Goal: Task Accomplishment & Management: Manage account settings

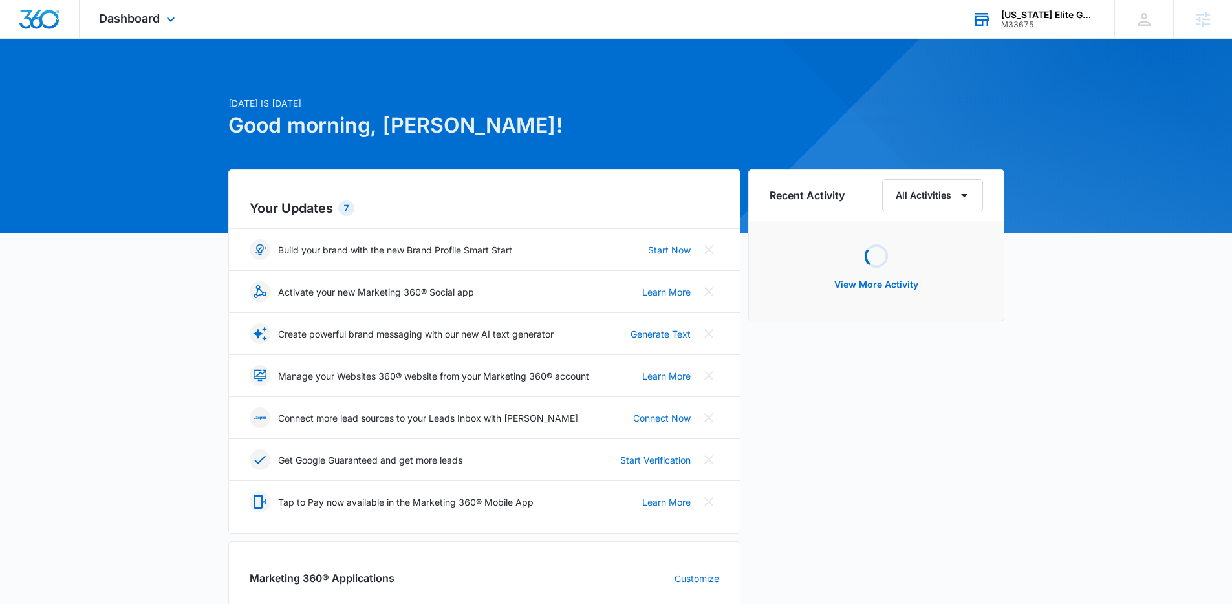
click at [1040, 10] on div "Virginia Elite Gymnastics Academy" at bounding box center [1048, 15] width 94 height 10
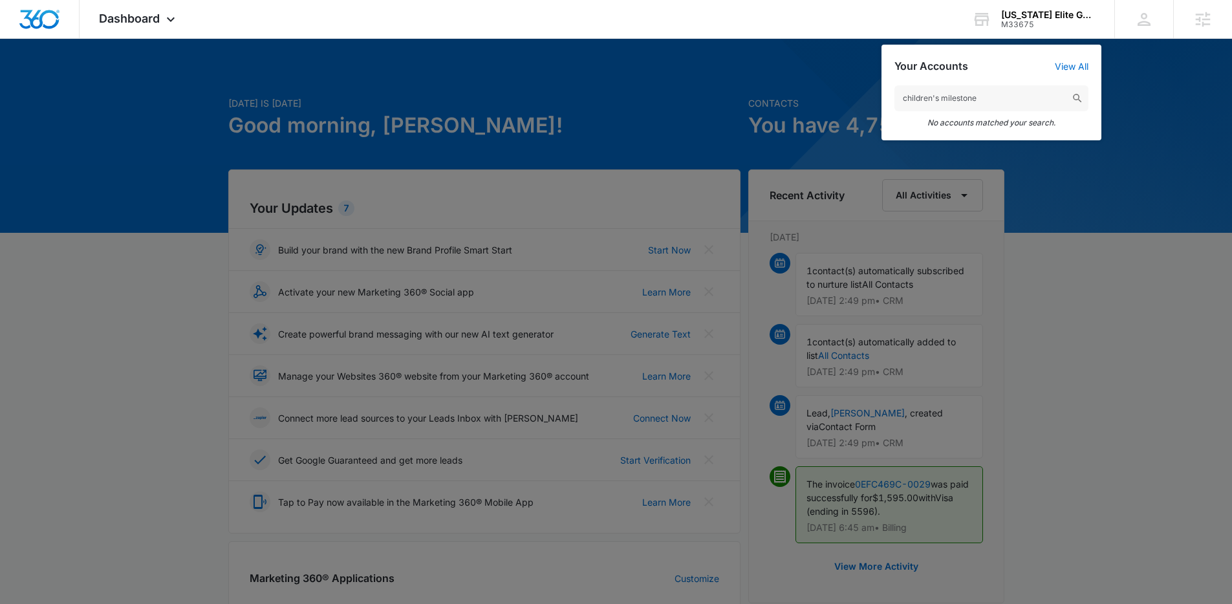
drag, startPoint x: 933, startPoint y: 96, endPoint x: 856, endPoint y: 102, distance: 77.1
click at [856, 39] on nav "Dashboard Apps Reputation Websites Forms CRM Email Social Shop Payments POS Con…" at bounding box center [616, 19] width 1232 height 39
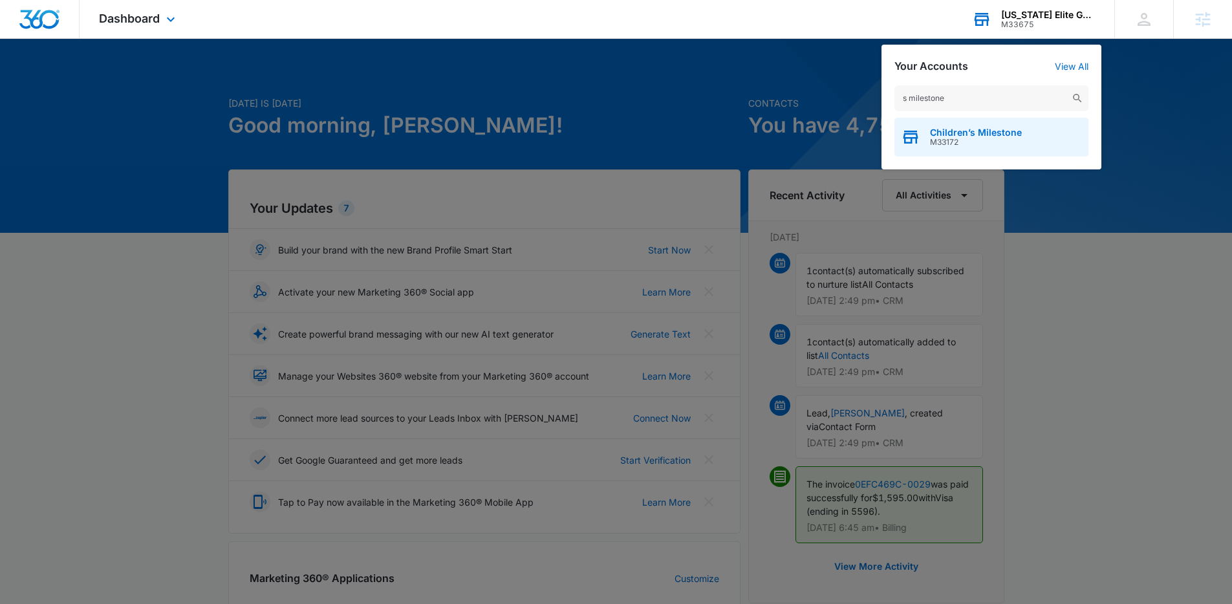
type input "s milestone"
click at [953, 139] on span "M33172" at bounding box center [976, 142] width 92 height 9
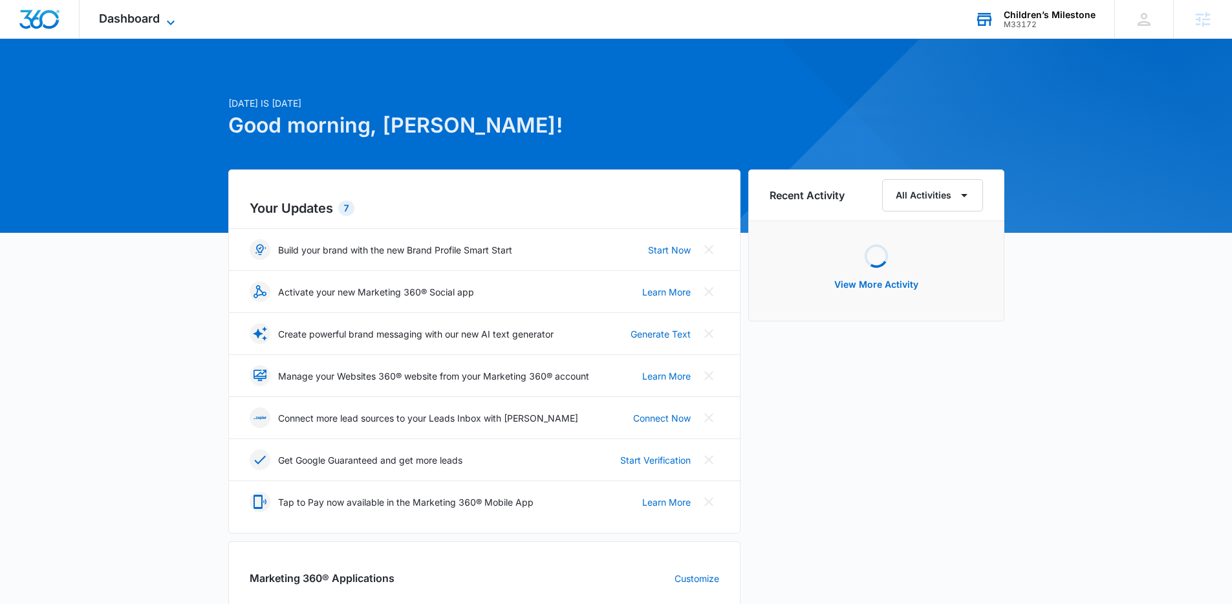
click at [155, 24] on span "Dashboard" at bounding box center [129, 19] width 61 height 14
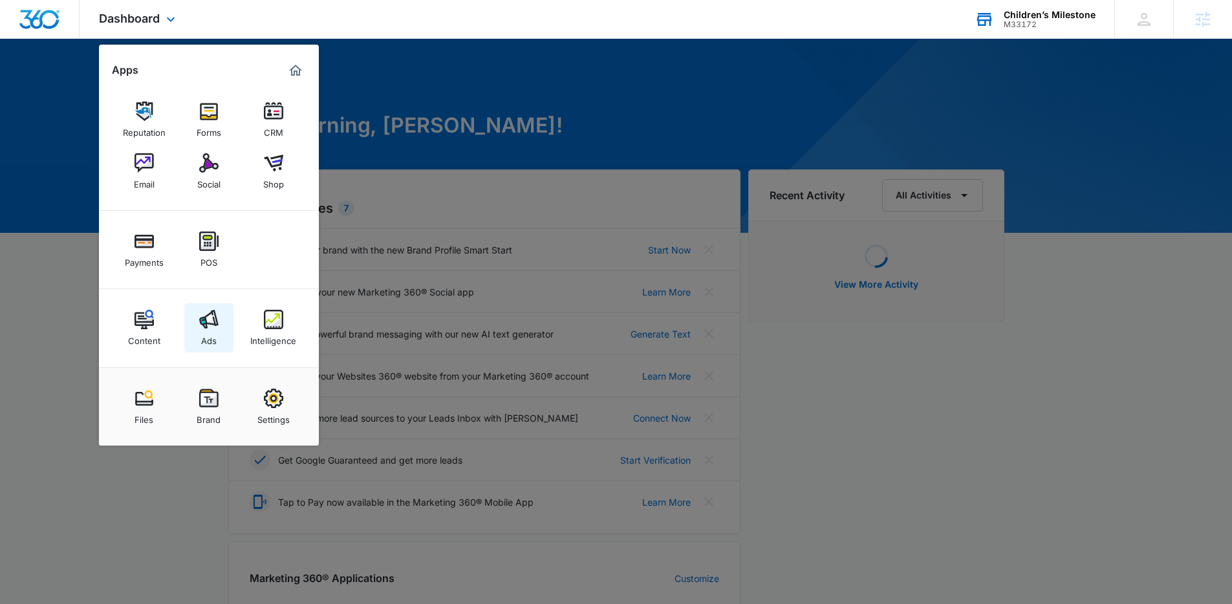
click at [215, 331] on div "Ads" at bounding box center [209, 337] width 16 height 17
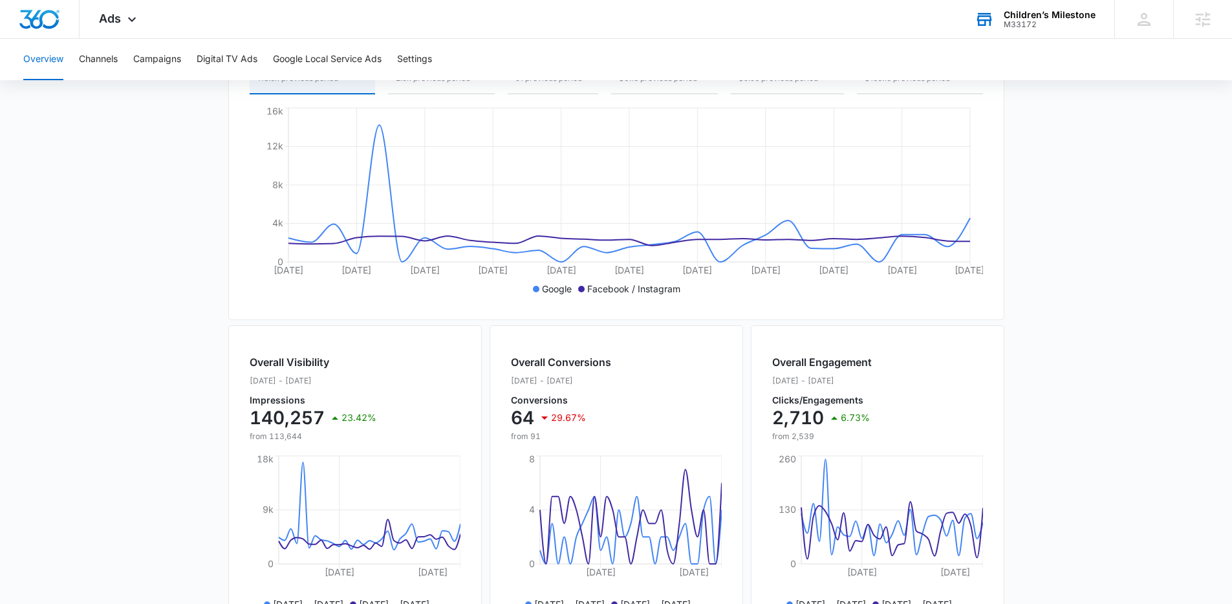
scroll to position [456, 0]
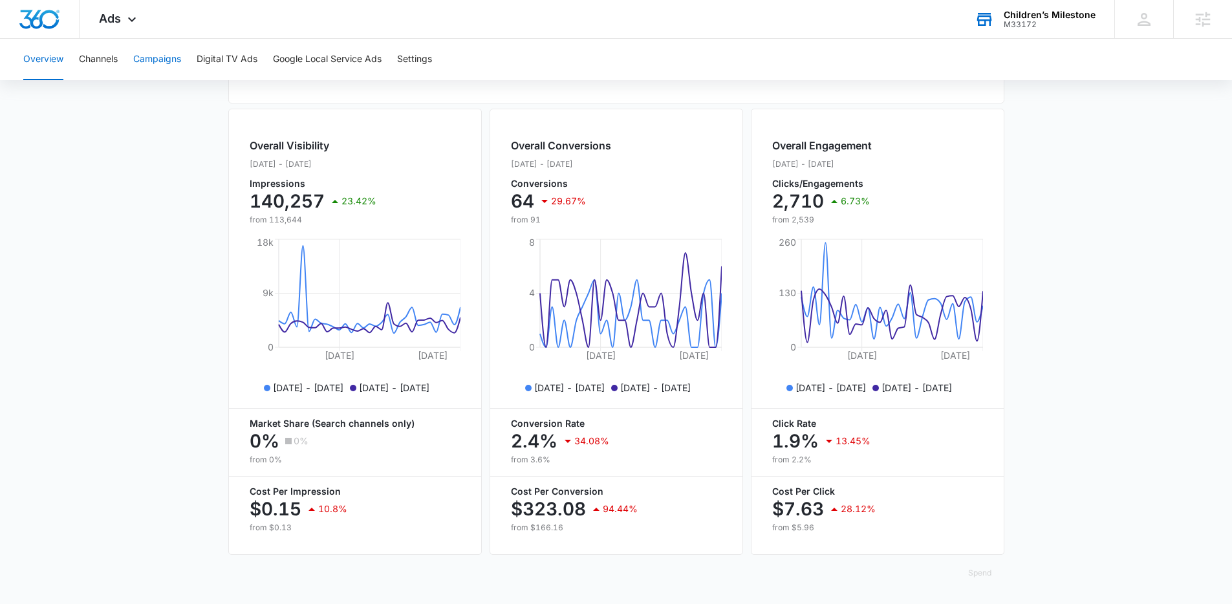
click at [163, 70] on button "Campaigns" at bounding box center [157, 59] width 48 height 41
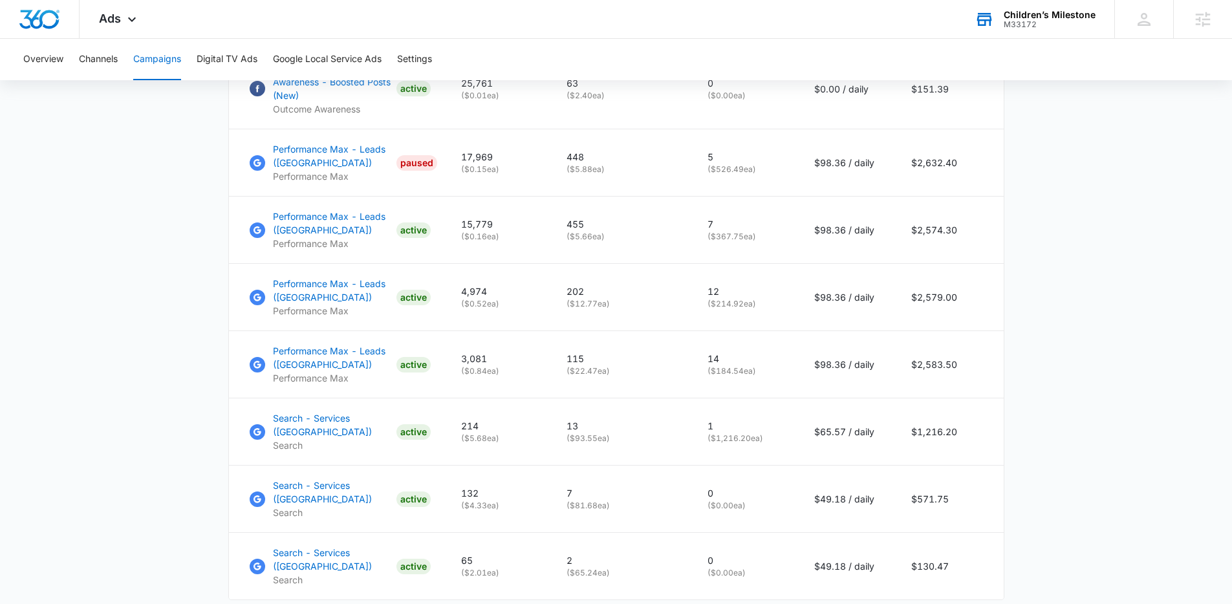
scroll to position [918, 0]
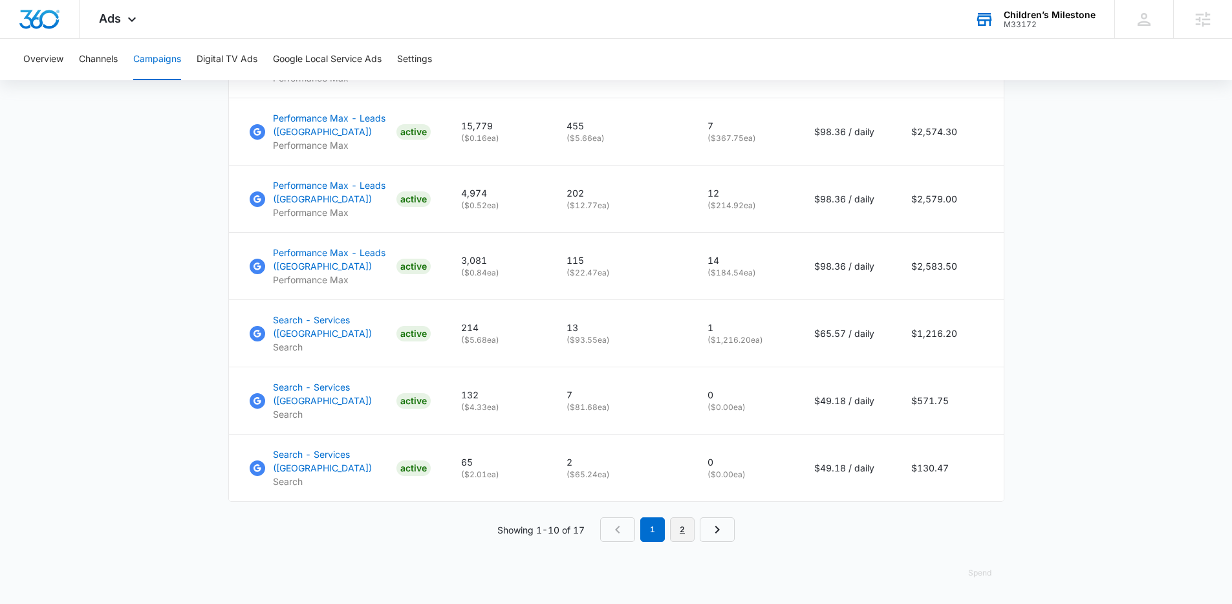
click at [680, 529] on link "2" at bounding box center [682, 529] width 25 height 25
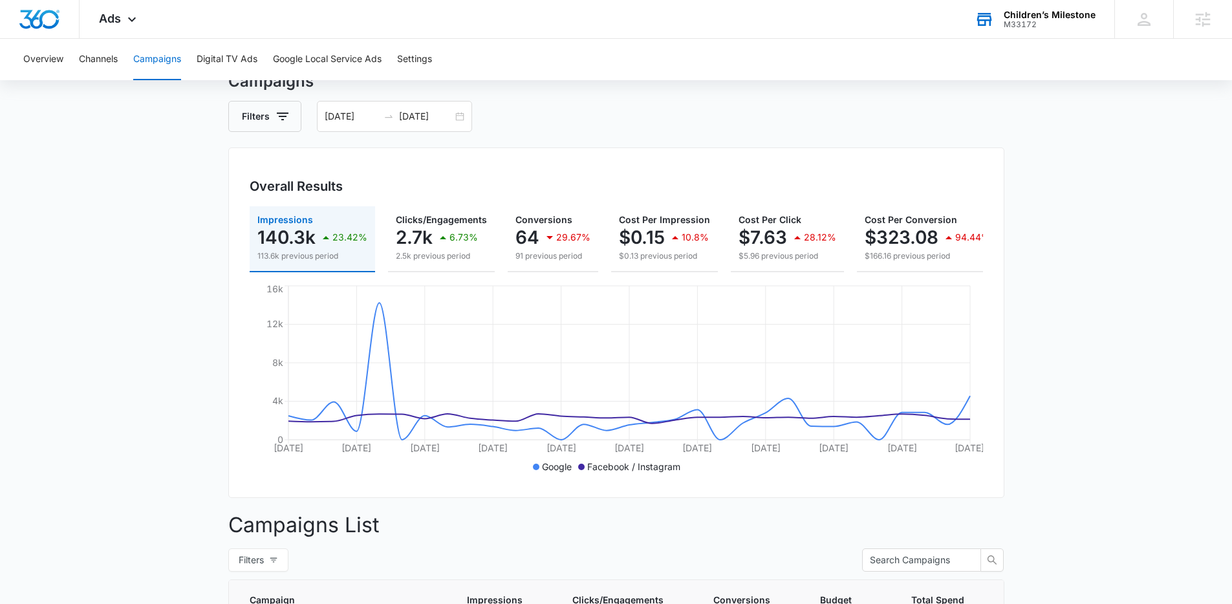
scroll to position [51, 0]
click at [411, 121] on input "07/31/2025" at bounding box center [426, 117] width 54 height 14
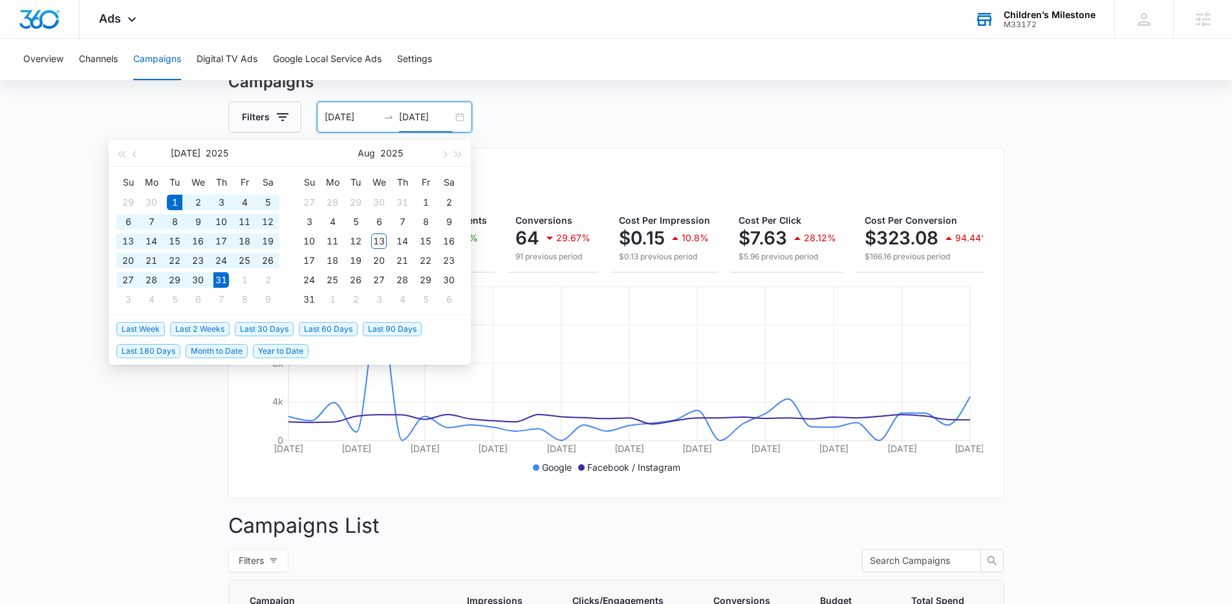
type input "07/31/2025"
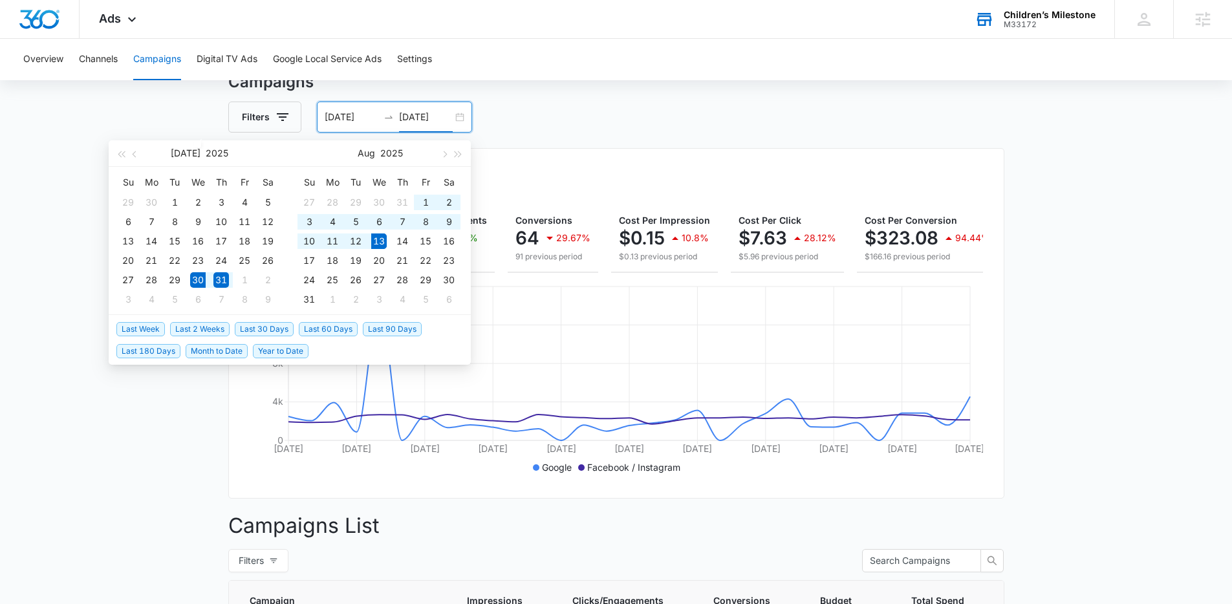
click at [188, 330] on span "Last 2 Weeks" at bounding box center [199, 329] width 59 height 14
type input "[DATE]"
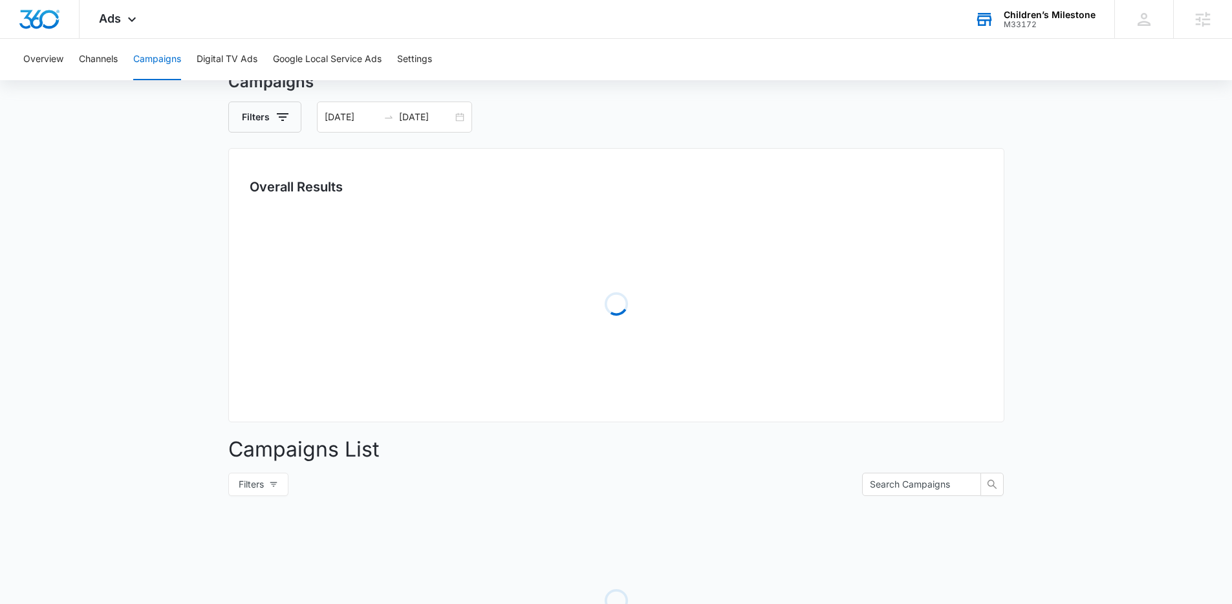
click at [41, 280] on main "Campaigns Filters 07/30/2025 08/13/2025 Overall Results Loading Campaigns List …" at bounding box center [616, 407] width 1232 height 674
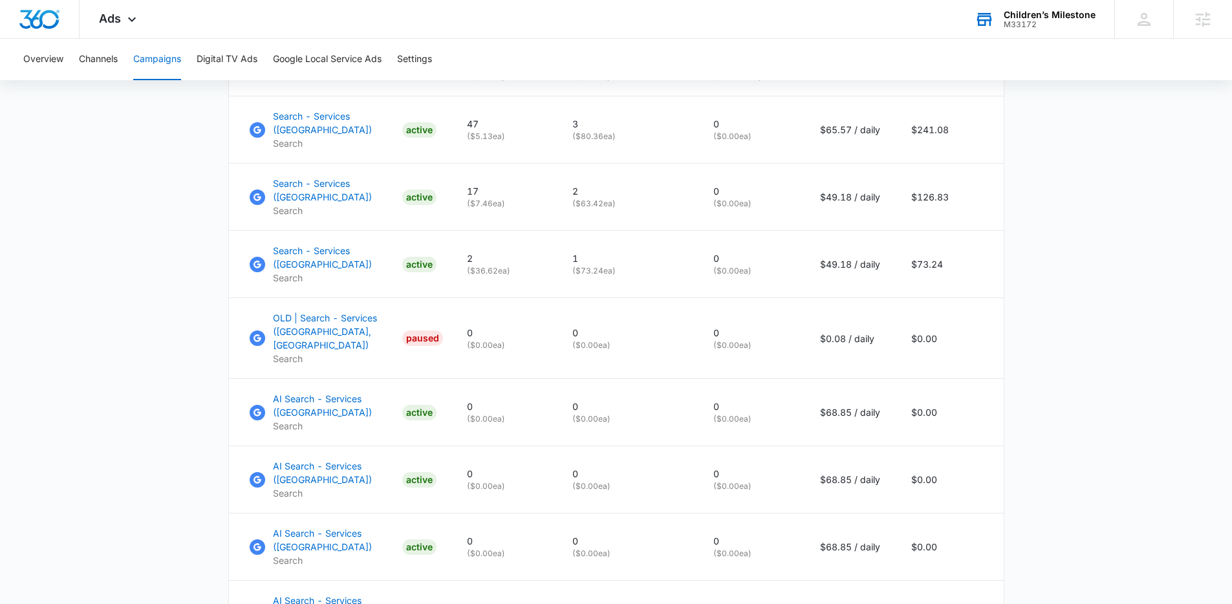
scroll to position [586, 0]
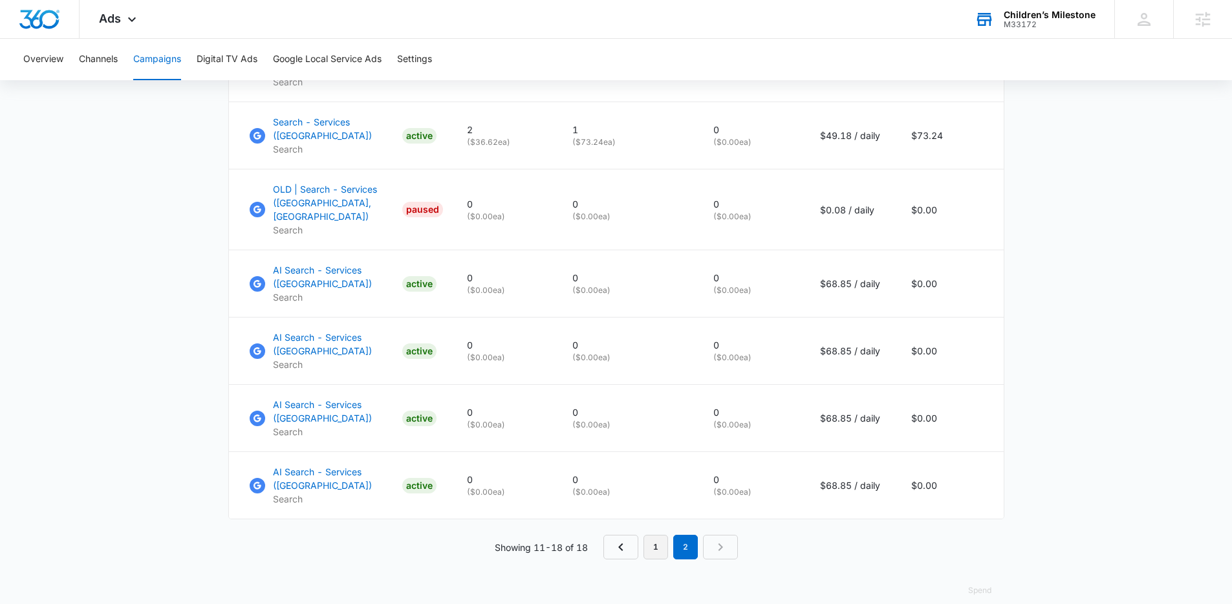
click at [642, 535] on nav "1 2" at bounding box center [670, 547] width 135 height 25
click at [654, 535] on link "1" at bounding box center [655, 547] width 25 height 25
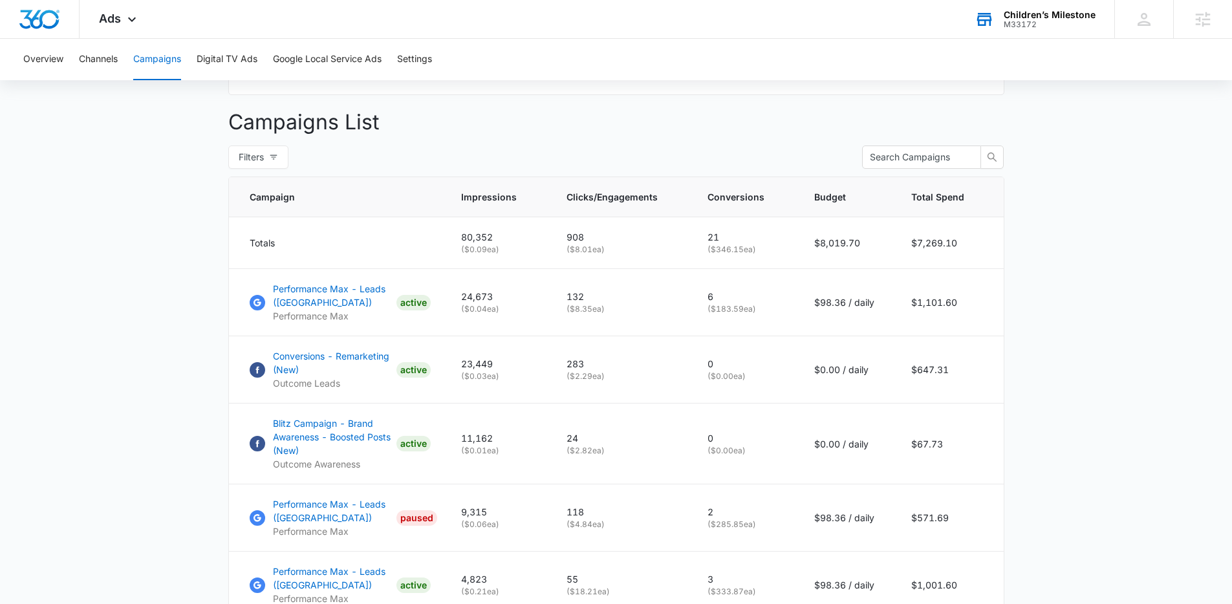
scroll to position [0, 0]
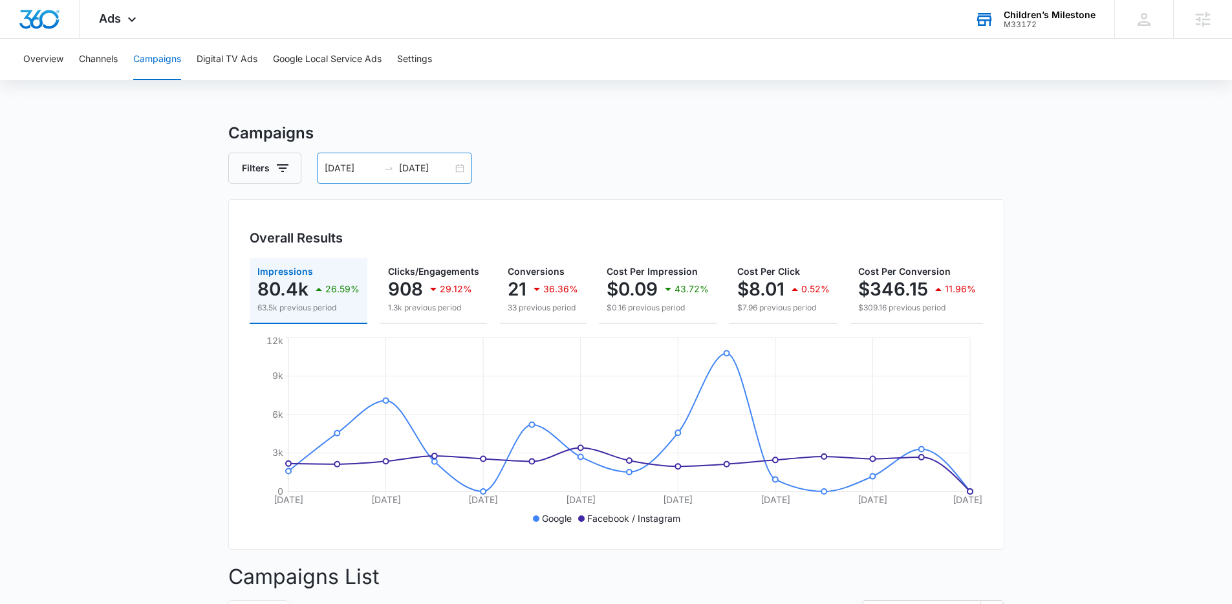
click at [423, 164] on input "[DATE]" at bounding box center [426, 168] width 54 height 14
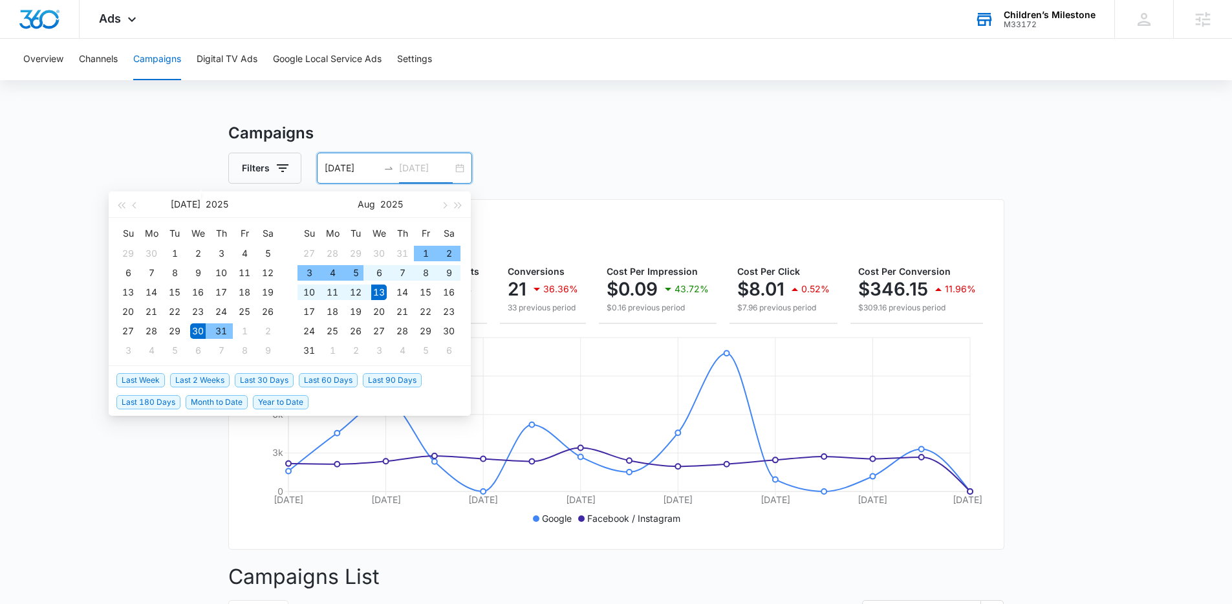
type input "[DATE]"
click at [160, 374] on span "Last Week" at bounding box center [140, 380] width 49 height 14
type input "[DATE]"
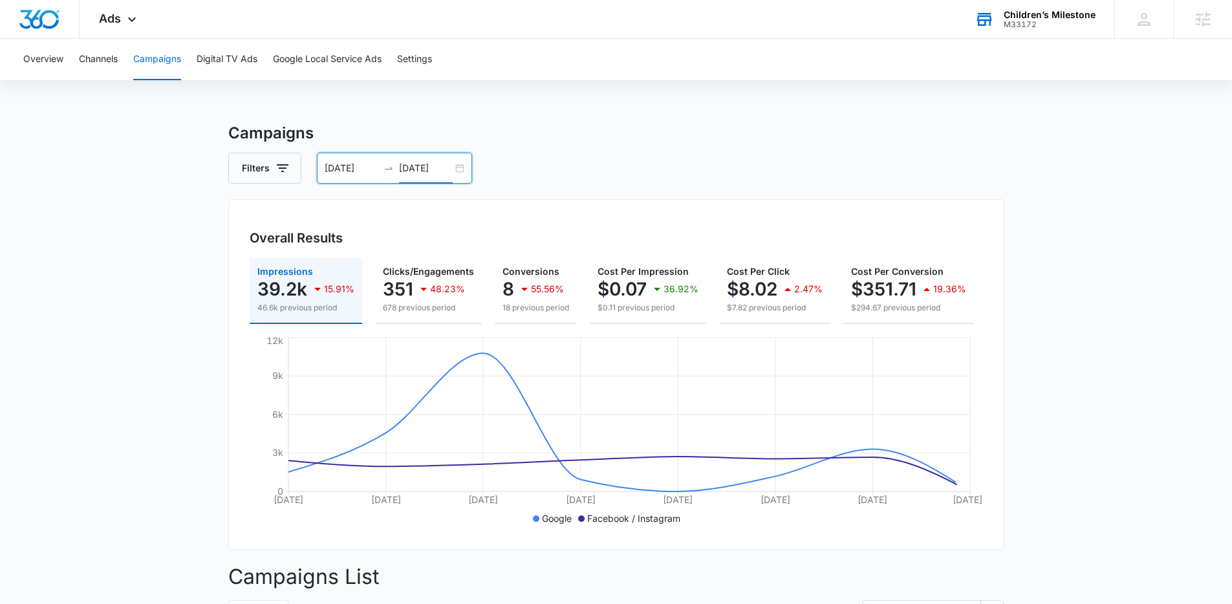
click at [434, 171] on input "[DATE]" at bounding box center [426, 168] width 54 height 14
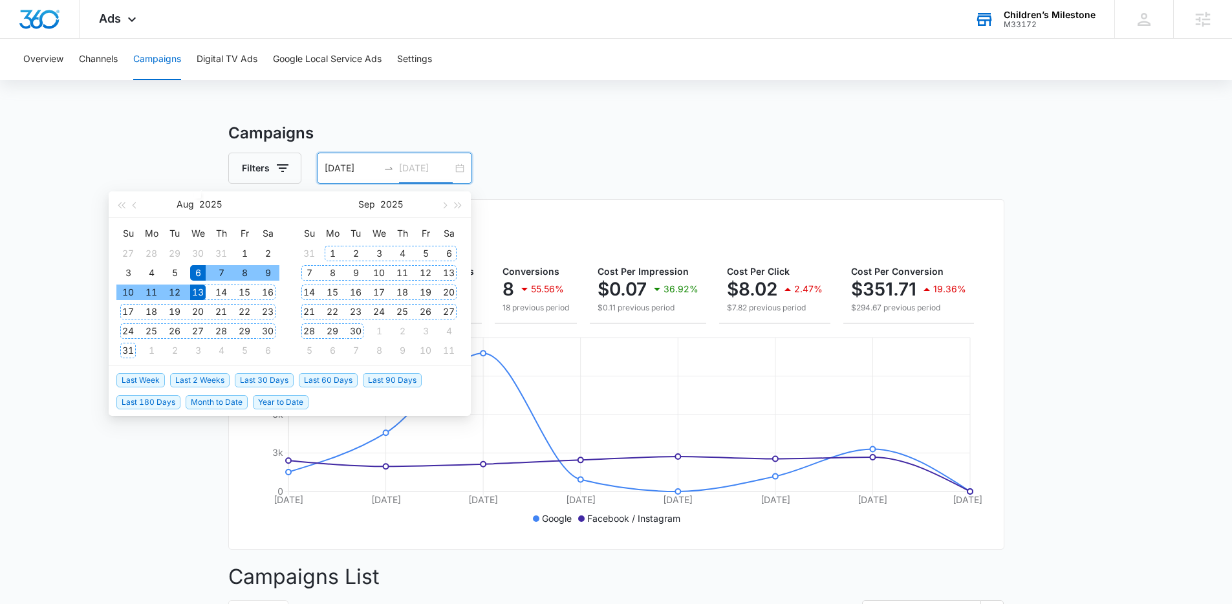
type input "[DATE]"
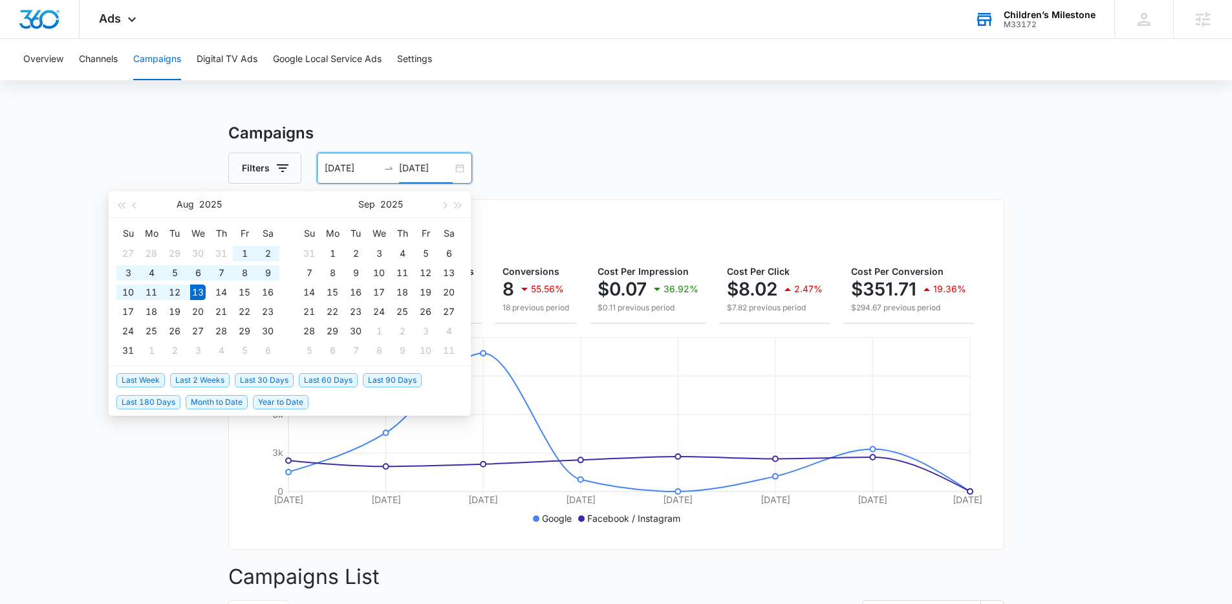
click at [338, 379] on span "Last 60 Days" at bounding box center [328, 380] width 59 height 14
type input "06/14/2025"
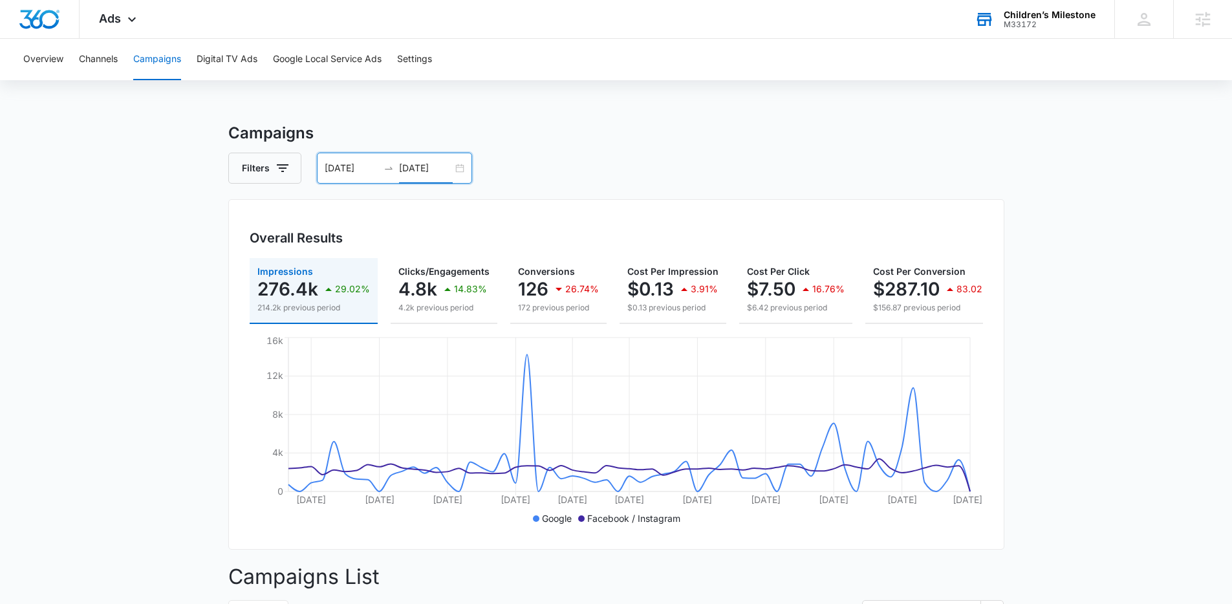
click at [438, 166] on input "08/13/2025" at bounding box center [426, 168] width 54 height 14
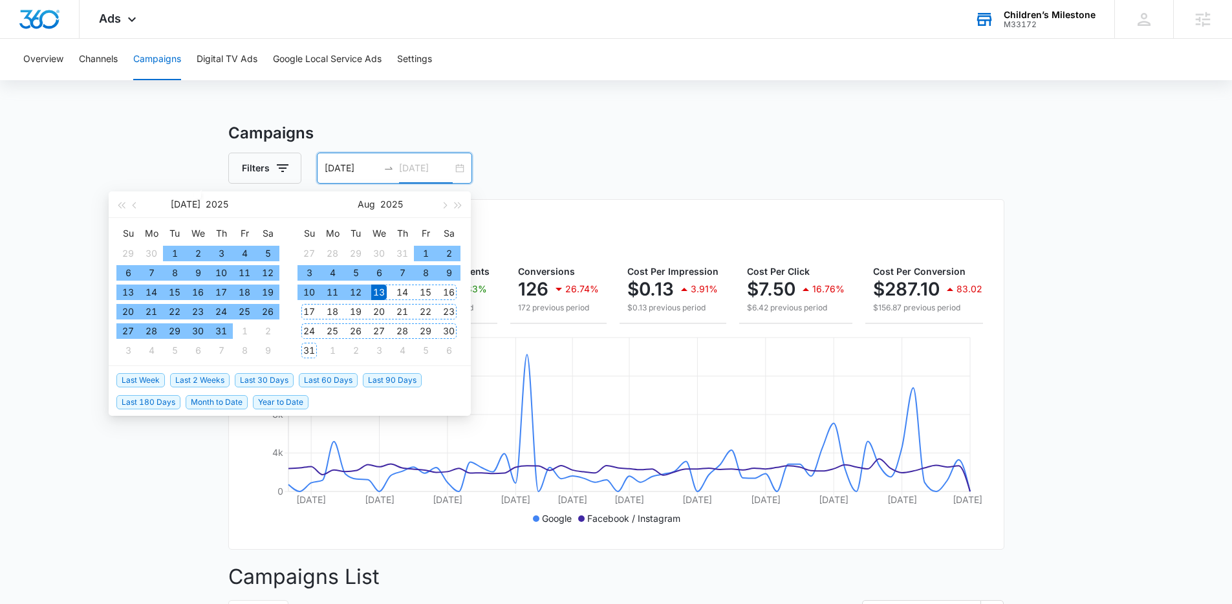
type input "08/13/2025"
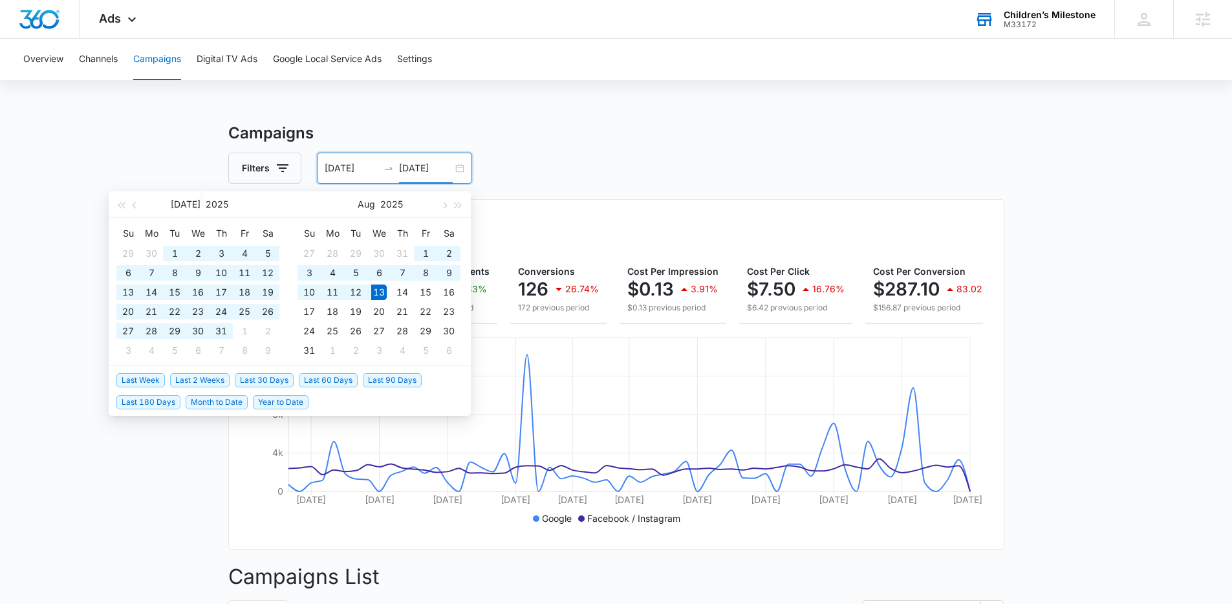
click at [416, 382] on span "Last 90 Days" at bounding box center [392, 380] width 59 height 14
type input "05/15/2025"
type input "08/13/2025"
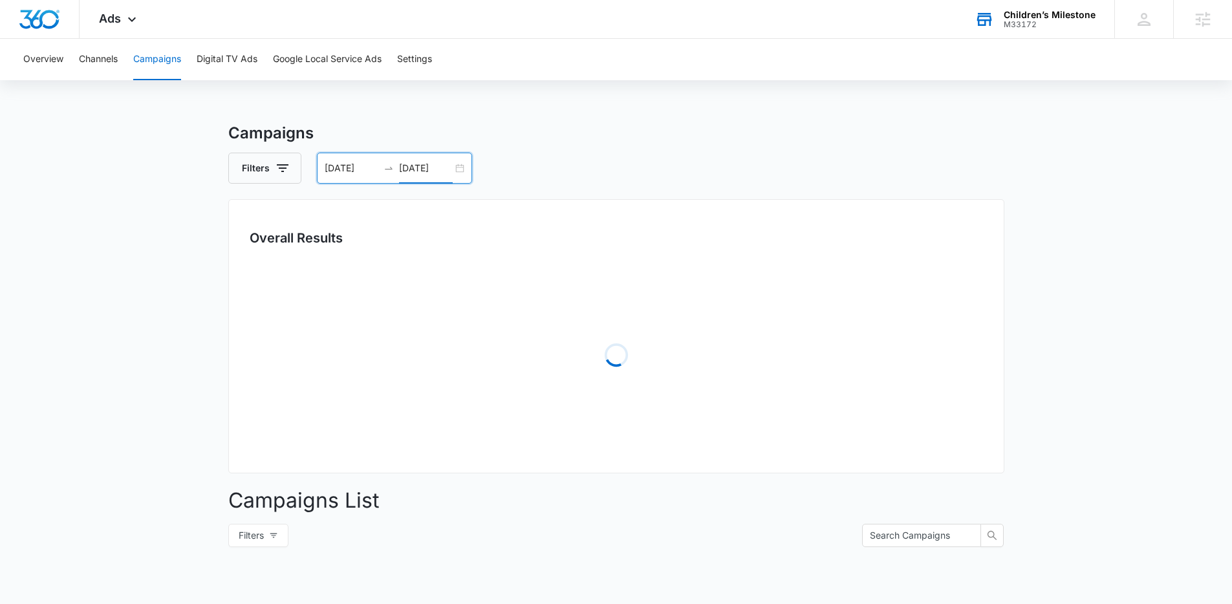
click at [630, 190] on div "Campaigns Filters 05/15/2025 08/13/2025 Overall Results Loading Campaigns List …" at bounding box center [616, 459] width 776 height 674
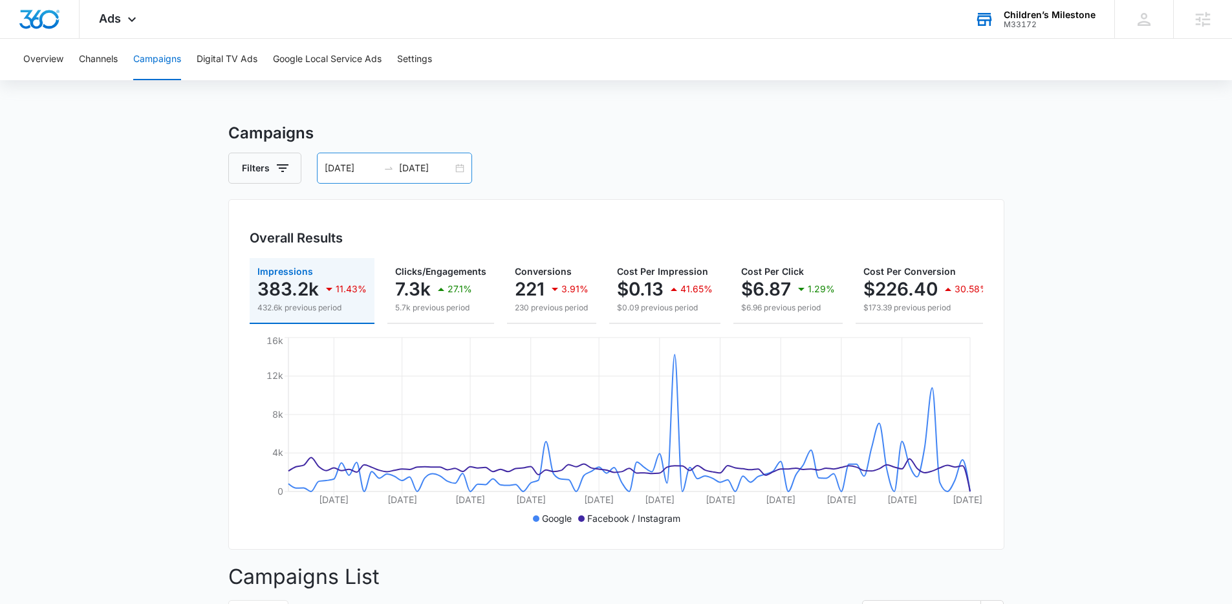
drag, startPoint x: 437, startPoint y: 177, endPoint x: 451, endPoint y: 173, distance: 14.7
click at [435, 177] on div "05/15/2025 08/13/2025" at bounding box center [394, 168] width 155 height 31
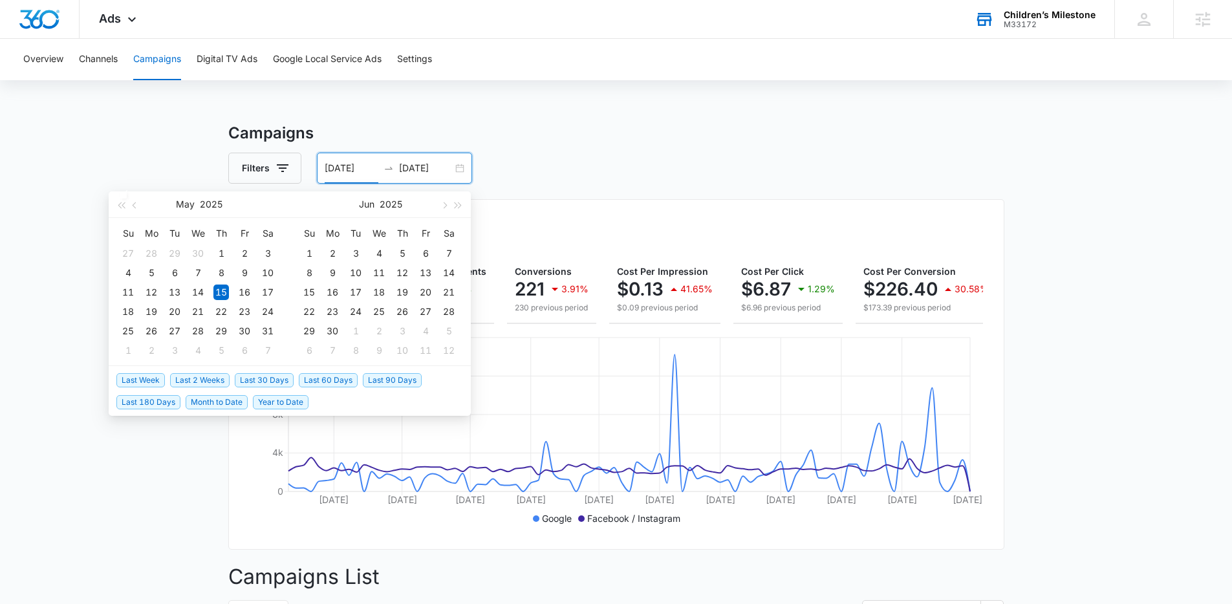
click at [285, 378] on span "Last 30 Days" at bounding box center [264, 380] width 59 height 14
type input "07/14/2025"
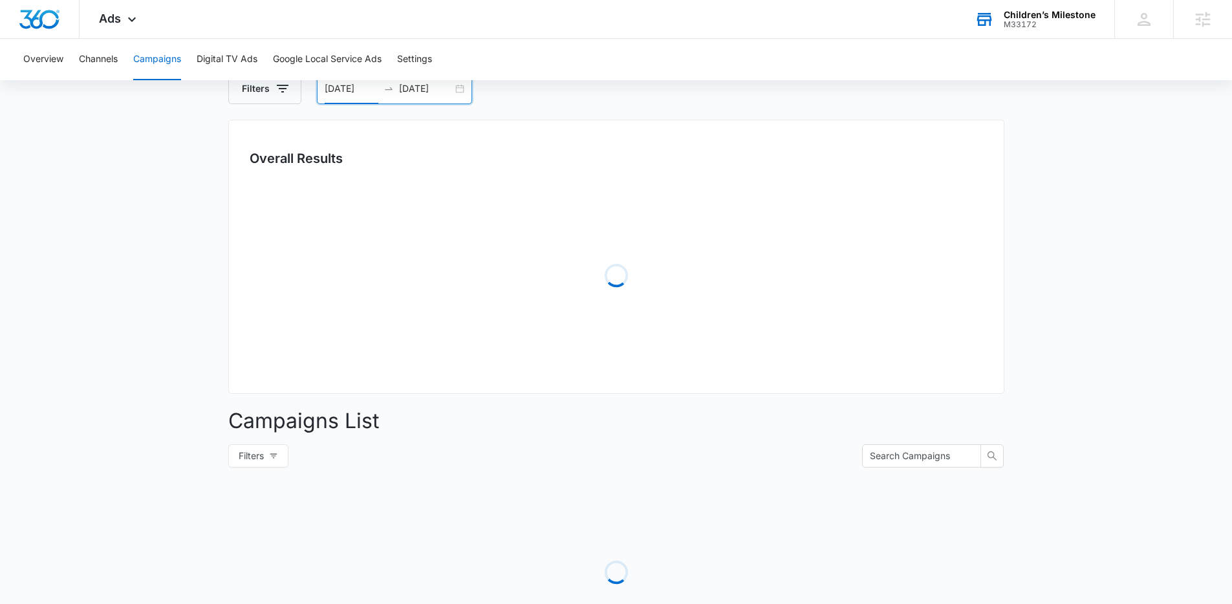
scroll to position [191, 0]
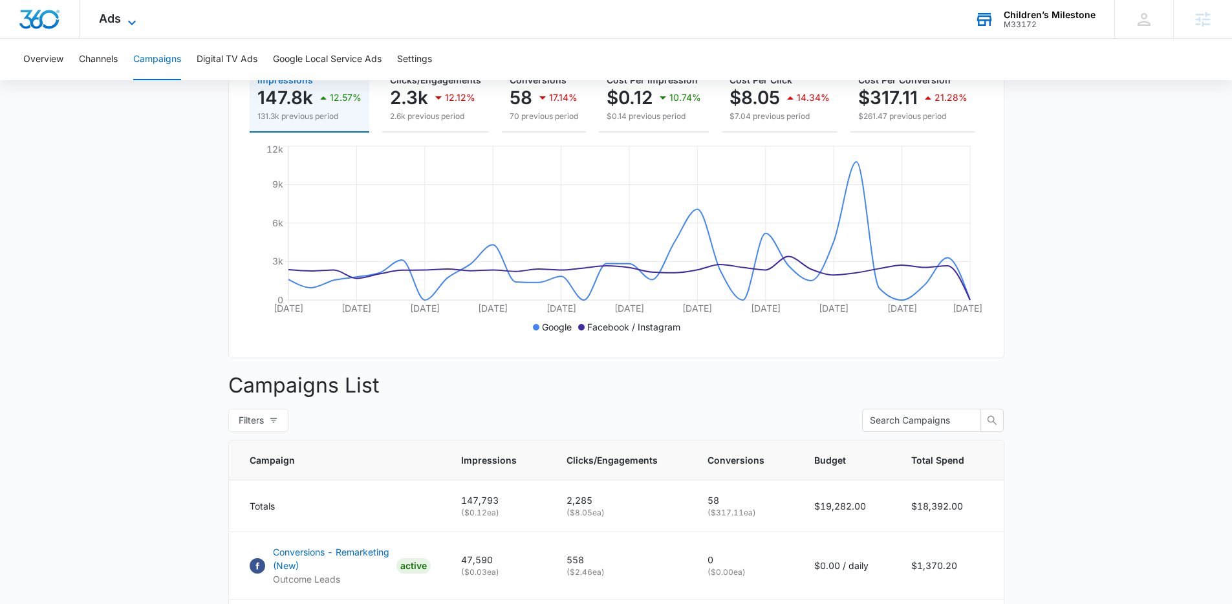
click at [136, 25] on icon at bounding box center [132, 23] width 16 height 16
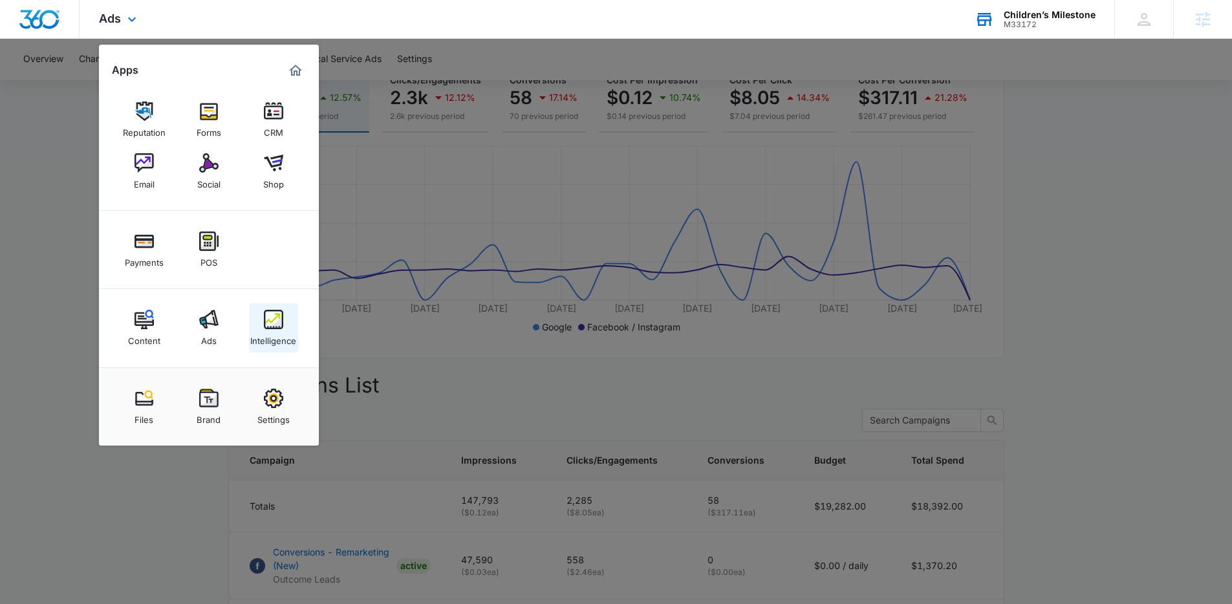
click at [288, 345] on div "Intelligence" at bounding box center [273, 337] width 46 height 17
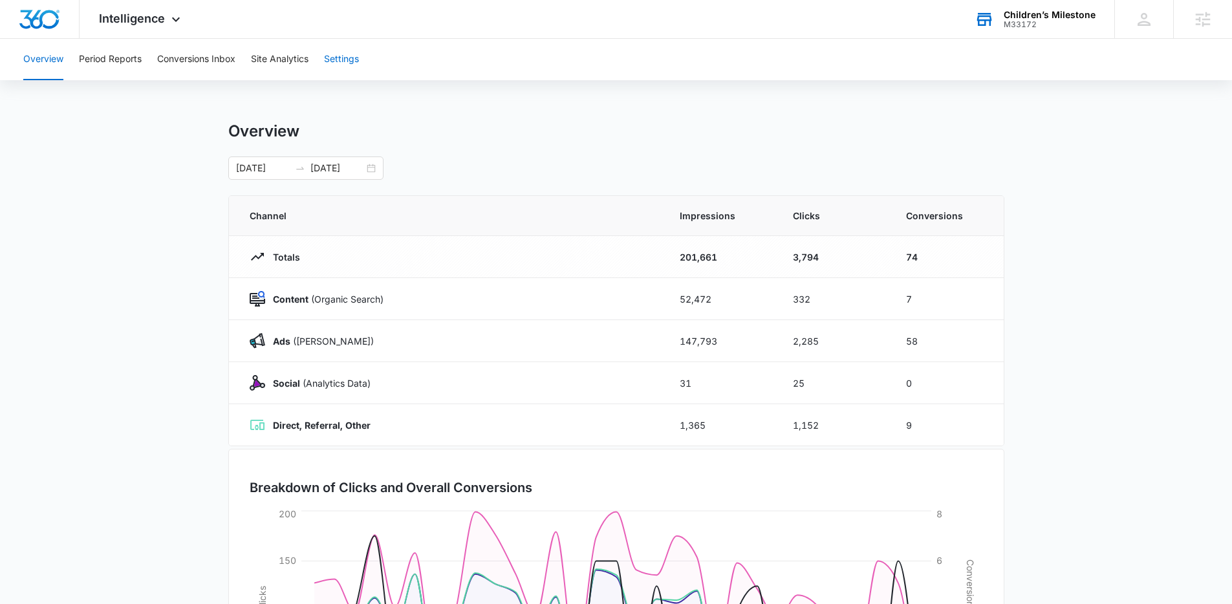
click at [351, 56] on button "Settings" at bounding box center [341, 59] width 35 height 41
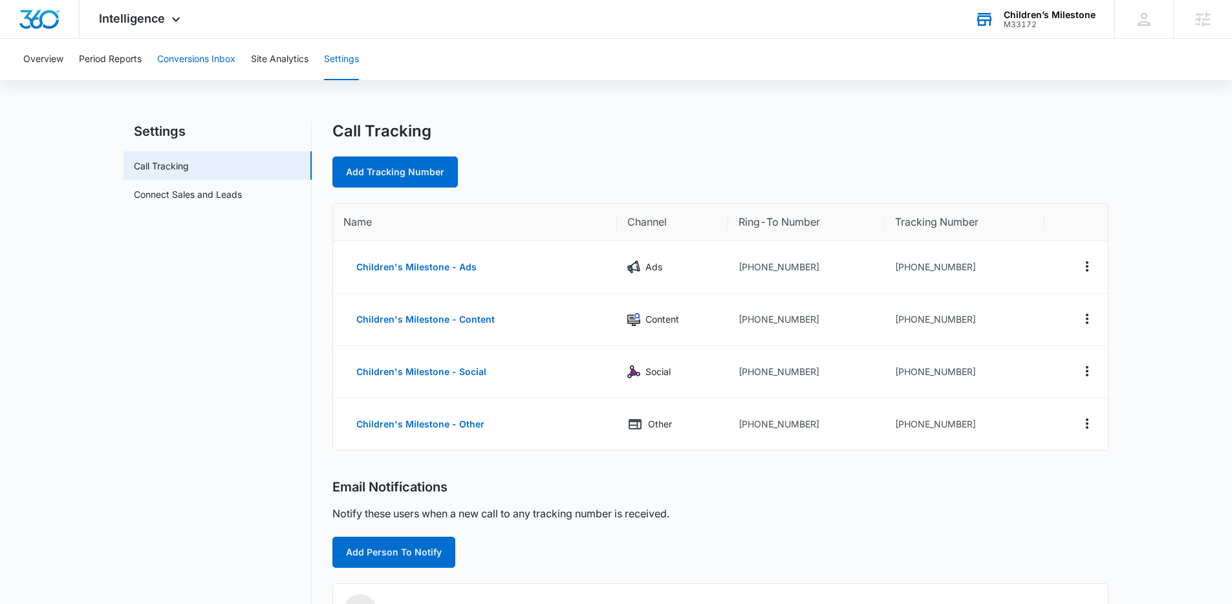
click at [208, 61] on button "Conversions Inbox" at bounding box center [196, 59] width 78 height 41
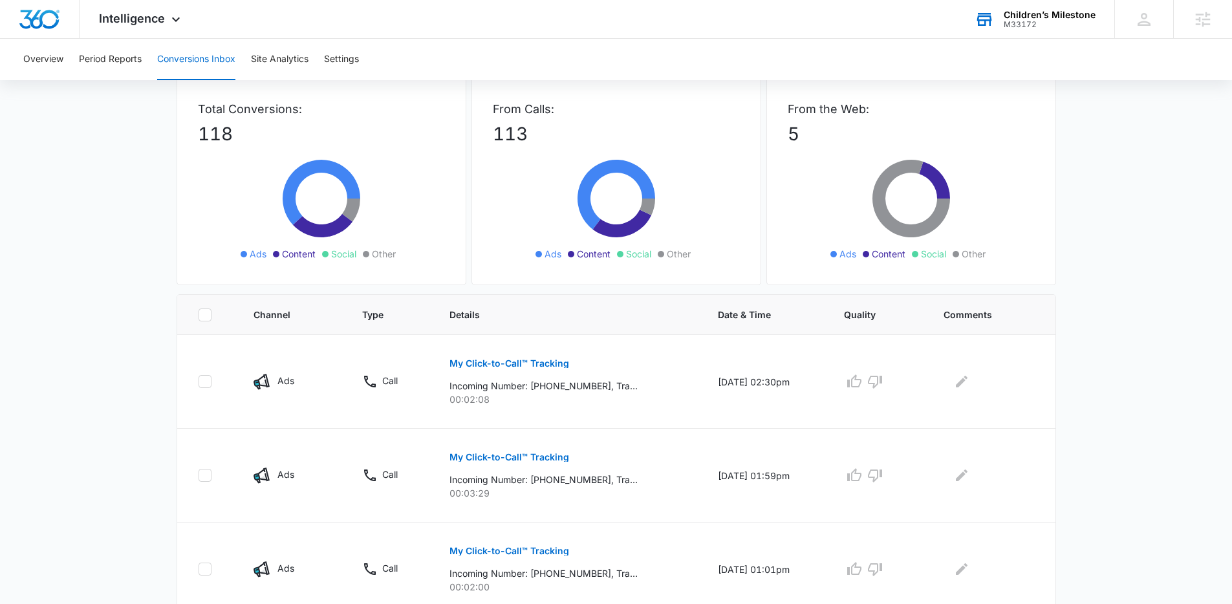
scroll to position [96, 0]
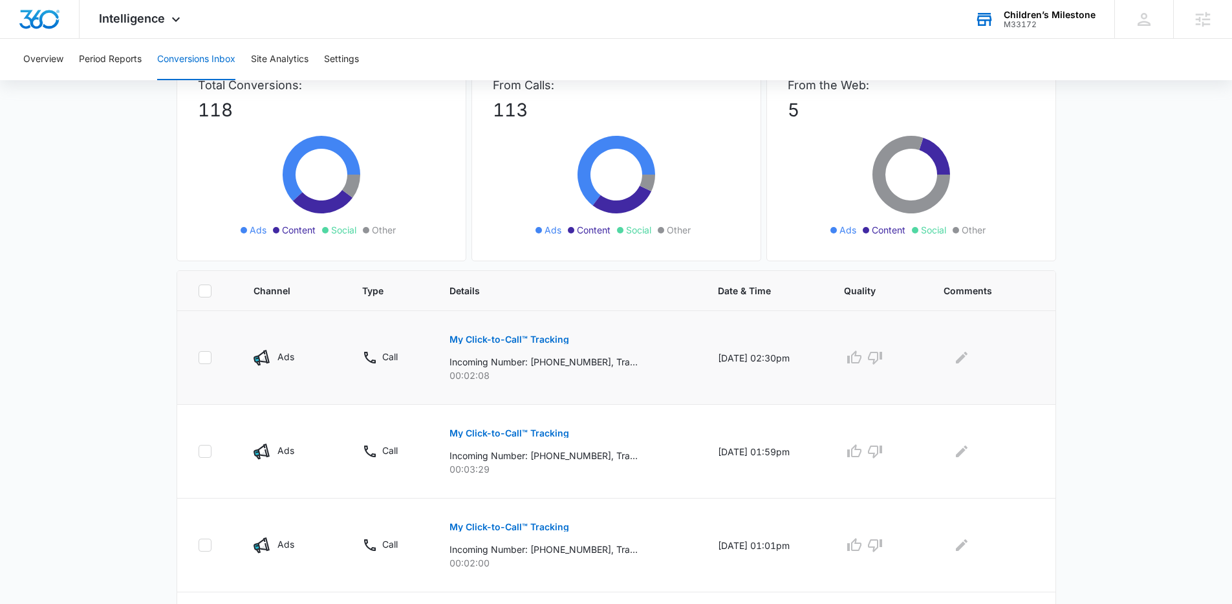
click at [553, 329] on button "My Click-to-Call™ Tracking" at bounding box center [509, 339] width 120 height 31
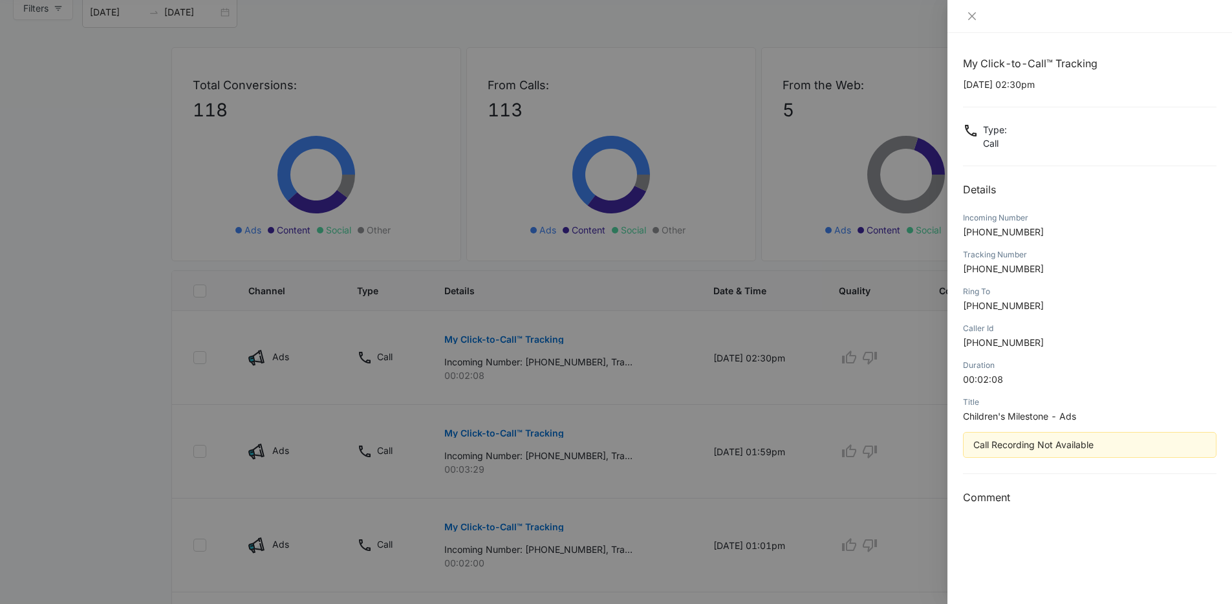
click at [936, 415] on div at bounding box center [616, 302] width 1232 height 604
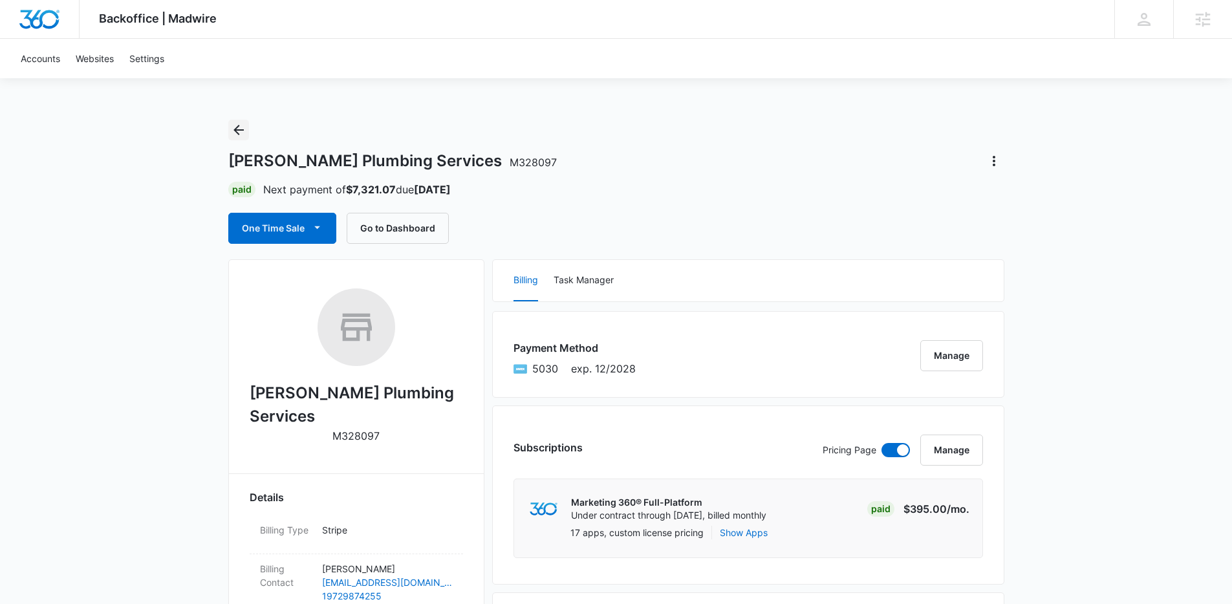
click at [228, 135] on button "Back" at bounding box center [238, 130] width 21 height 21
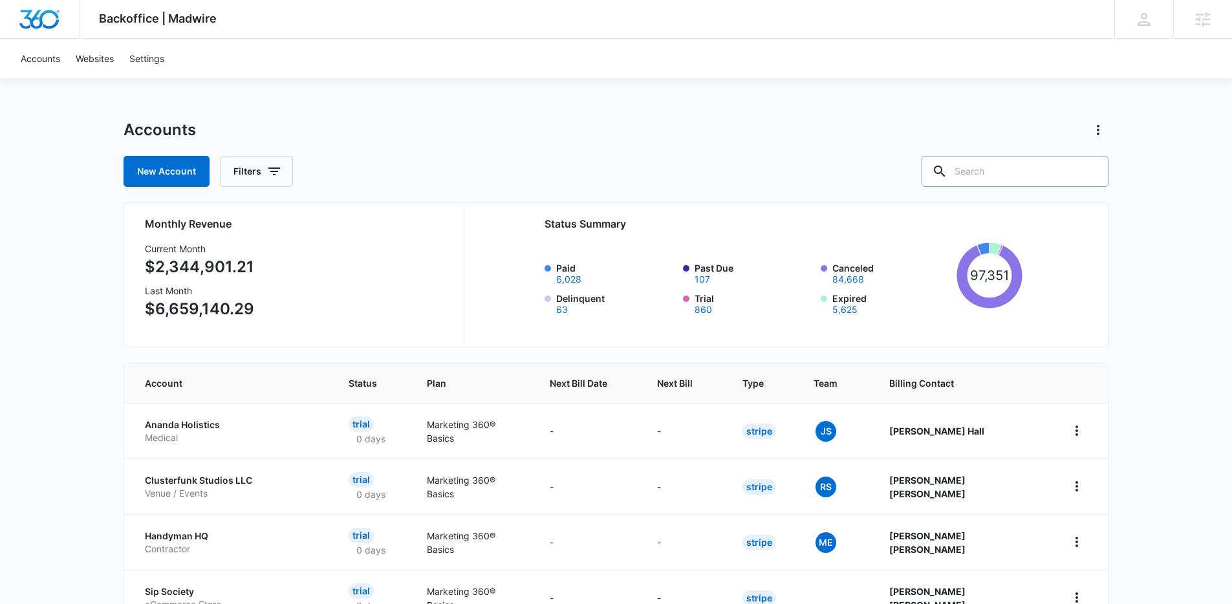
click at [1013, 171] on input "text" at bounding box center [1015, 171] width 187 height 31
type input "v"
paste input "ABFCS"
type input "ABFCS"
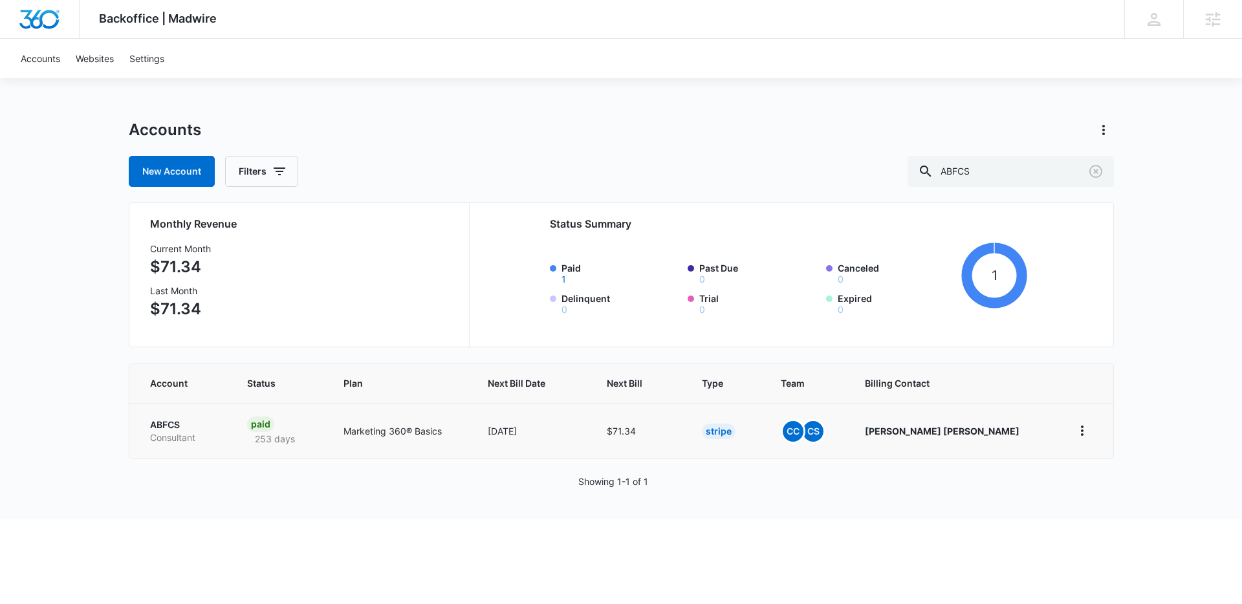
click at [158, 422] on p "ABFCS" at bounding box center [183, 424] width 67 height 13
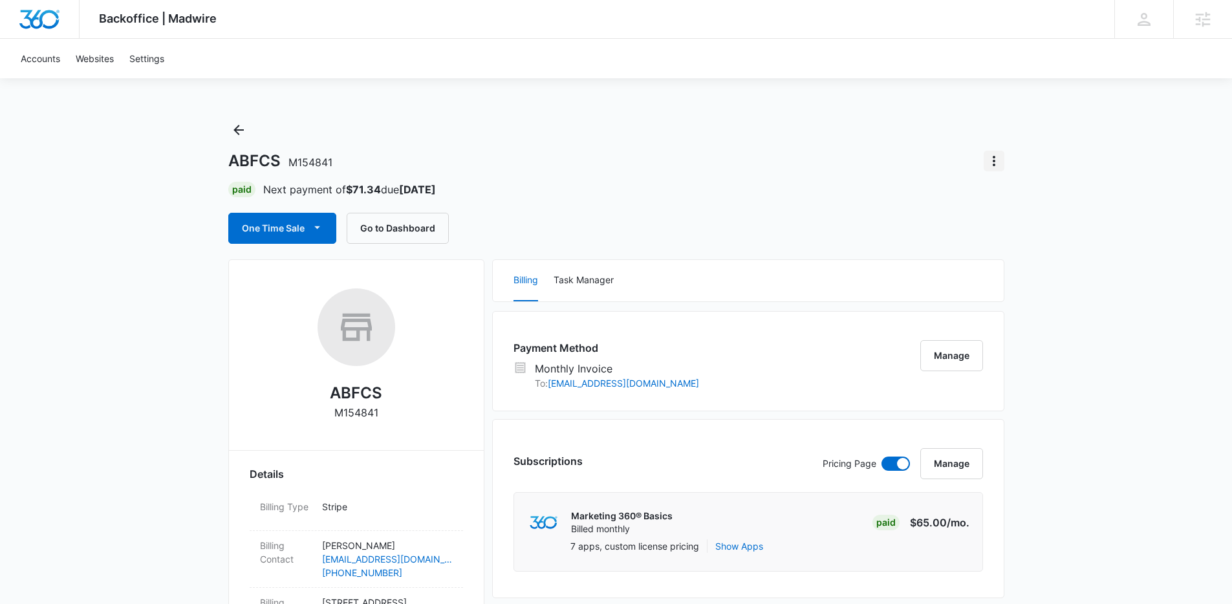
click at [998, 158] on icon "Actions" at bounding box center [994, 161] width 16 height 16
click at [797, 214] on div "One Time Sale Go to Dashboard" at bounding box center [616, 228] width 776 height 31
click at [971, 376] on div "Payment Method Monthly Invoice To: cwilliams@senthold.com Manage" at bounding box center [748, 361] width 512 height 100
click at [963, 363] on button "Manage" at bounding box center [951, 355] width 63 height 31
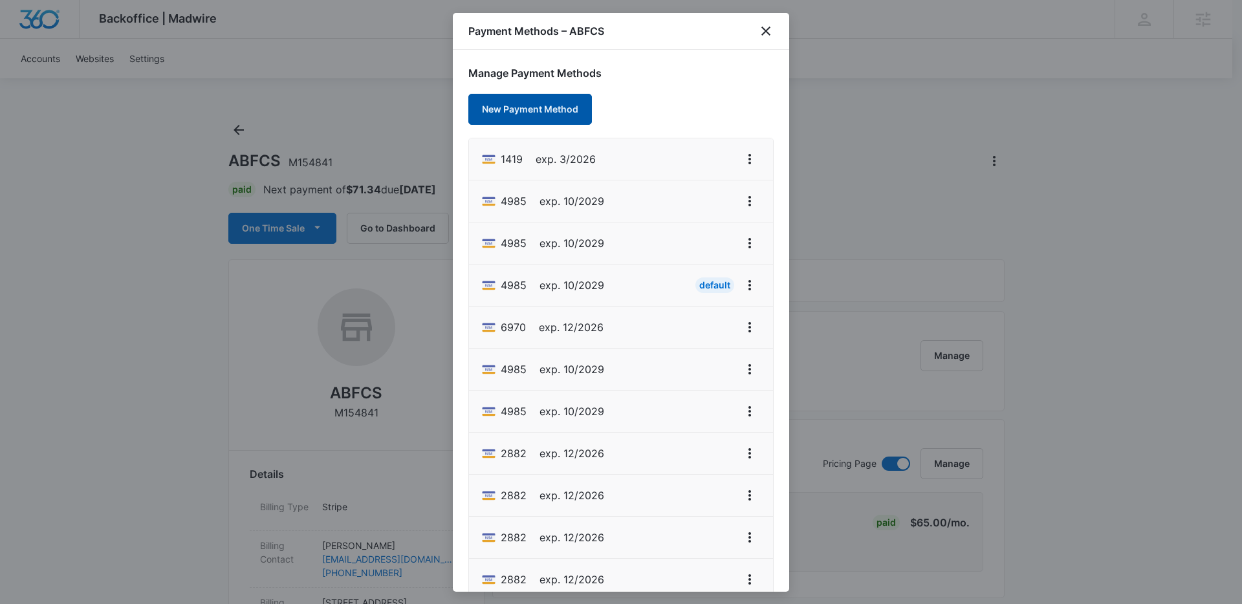
click at [565, 102] on button "New Payment Method" at bounding box center [530, 109] width 124 height 31
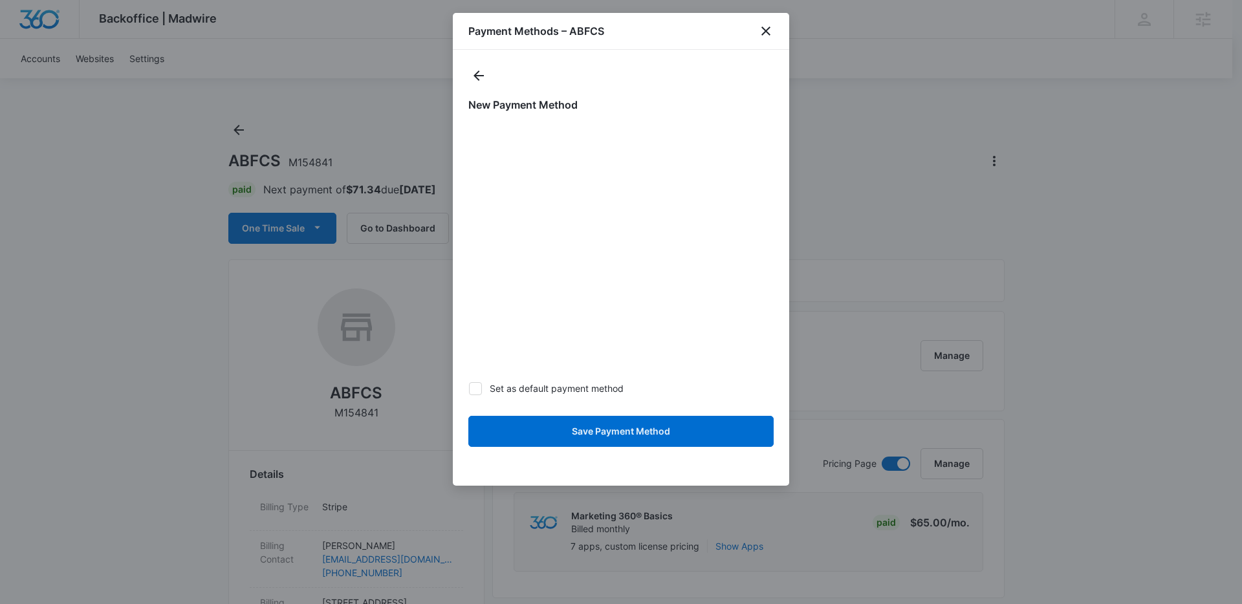
click at [563, 389] on label "Set as default payment method" at bounding box center [620, 389] width 305 height 14
click at [469, 389] on input "Set as default payment method" at bounding box center [468, 388] width 1 height 1
checkbox input "true"
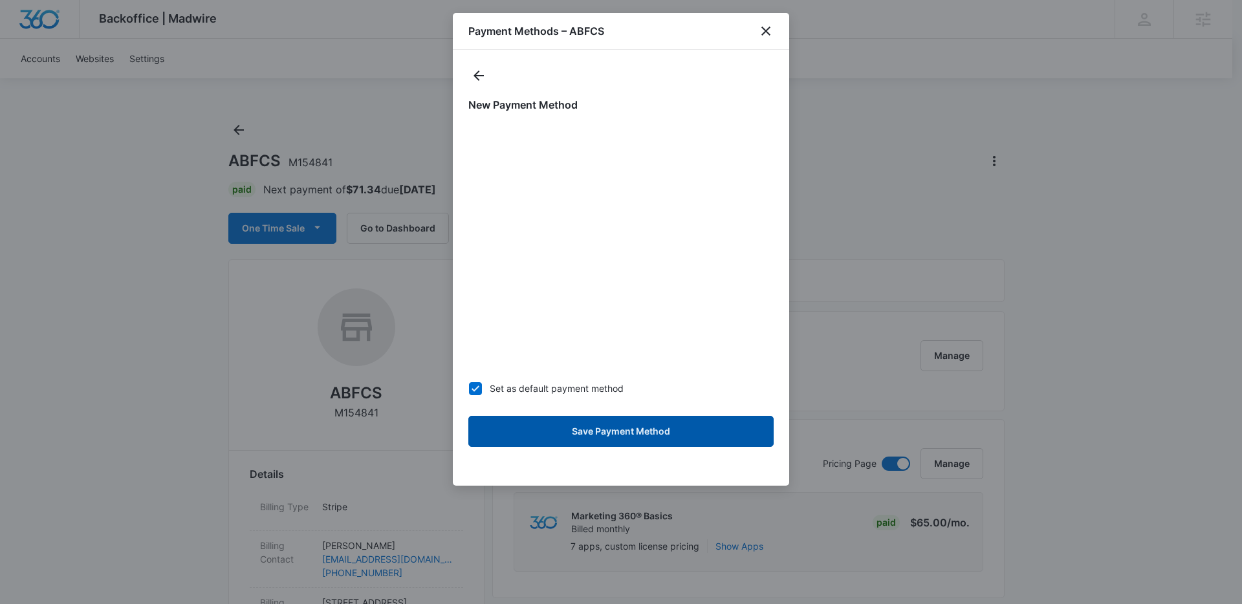
click at [580, 433] on button "Save Payment Method" at bounding box center [620, 431] width 305 height 31
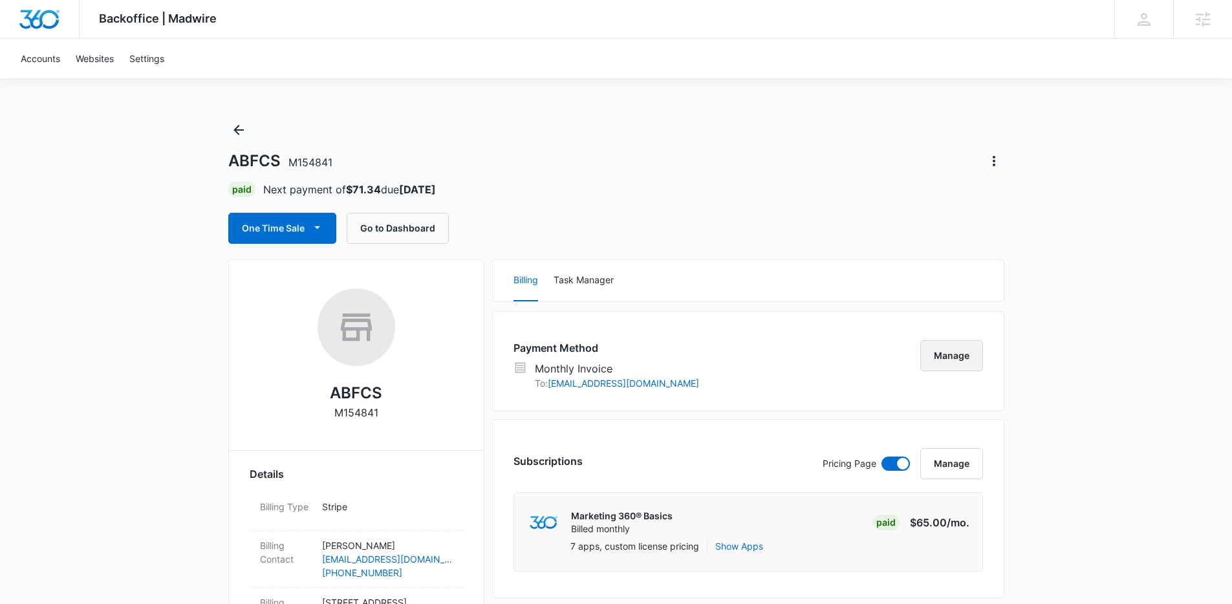
click at [945, 347] on button "Manage" at bounding box center [951, 355] width 63 height 31
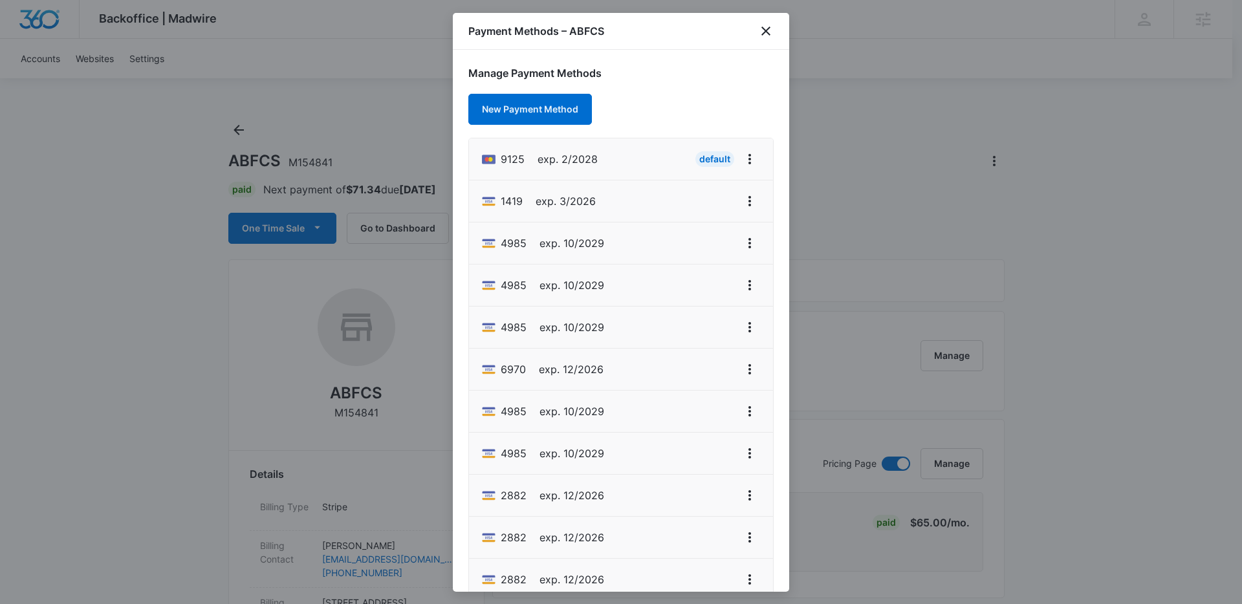
click at [755, 27] on div "Payment Methods – ABFCS" at bounding box center [621, 31] width 336 height 37
click at [762, 30] on icon "close" at bounding box center [766, 31] width 16 height 16
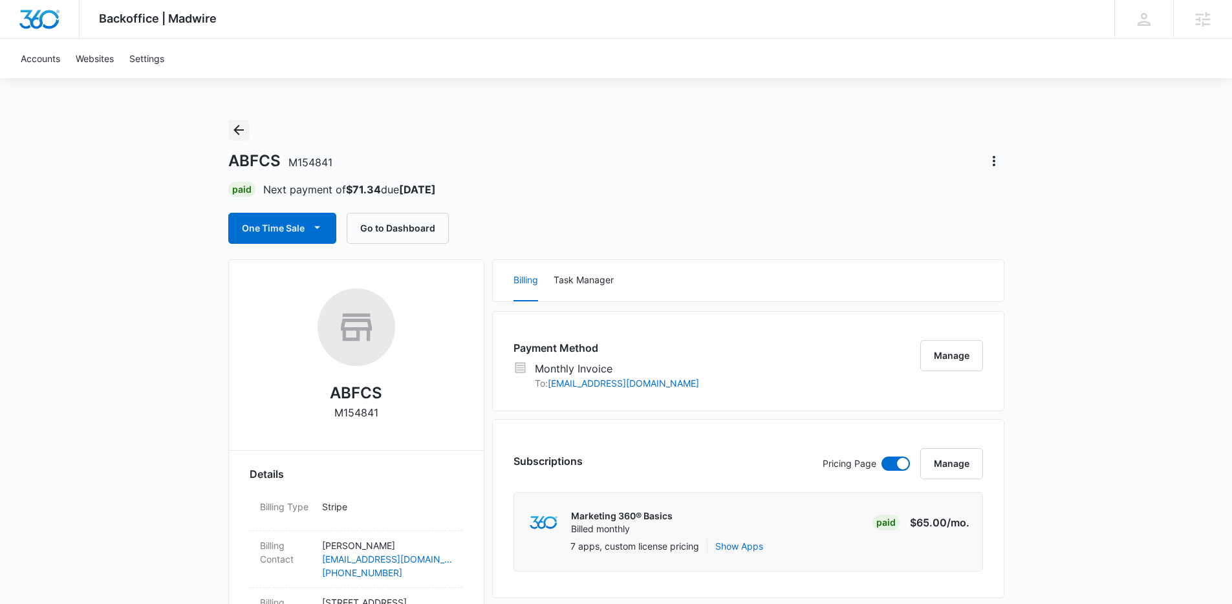
click at [241, 129] on icon "Back" at bounding box center [239, 130] width 16 height 16
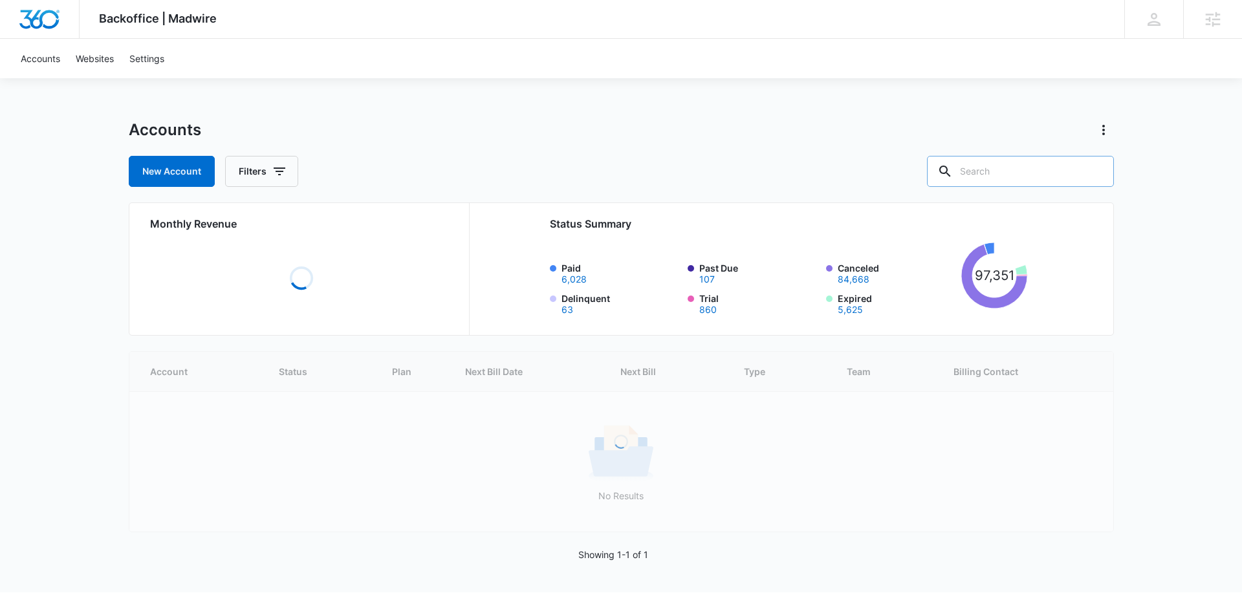
click at [1023, 176] on input "text" at bounding box center [1020, 171] width 187 height 31
paste input "M176731"
type input "M176731"
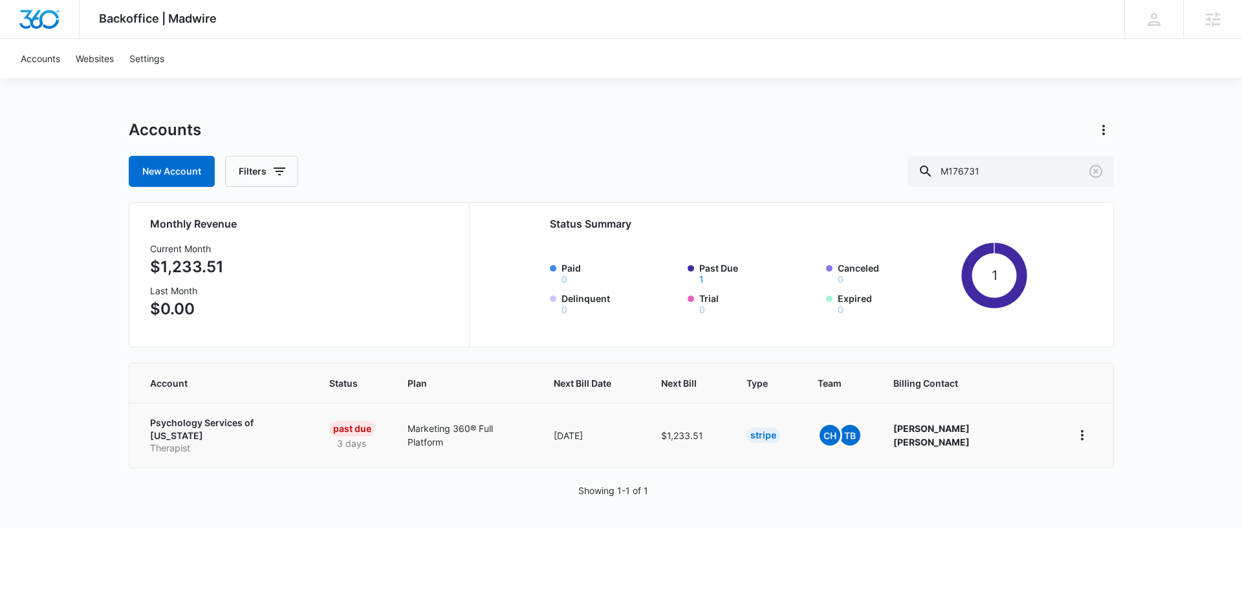
click at [271, 424] on p "Psychology Services of [US_STATE]" at bounding box center [224, 428] width 148 height 25
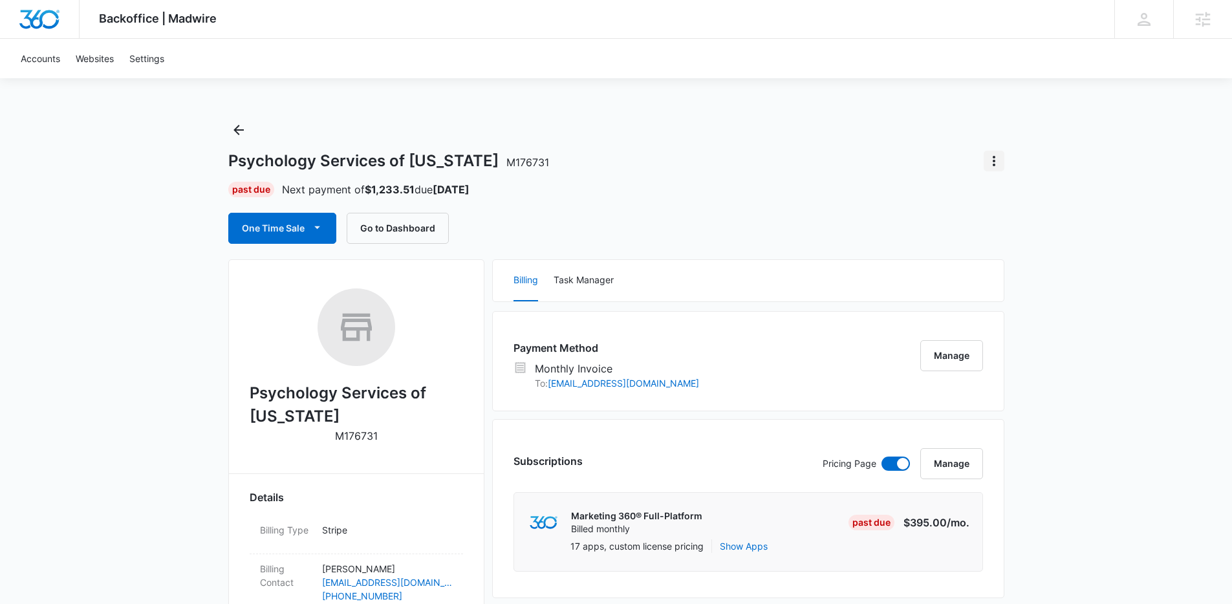
click at [987, 157] on icon "Actions" at bounding box center [994, 161] width 16 height 16
drag, startPoint x: 791, startPoint y: 194, endPoint x: 927, endPoint y: 345, distance: 202.9
click at [791, 194] on div "Past Due Next payment of $1,233.51 due [DATE]" at bounding box center [616, 190] width 776 height 16
click at [963, 366] on button "Manage" at bounding box center [951, 355] width 63 height 31
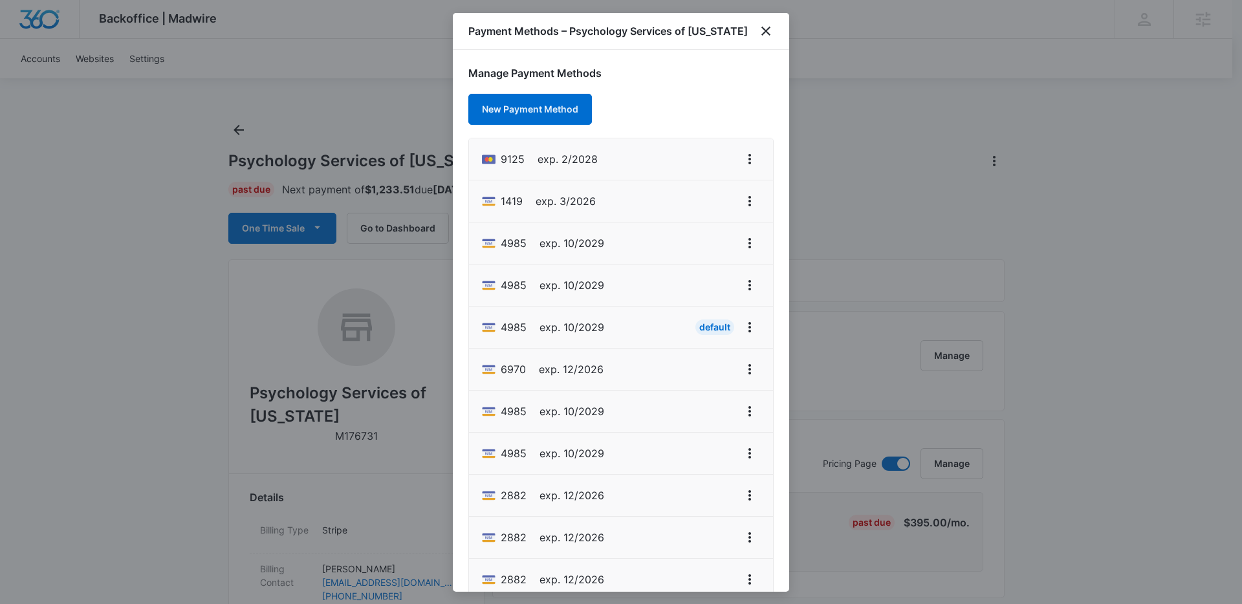
click at [751, 166] on li "9125 exp. 2/2028" at bounding box center [621, 159] width 304 height 42
click at [746, 164] on icon "View More" at bounding box center [750, 159] width 16 height 16
click at [714, 210] on div "Set As Default" at bounding box center [688, 214] width 60 height 9
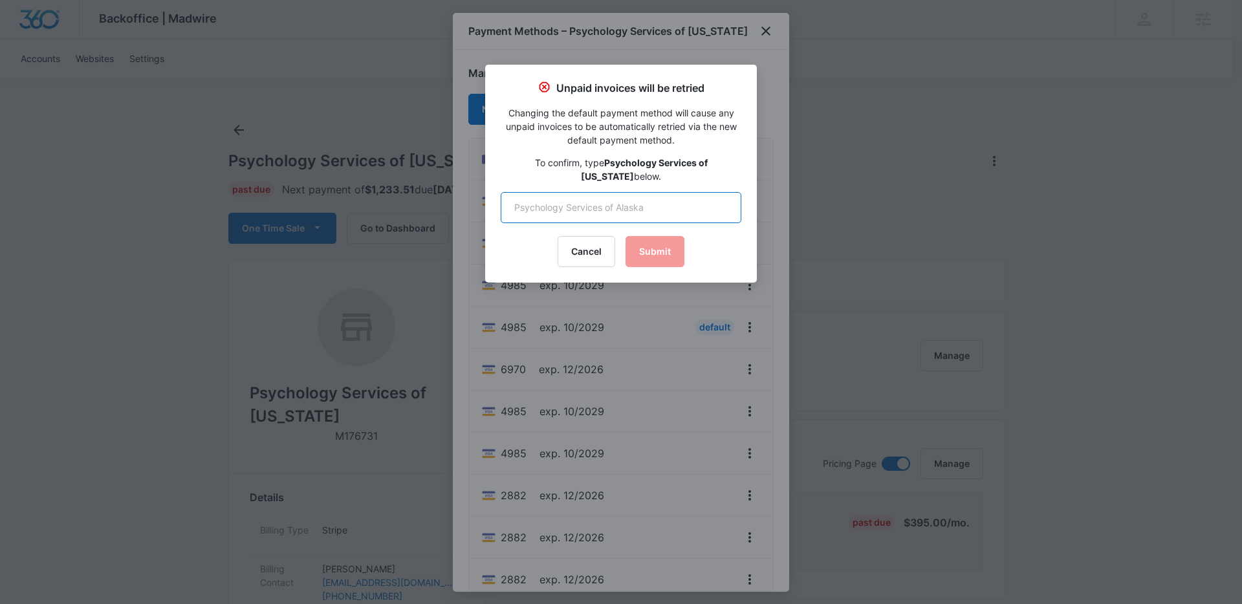
click at [658, 194] on input "text" at bounding box center [621, 207] width 241 height 31
type input "Psychology Services of Alaska"
click at [643, 237] on button "Submit" at bounding box center [654, 251] width 59 height 31
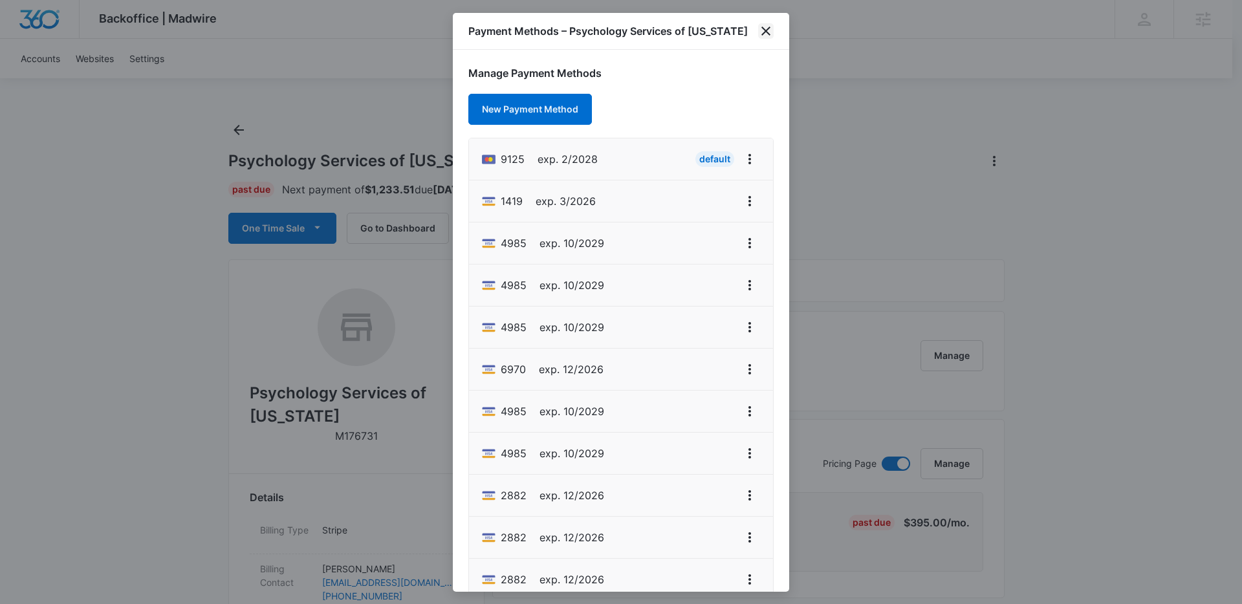
click at [766, 33] on icon "close" at bounding box center [766, 31] width 16 height 16
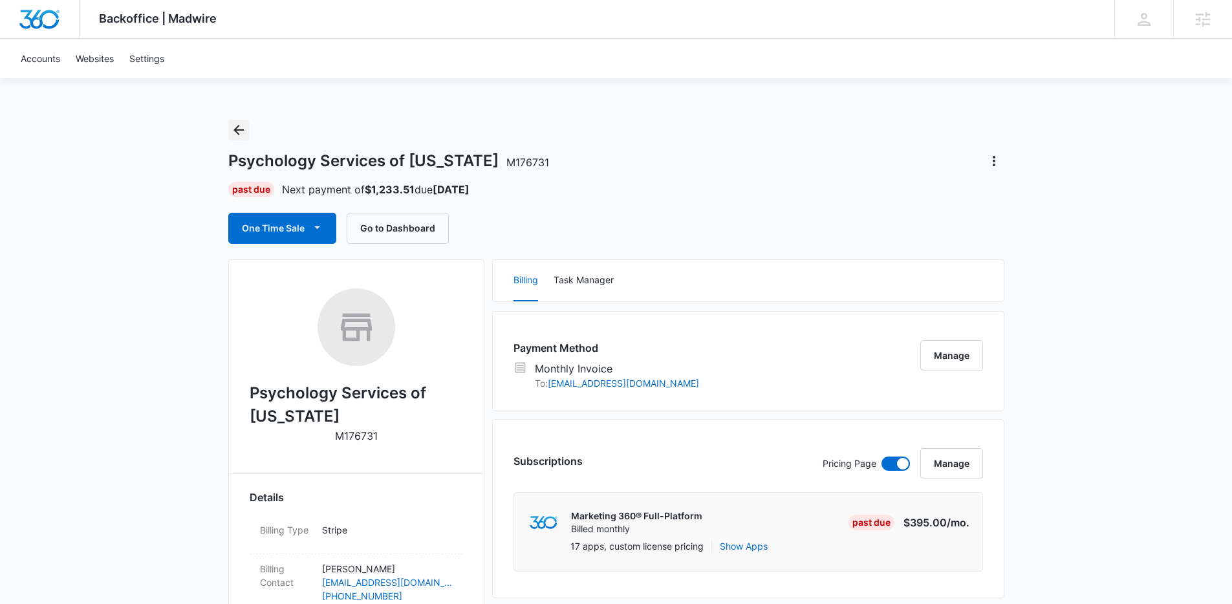
click at [239, 134] on icon "Back" at bounding box center [238, 130] width 10 height 10
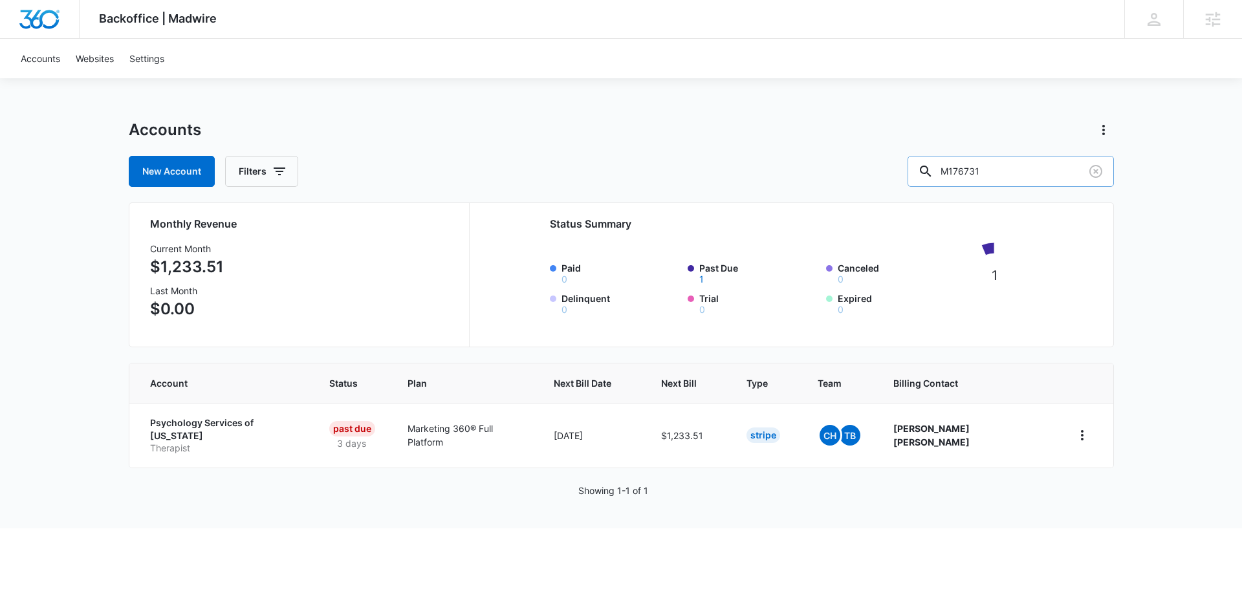
click at [1027, 184] on input "M176731" at bounding box center [1010, 171] width 206 height 31
click at [1023, 173] on input "M176731" at bounding box center [1010, 171] width 206 height 31
paste input "Anchorage Bariatrics"
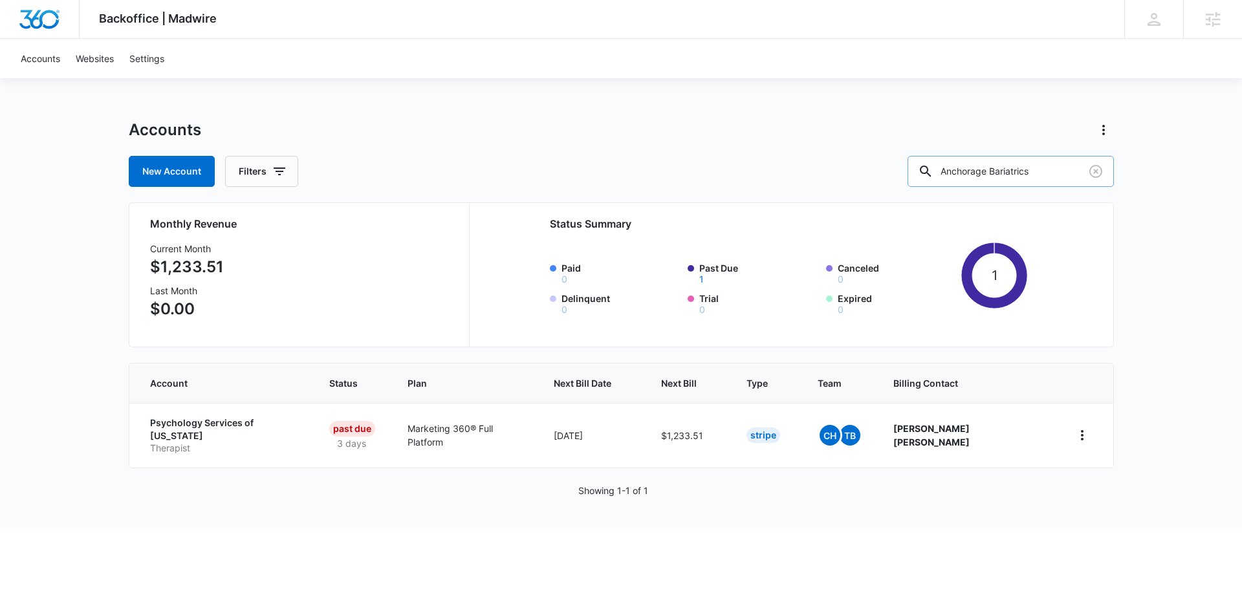
type input "Anchorage Bariatrics"
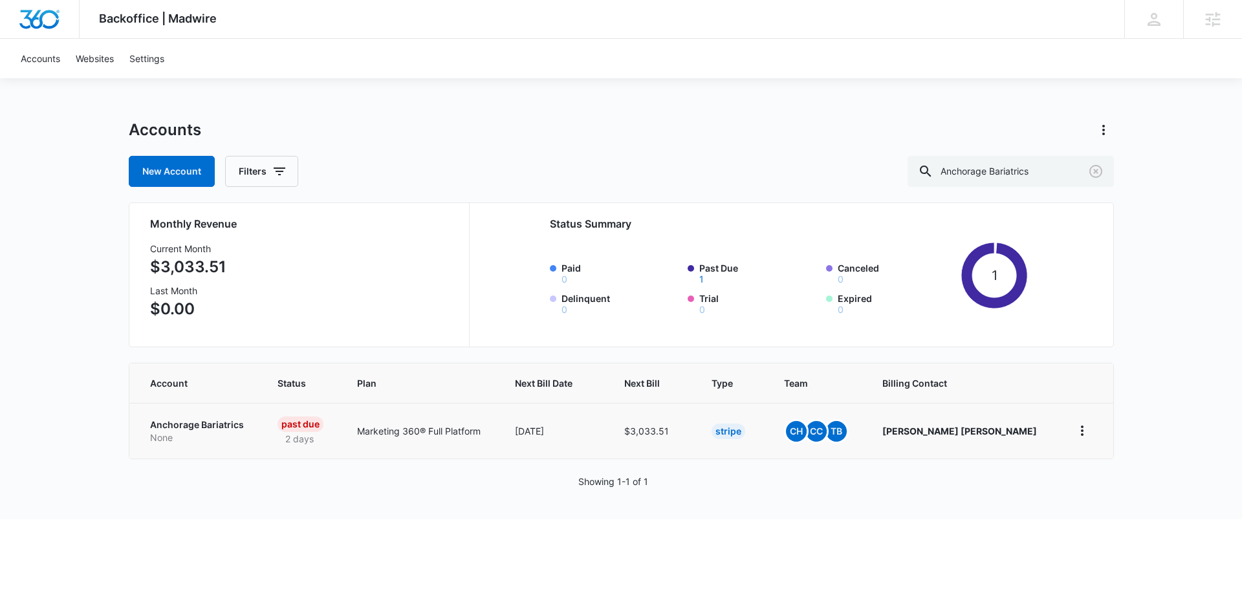
click at [201, 422] on p "Anchorage Bariatrics" at bounding box center [198, 424] width 96 height 13
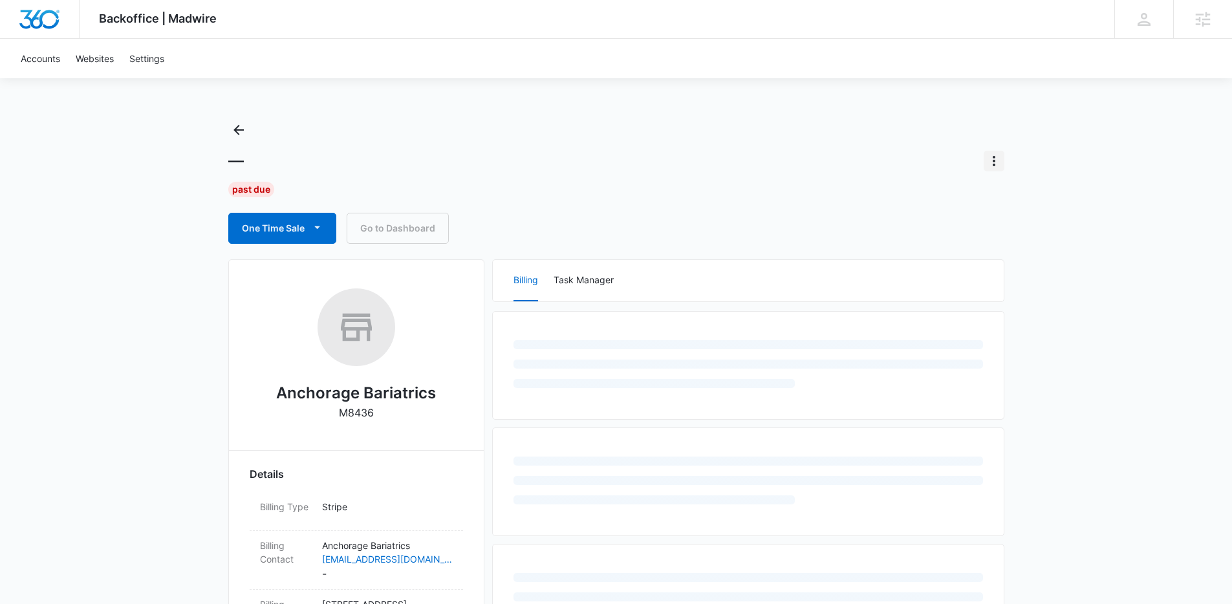
click at [993, 163] on icon "Actions" at bounding box center [994, 161] width 16 height 16
click at [788, 169] on div "Anchorage Bariatrics M8436" at bounding box center [616, 161] width 776 height 21
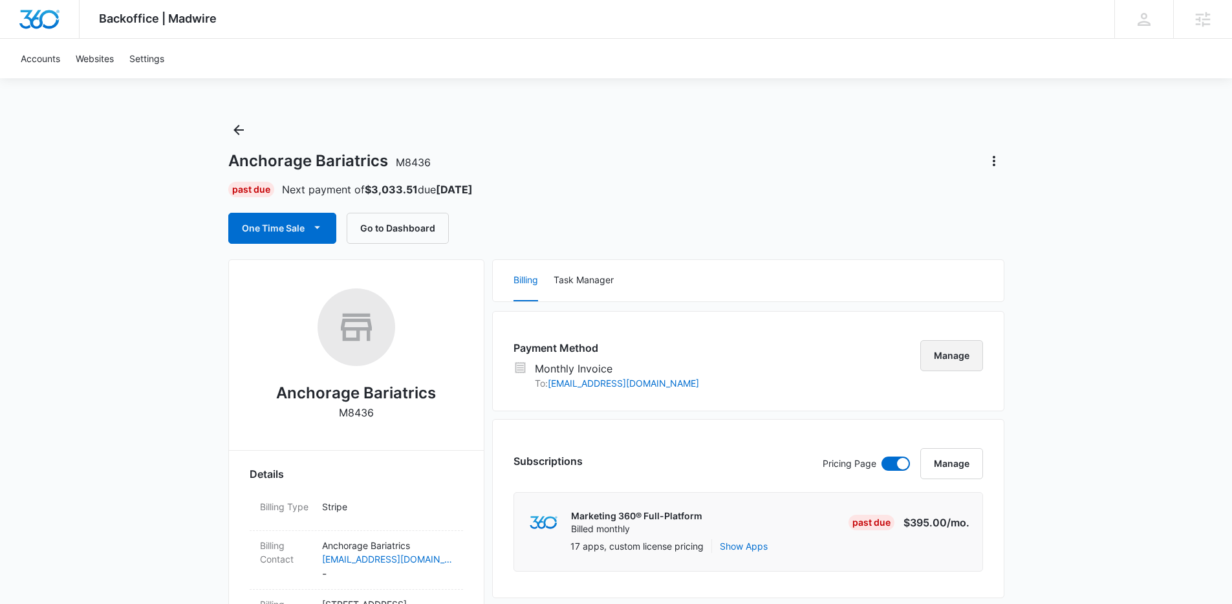
click at [955, 356] on button "Manage" at bounding box center [951, 355] width 63 height 31
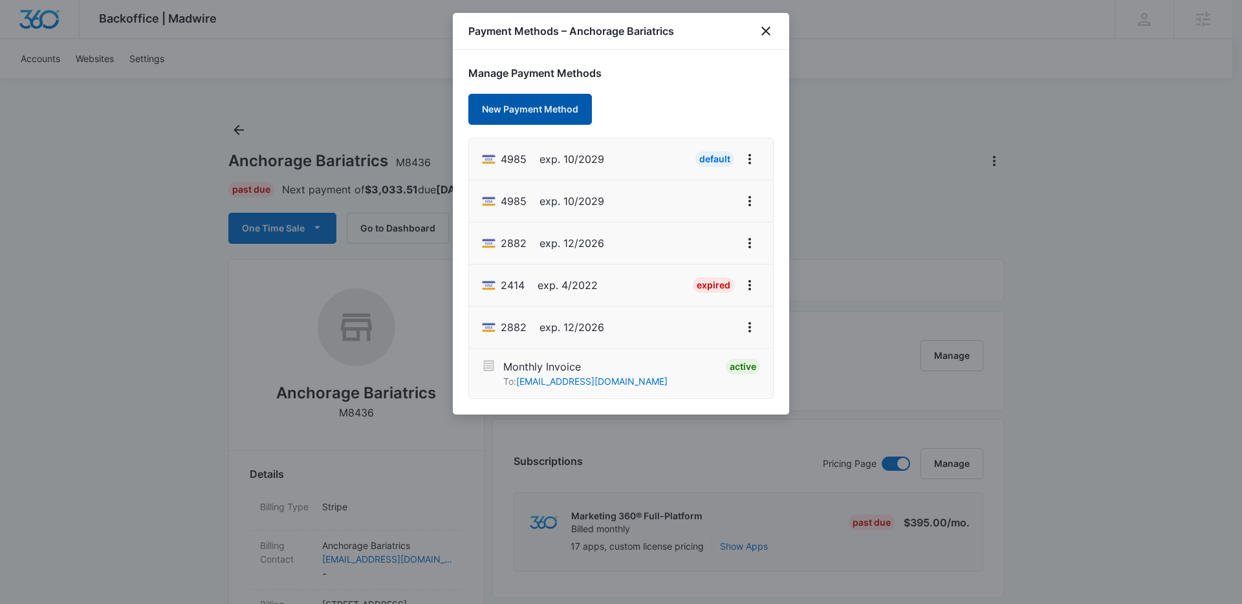
click at [541, 115] on button "New Payment Method" at bounding box center [530, 109] width 124 height 31
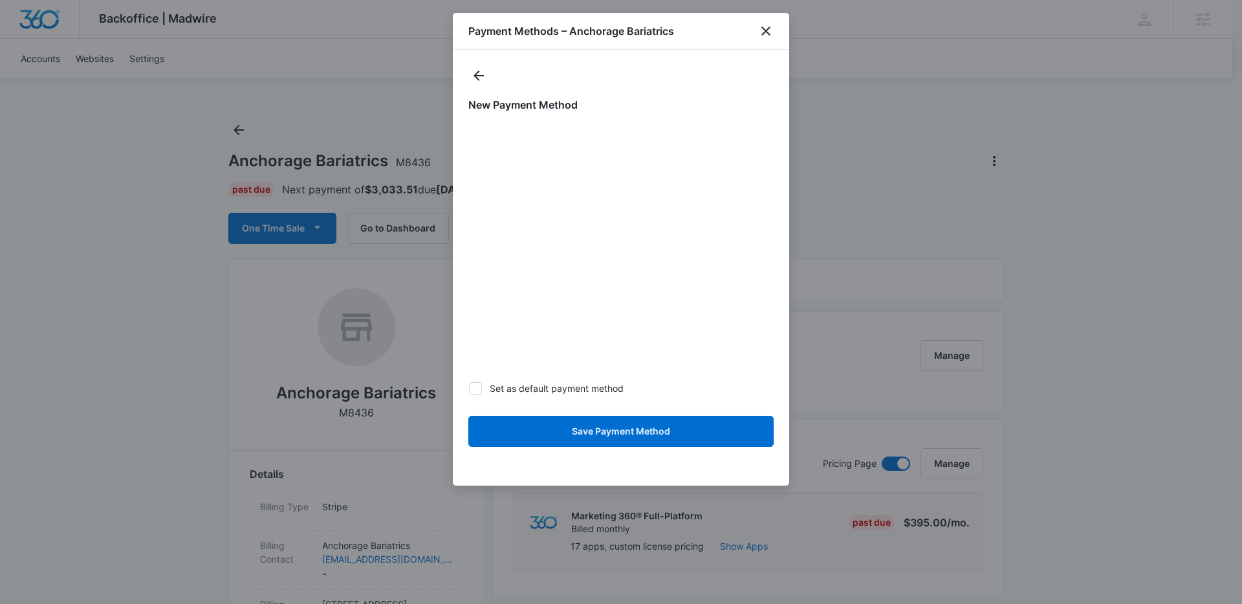
click at [605, 382] on label "Set as default payment method" at bounding box center [620, 389] width 305 height 14
click at [469, 388] on input "Set as default payment method" at bounding box center [468, 388] width 1 height 1
checkbox input "true"
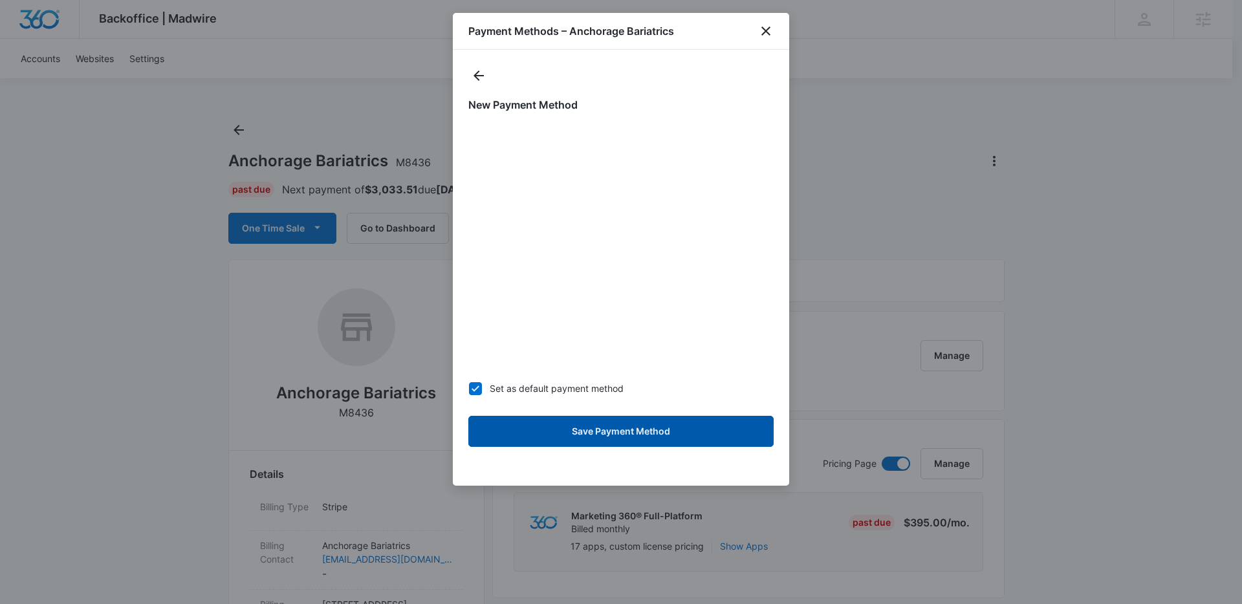
click at [616, 422] on button "Save Payment Method" at bounding box center [620, 431] width 305 height 31
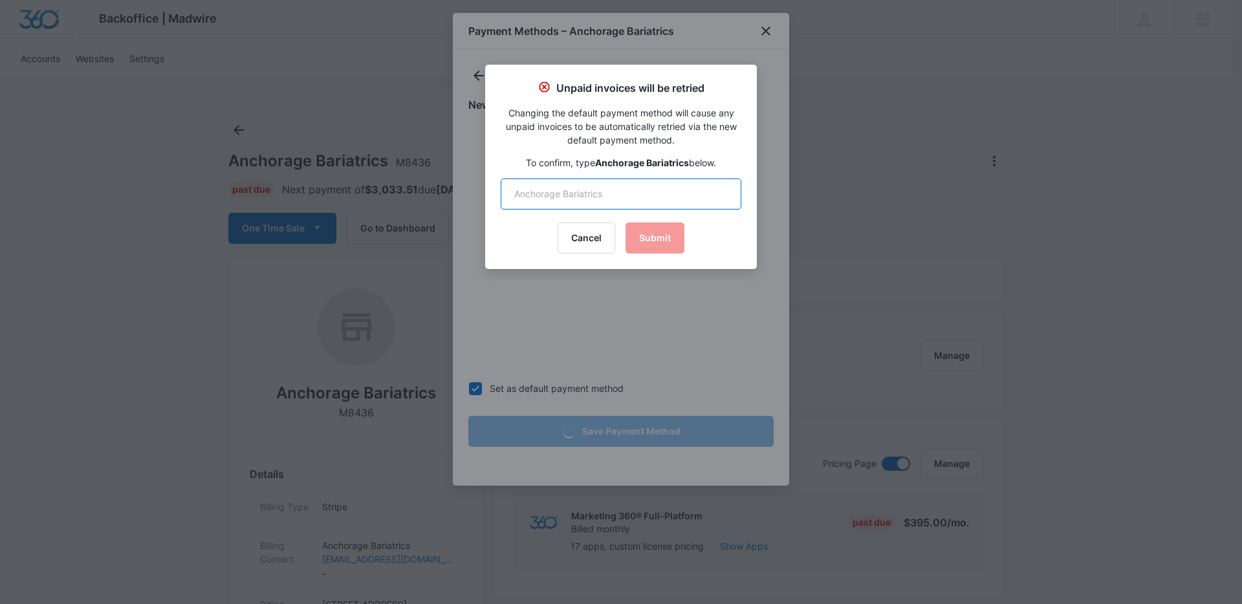
click at [634, 200] on input "text" at bounding box center [621, 193] width 241 height 31
type input "Anchorage Bariatrics"
click at [640, 238] on button "Submit" at bounding box center [654, 237] width 59 height 31
click at [674, 244] on button "Submit" at bounding box center [654, 237] width 59 height 31
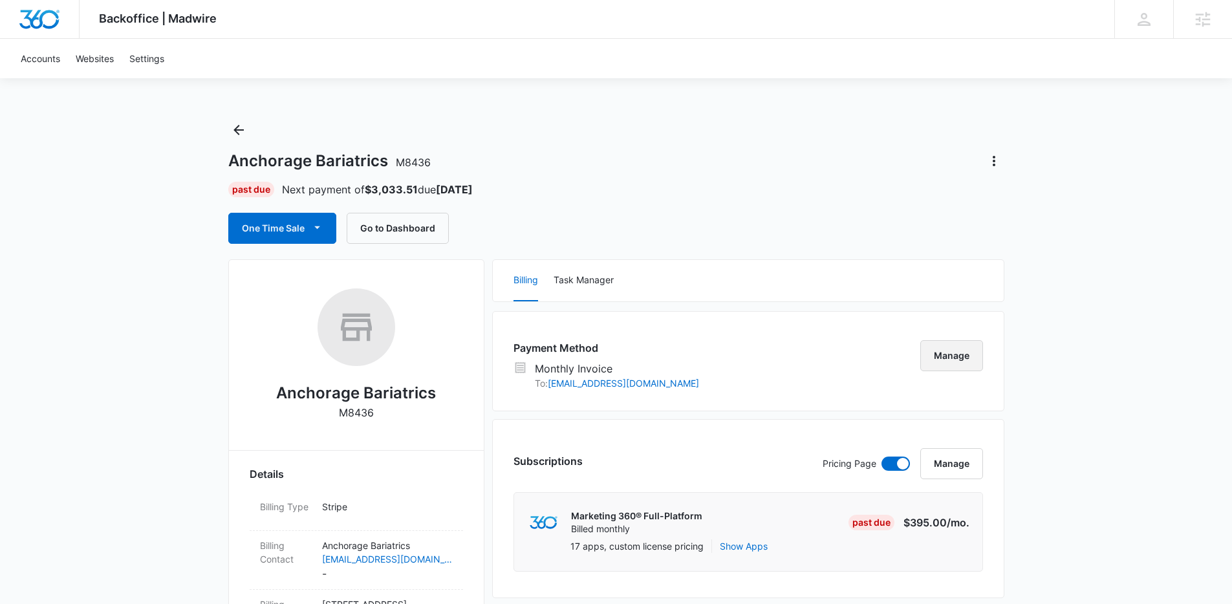
click at [958, 351] on button "Manage" at bounding box center [951, 355] width 63 height 31
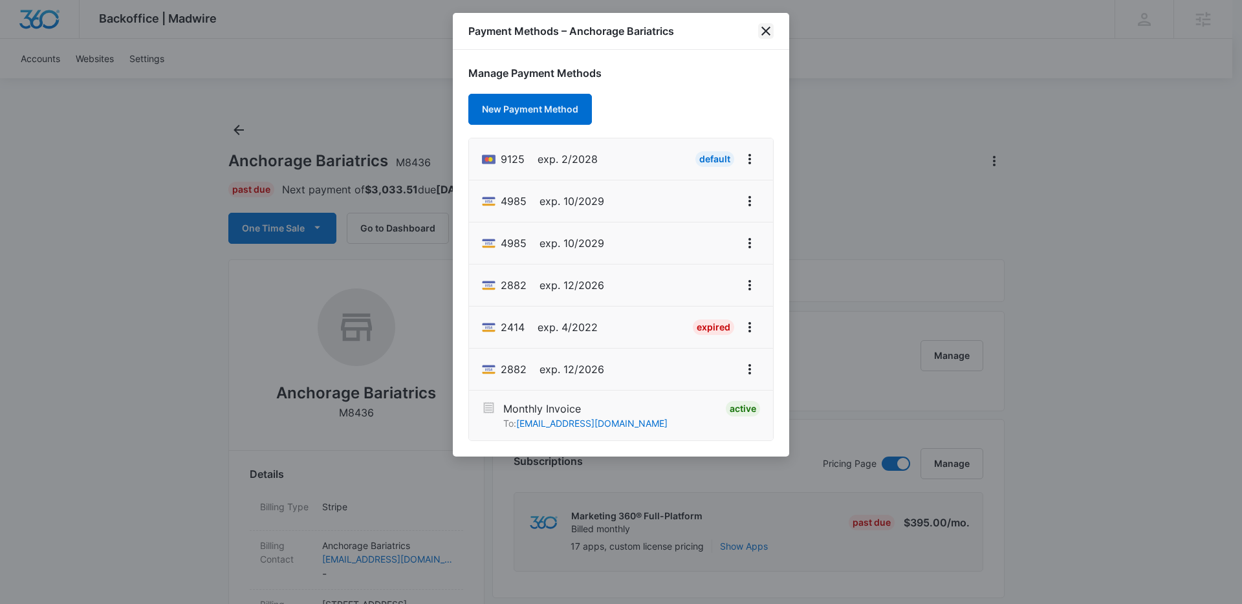
drag, startPoint x: 761, startPoint y: 30, endPoint x: 669, endPoint y: 58, distance: 95.8
click at [761, 30] on icon "close" at bounding box center [766, 31] width 16 height 16
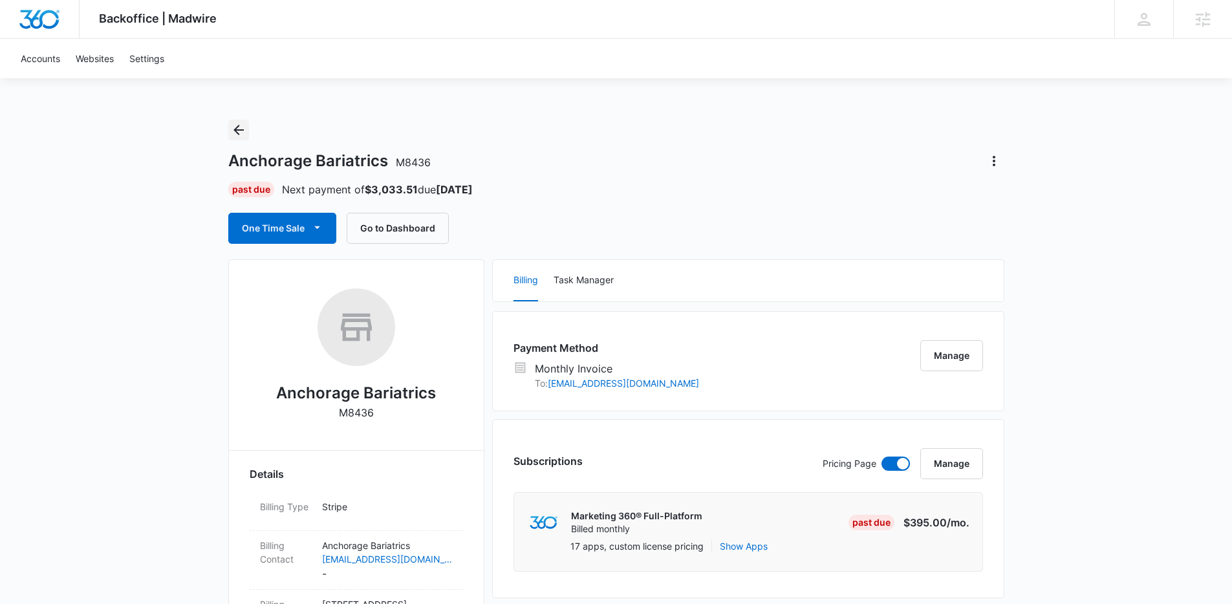
click at [233, 130] on icon "Back" at bounding box center [238, 130] width 10 height 10
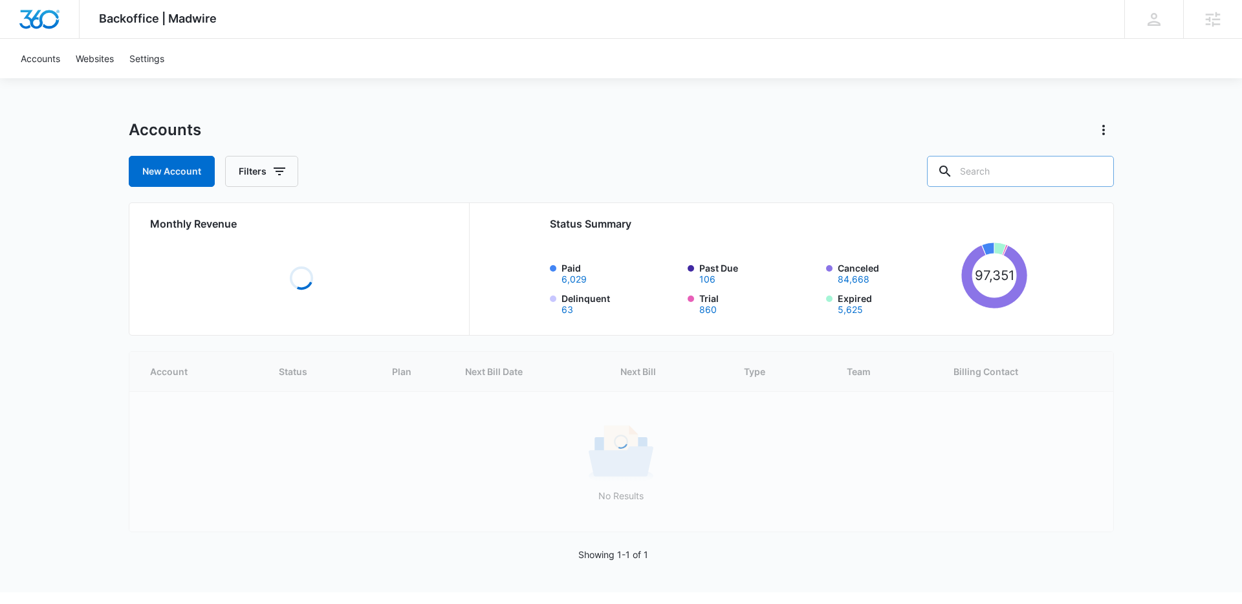
click at [1013, 175] on input "text" at bounding box center [1020, 171] width 187 height 31
paste input "M38496"
type input "M38496"
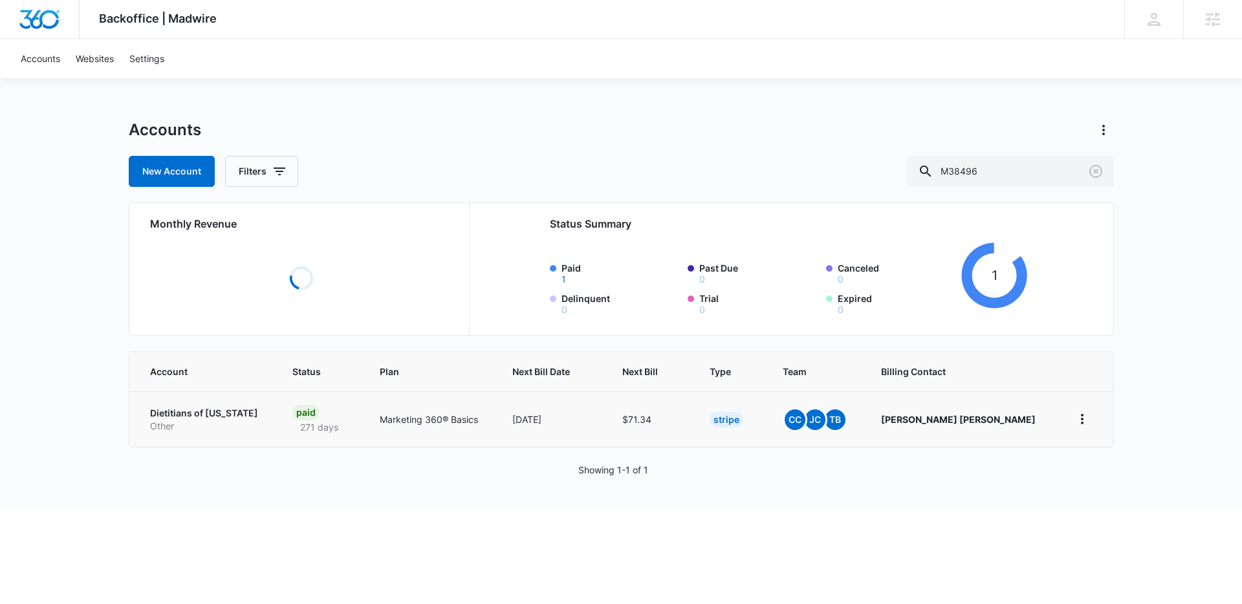
click at [203, 407] on p "Dietitians of Alaska" at bounding box center [206, 413] width 112 height 13
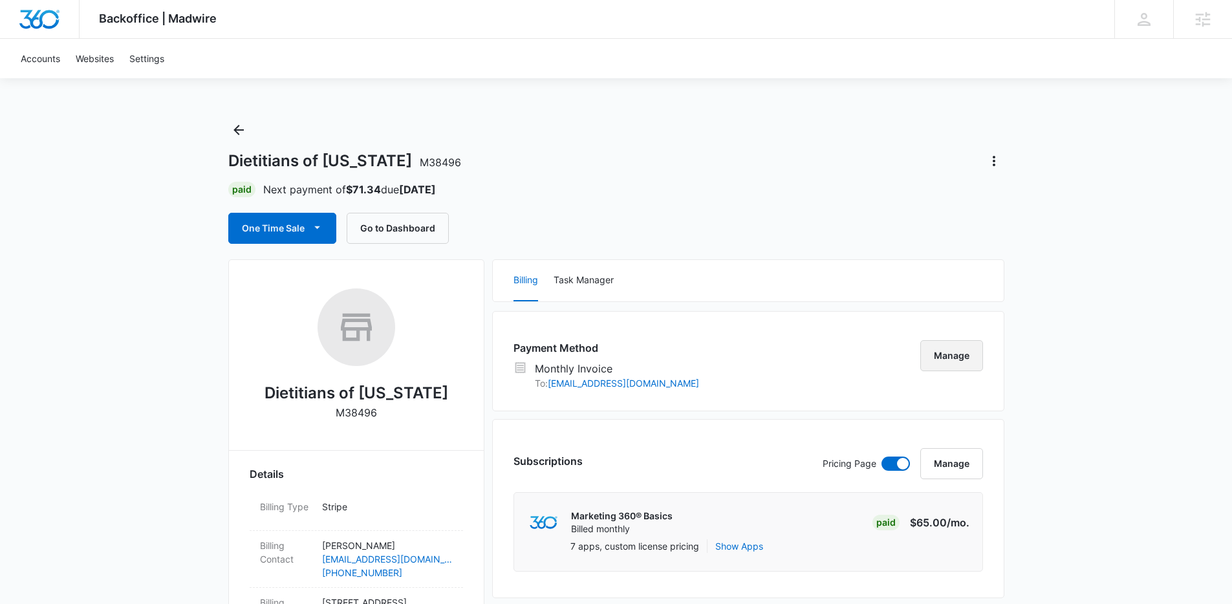
click at [947, 365] on button "Manage" at bounding box center [951, 355] width 63 height 31
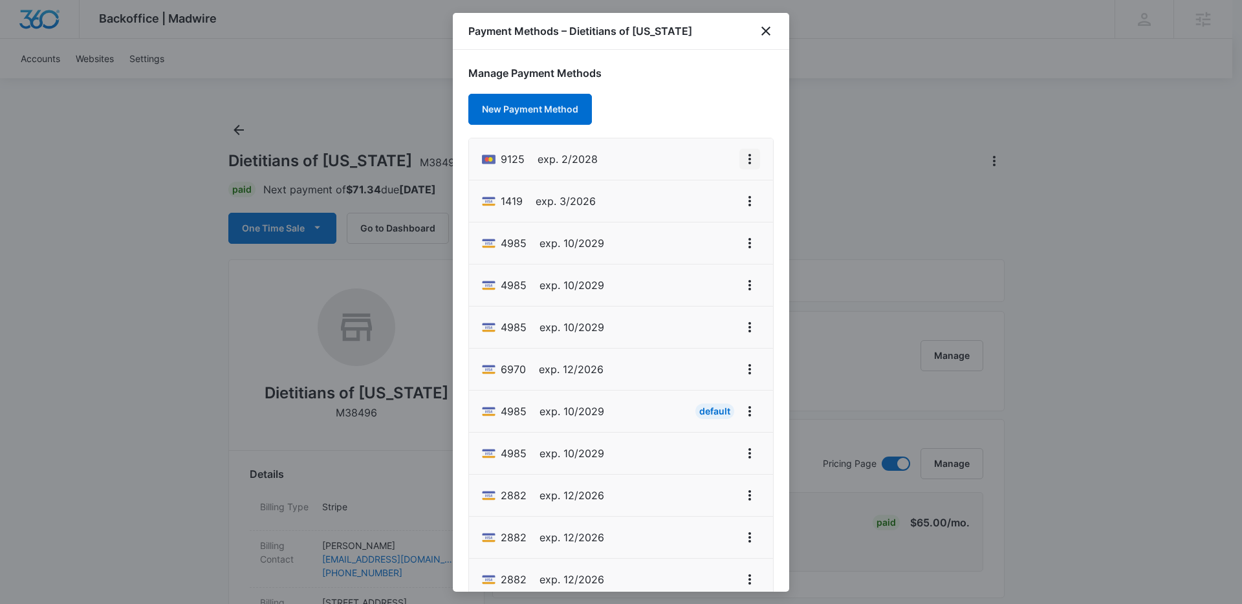
click at [742, 158] on icon "View More" at bounding box center [750, 159] width 16 height 16
click at [711, 210] on div "Set As Default" at bounding box center [688, 214] width 60 height 9
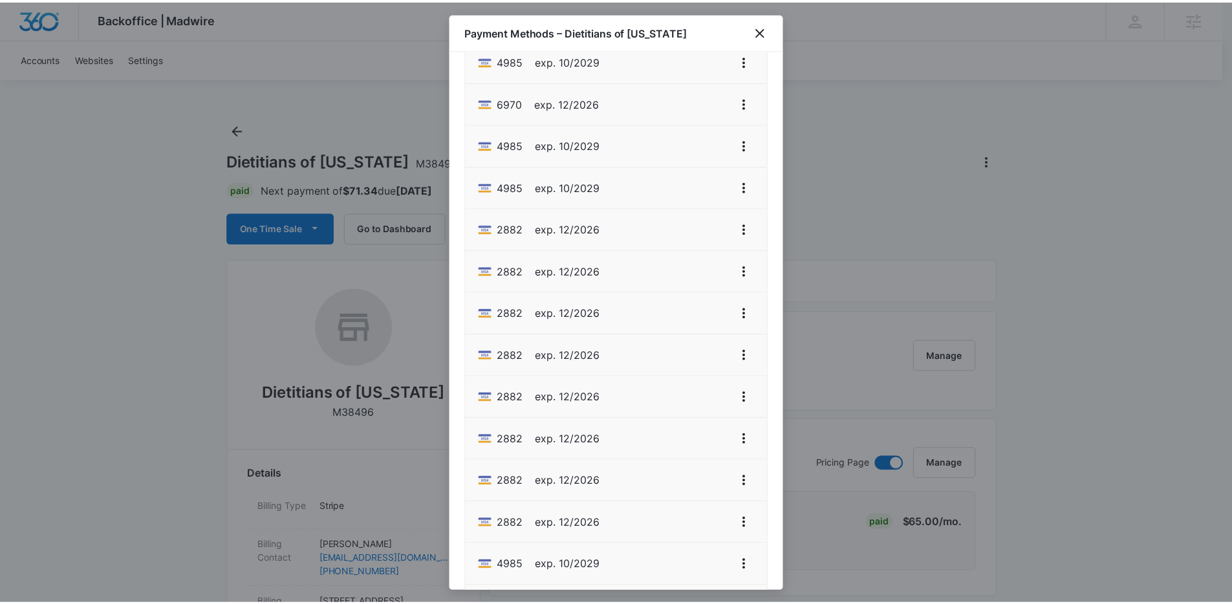
scroll to position [495, 0]
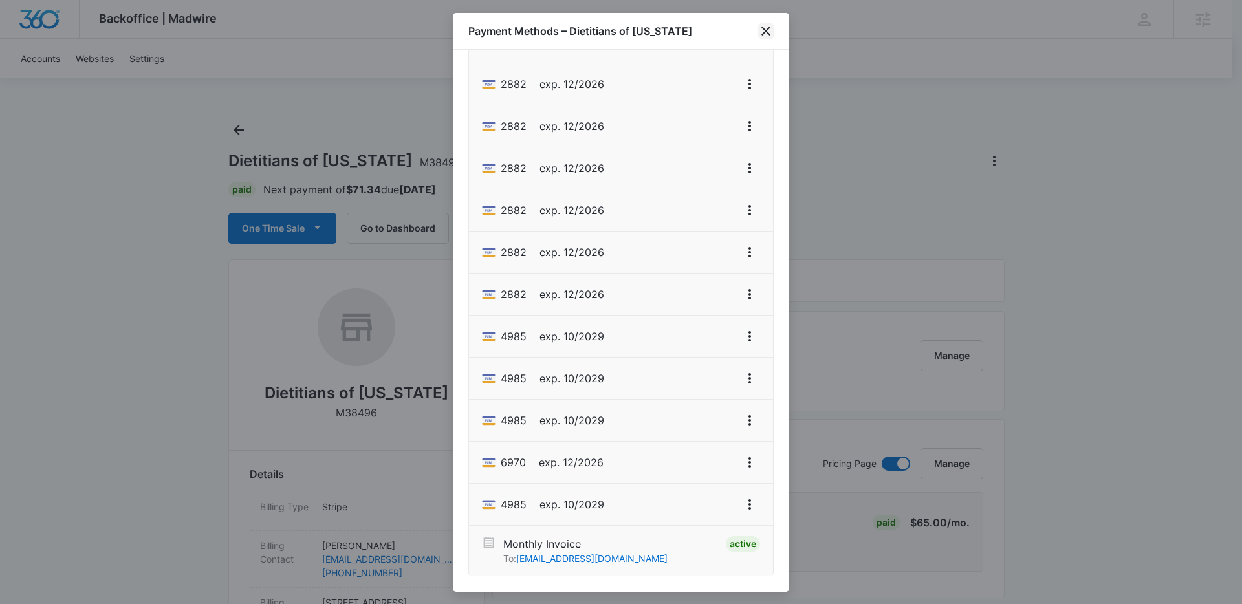
click at [765, 26] on icon "close" at bounding box center [766, 31] width 16 height 16
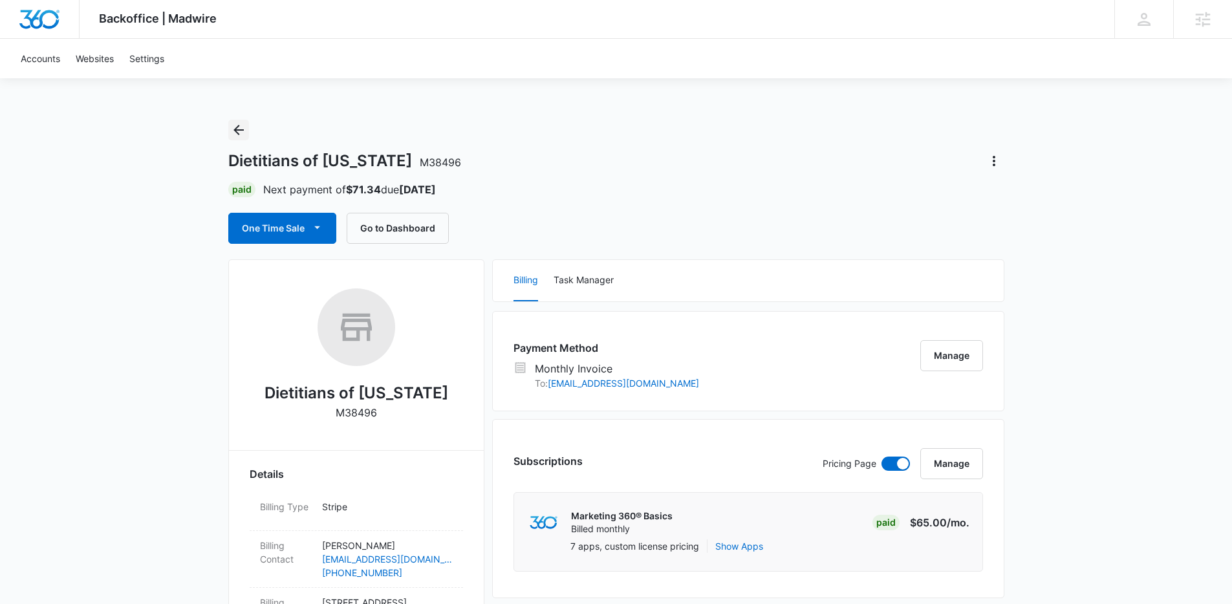
click at [238, 124] on icon "Back" at bounding box center [239, 130] width 16 height 16
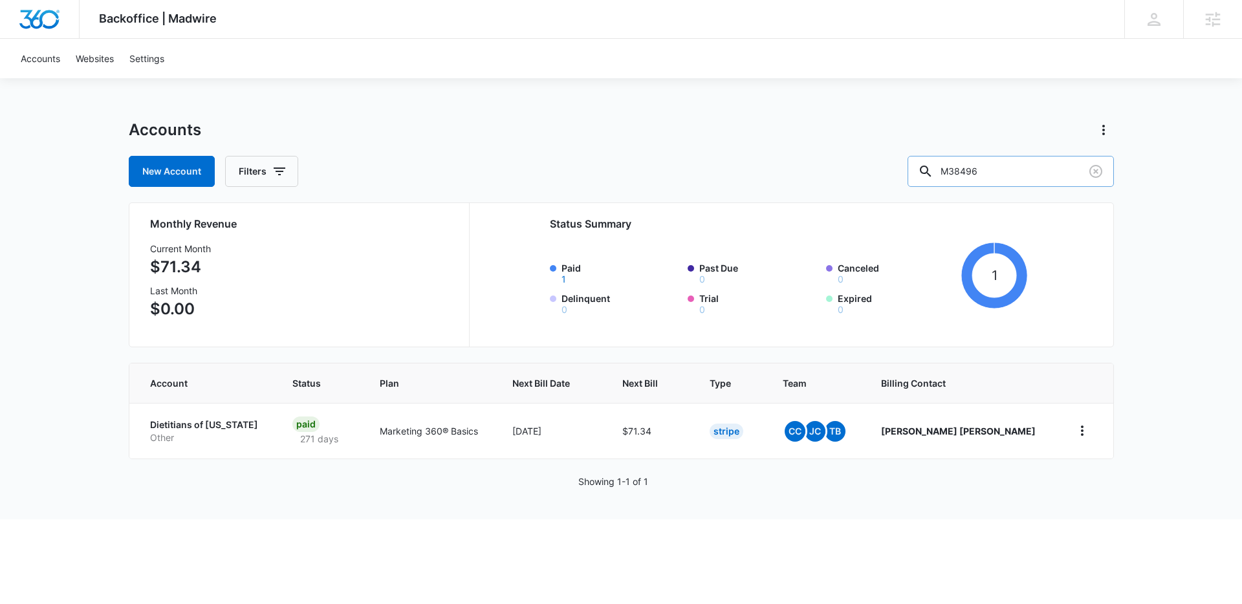
click at [997, 163] on input "M38496" at bounding box center [1010, 171] width 206 height 31
paste input "1165"
type input "M11656"
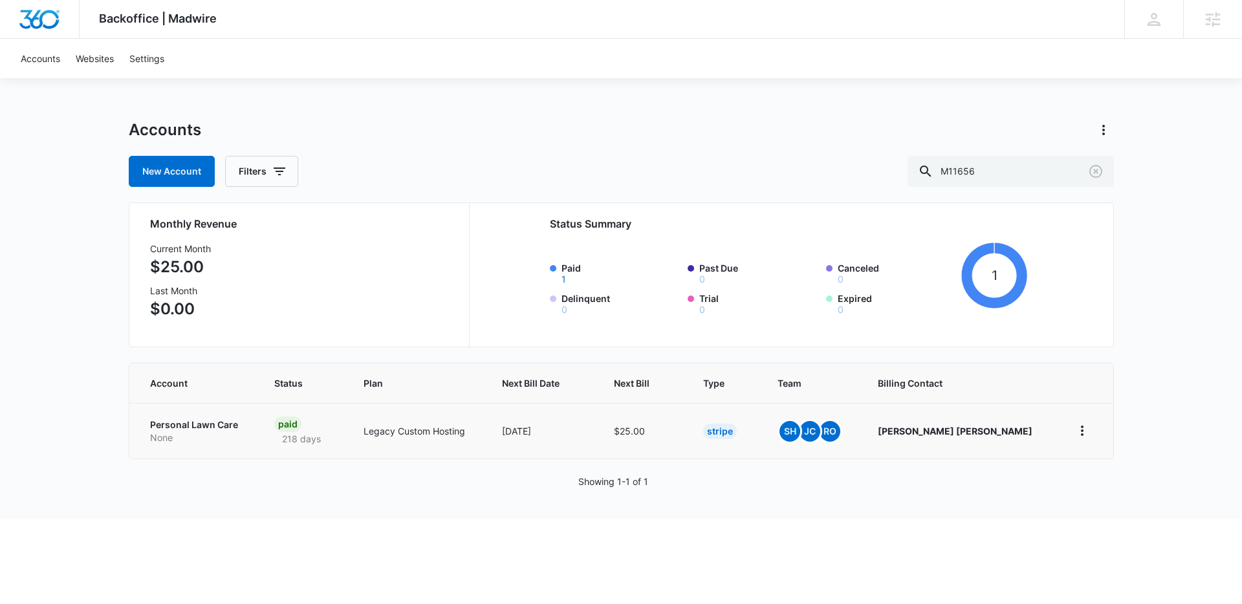
click at [166, 423] on p "Personal Lawn Care" at bounding box center [197, 424] width 94 height 13
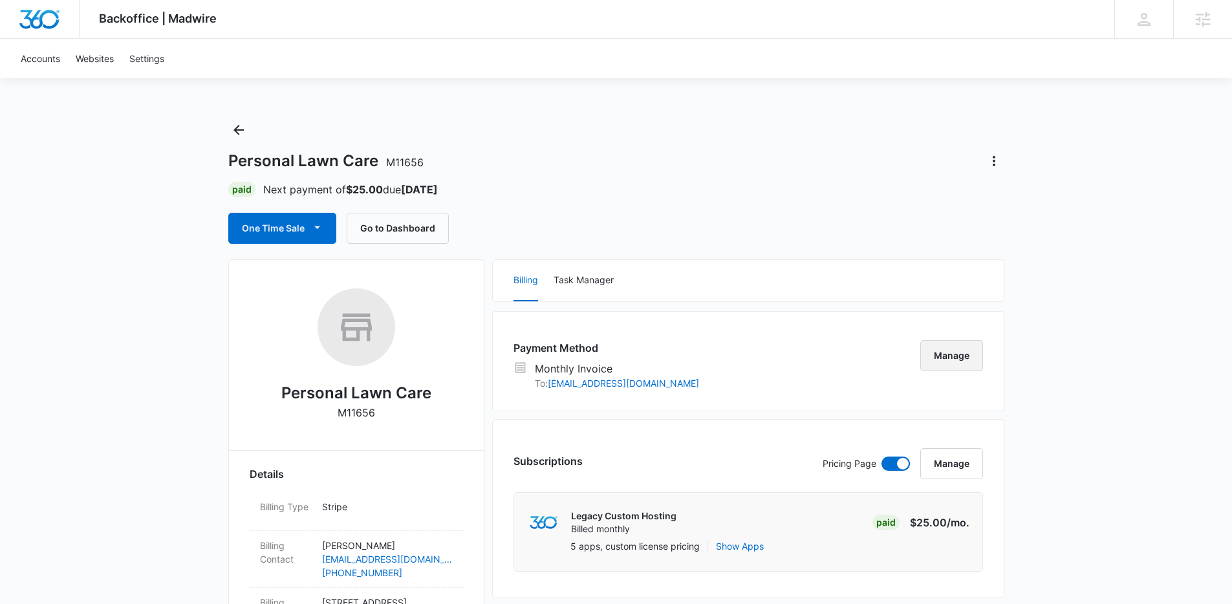
click at [949, 347] on button "Manage" at bounding box center [951, 355] width 63 height 31
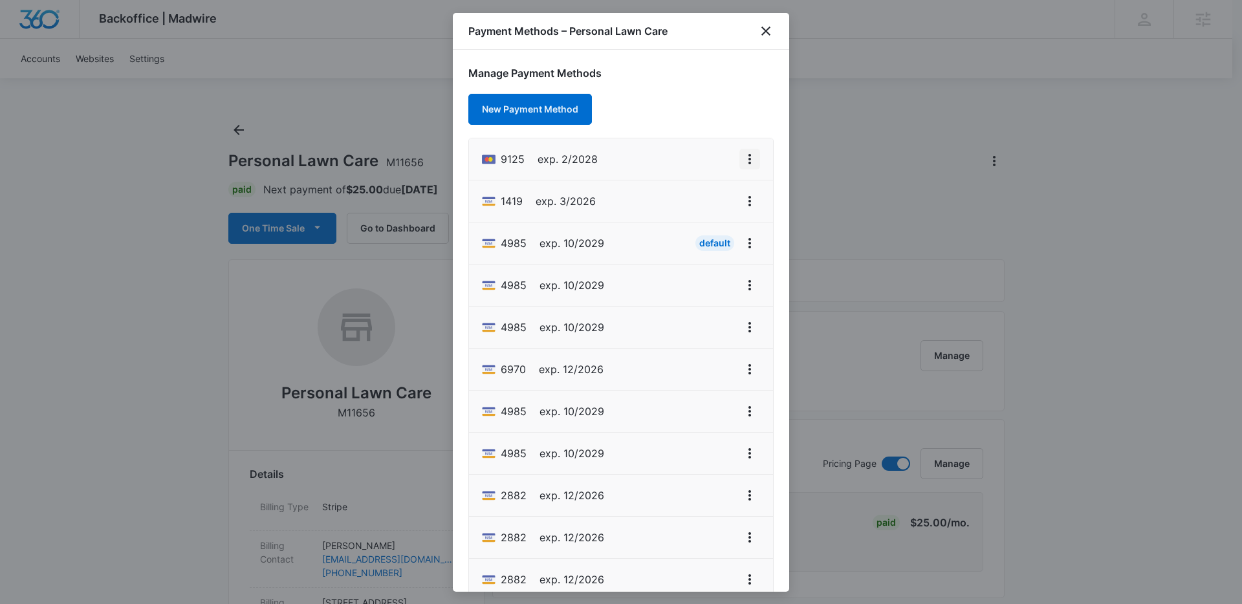
click at [742, 164] on icon "View More" at bounding box center [750, 159] width 16 height 16
click at [700, 216] on div "Set As Default" at bounding box center [688, 214] width 60 height 9
click at [768, 35] on icon "close" at bounding box center [765, 31] width 9 height 9
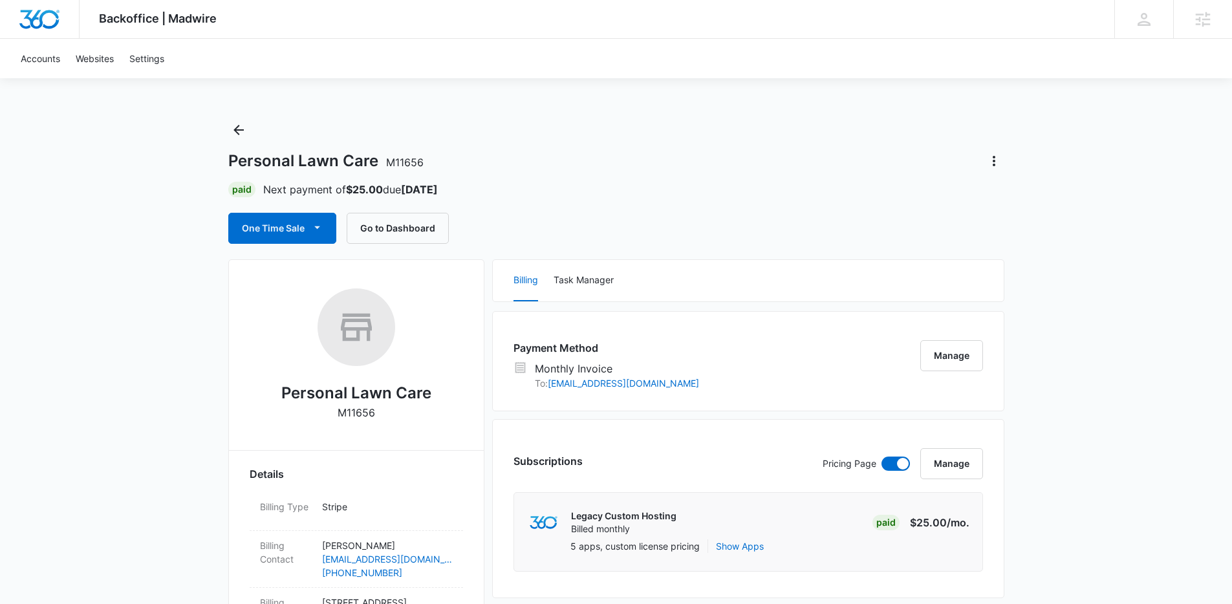
click at [241, 120] on button "Back" at bounding box center [238, 130] width 21 height 21
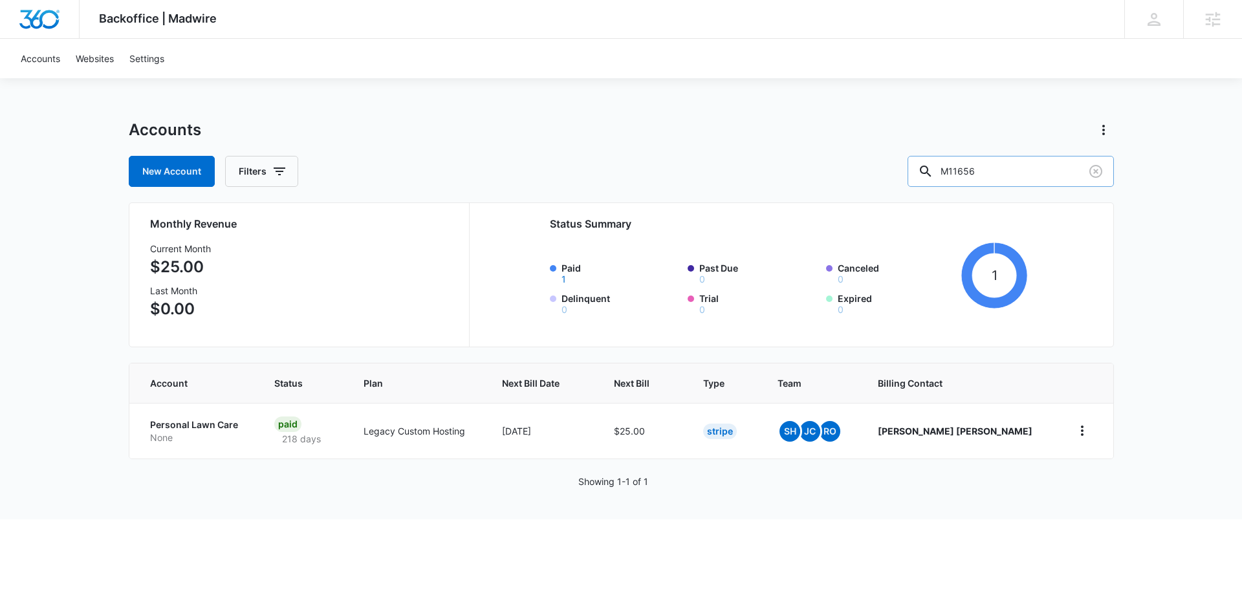
click at [997, 173] on input "M11656" at bounding box center [1010, 171] width 206 height 31
paste input "6444"
type input "M6444"
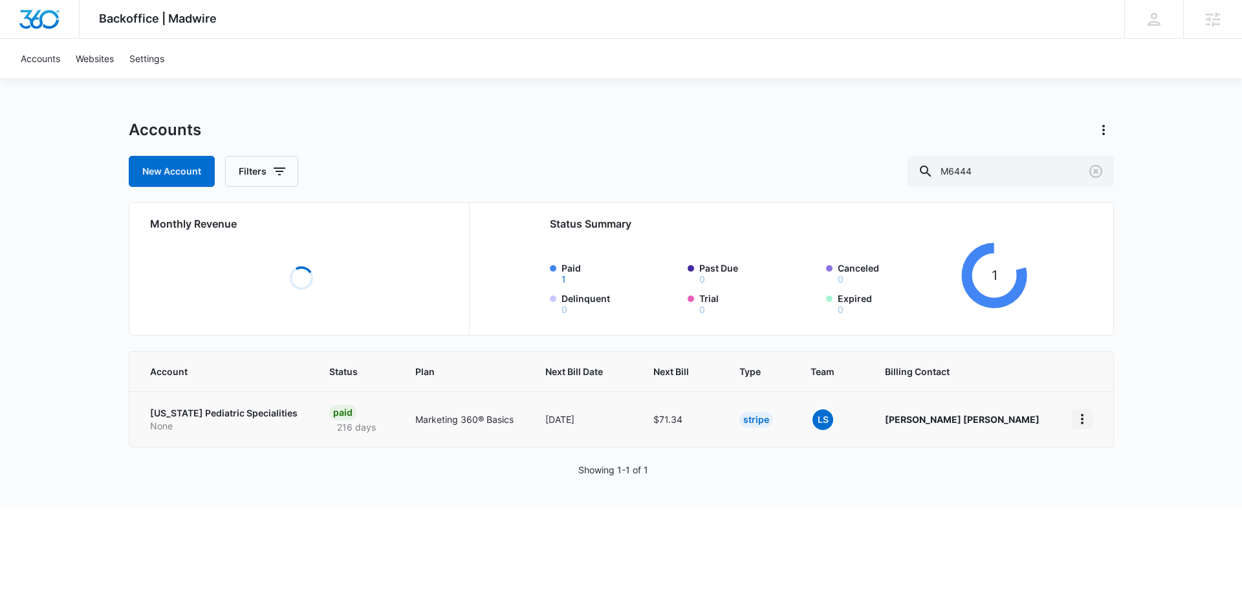
click at [1076, 423] on icon "home" at bounding box center [1082, 419] width 16 height 16
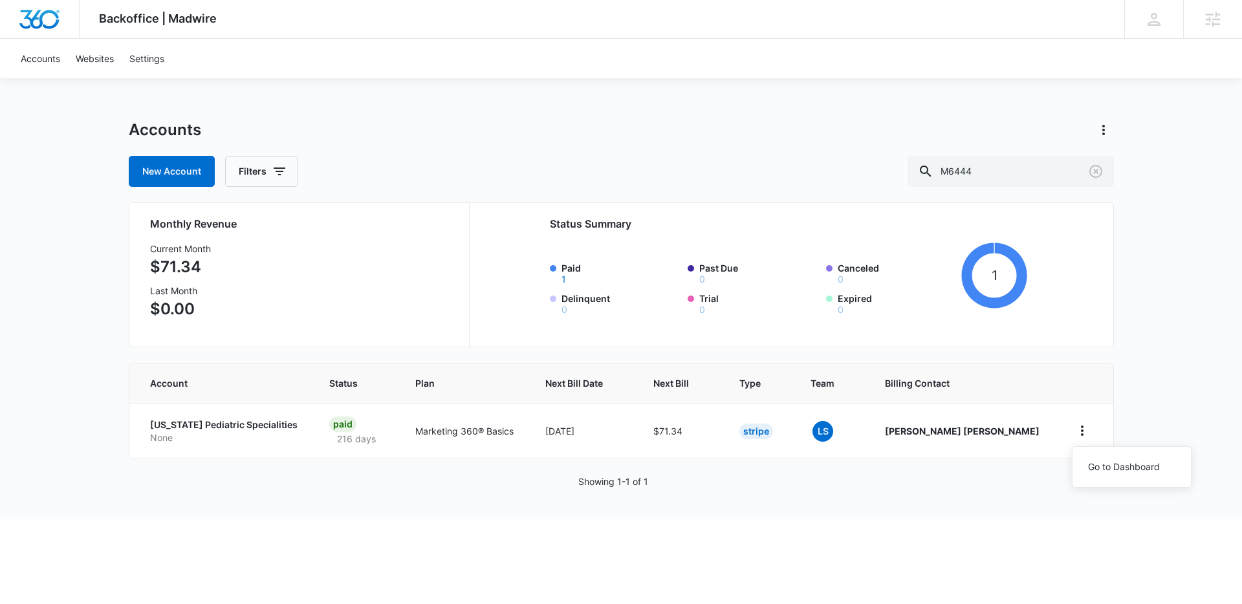
click at [325, 460] on div "Accounts New Account Filters M6444 Monthly Revenue Current Month $71.34 Last Mo…" at bounding box center [621, 320] width 985 height 400
click at [223, 427] on p "Alaska Pediatric Specialities" at bounding box center [224, 424] width 149 height 13
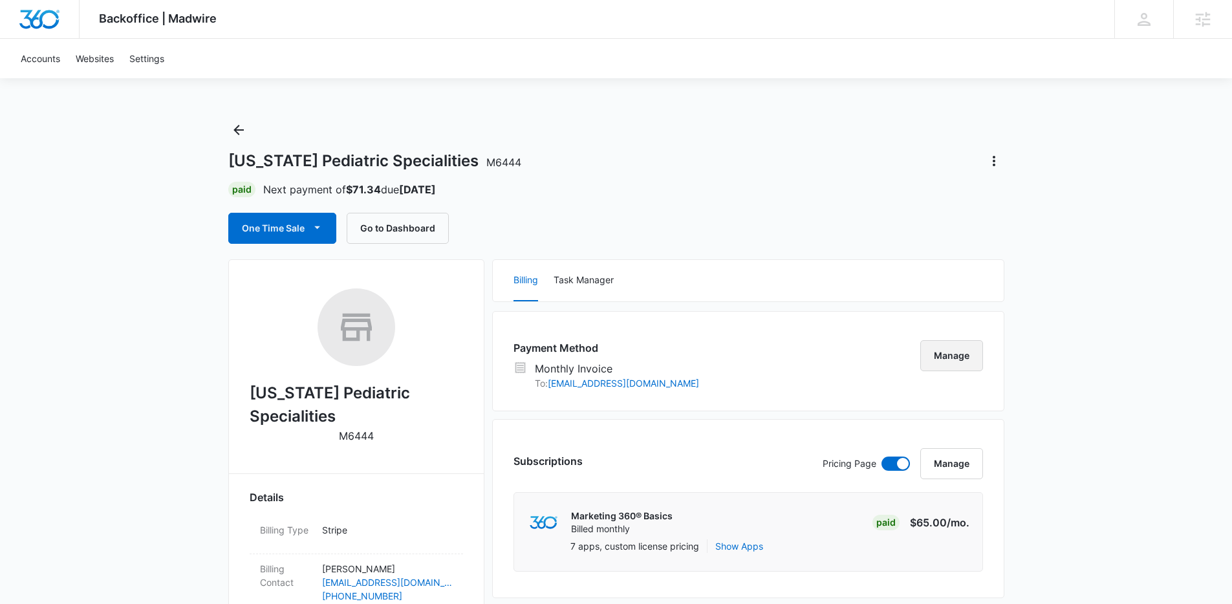
click at [971, 361] on button "Manage" at bounding box center [951, 355] width 63 height 31
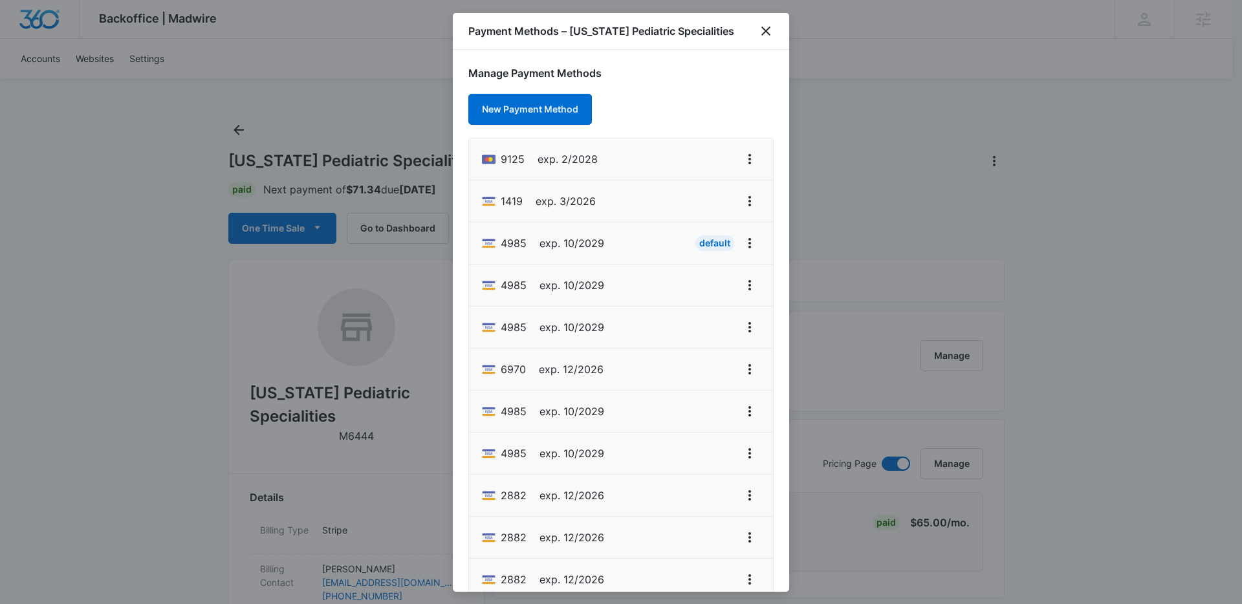
click at [751, 160] on li "9125 exp. 2/2028" at bounding box center [621, 159] width 304 height 42
click at [746, 161] on icon "View More" at bounding box center [750, 159] width 16 height 16
click at [733, 211] on button "Set As Default" at bounding box center [696, 214] width 107 height 19
click at [761, 34] on icon "close" at bounding box center [766, 31] width 16 height 16
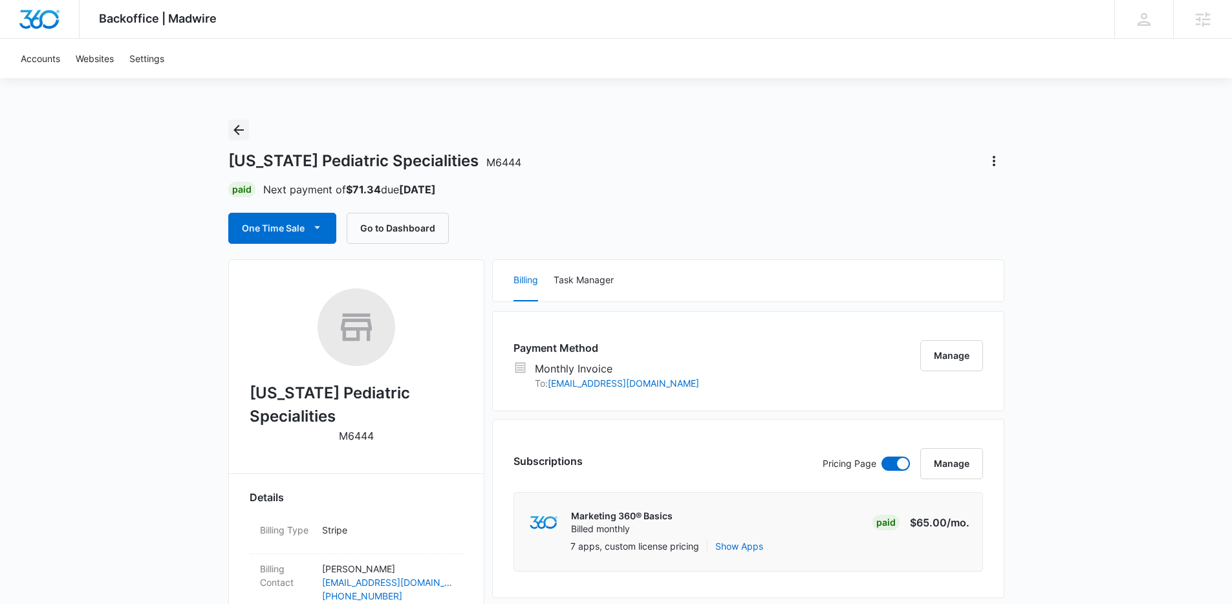
click at [229, 122] on button "Back" at bounding box center [238, 130] width 21 height 21
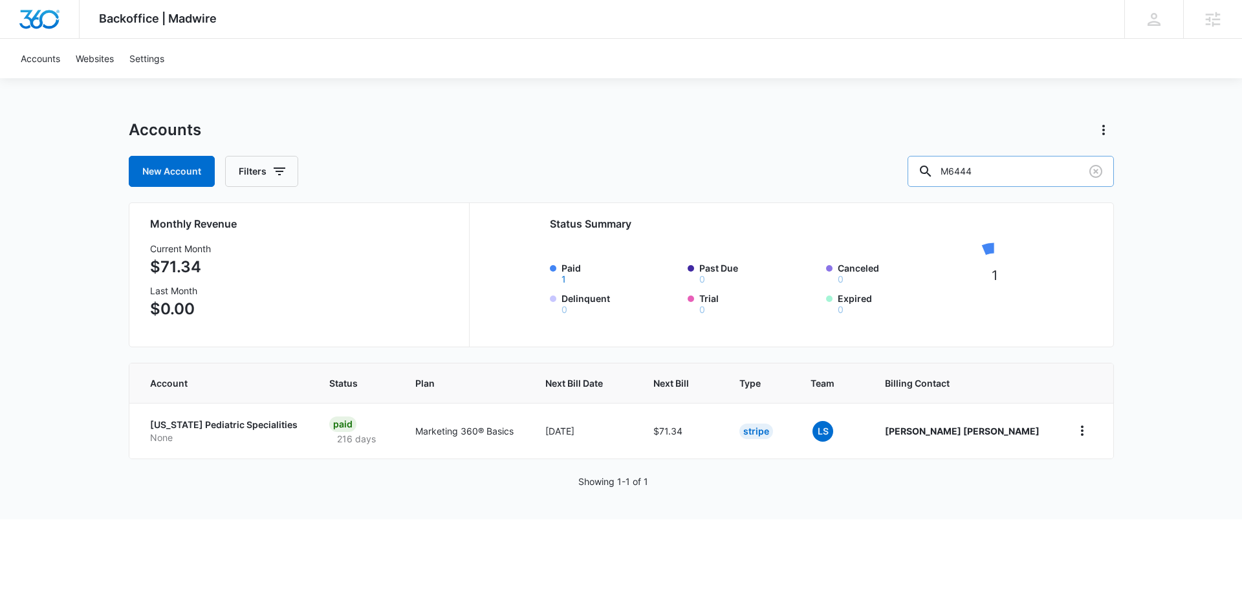
click at [993, 184] on input "M6444" at bounding box center [1010, 171] width 206 height 31
type input "ABFCS"
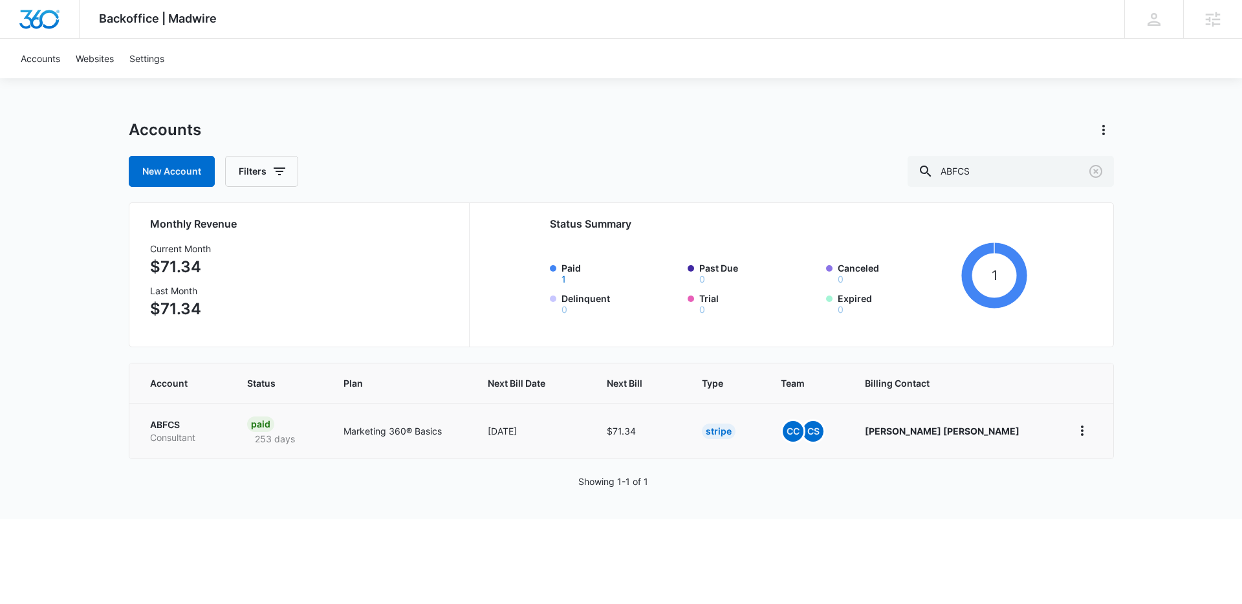
click at [158, 423] on p "ABFCS" at bounding box center [183, 424] width 67 height 13
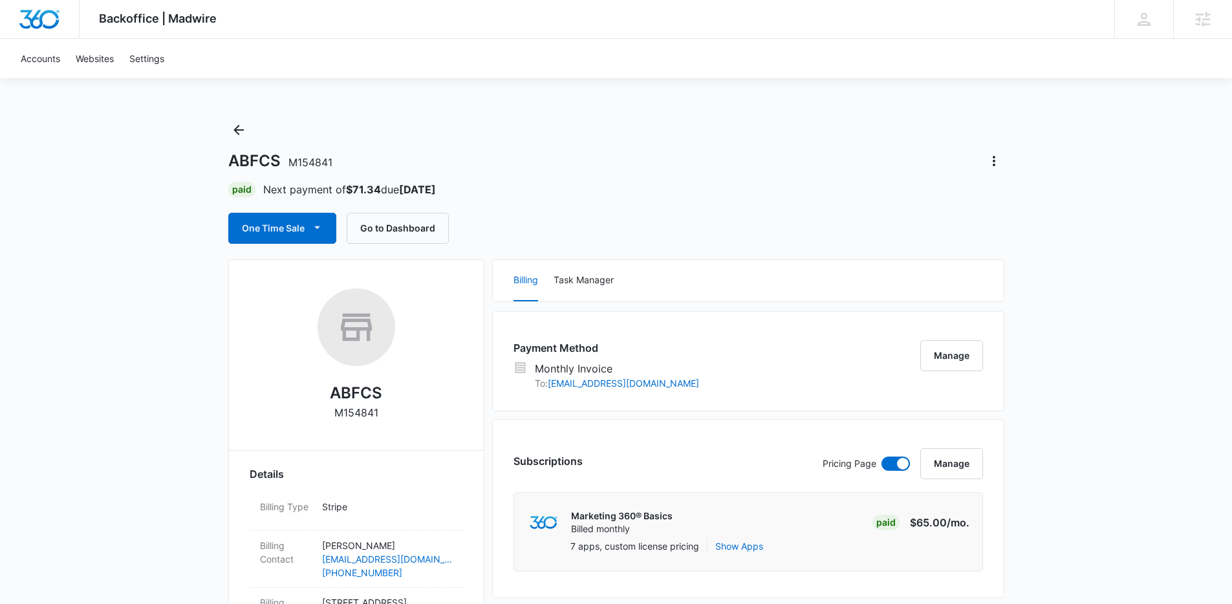
click at [314, 162] on span "M154841" at bounding box center [310, 162] width 44 height 13
copy h1 "ABFCS M154841"
click at [327, 168] on span "M154841" at bounding box center [310, 162] width 44 height 13
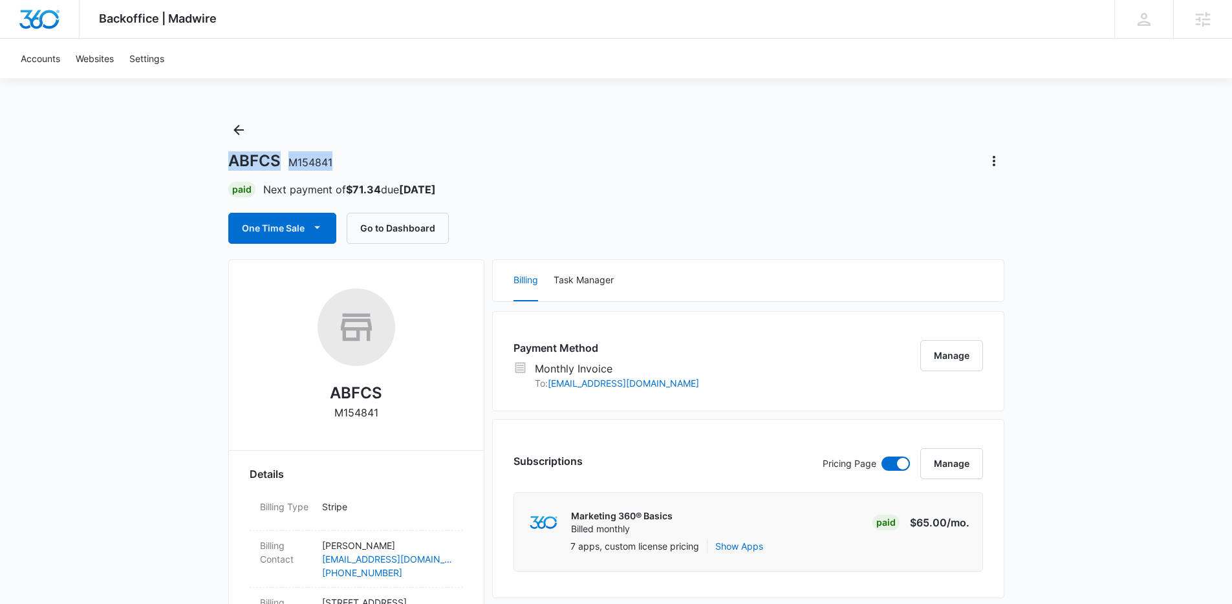
click at [325, 164] on span "M154841" at bounding box center [310, 162] width 44 height 13
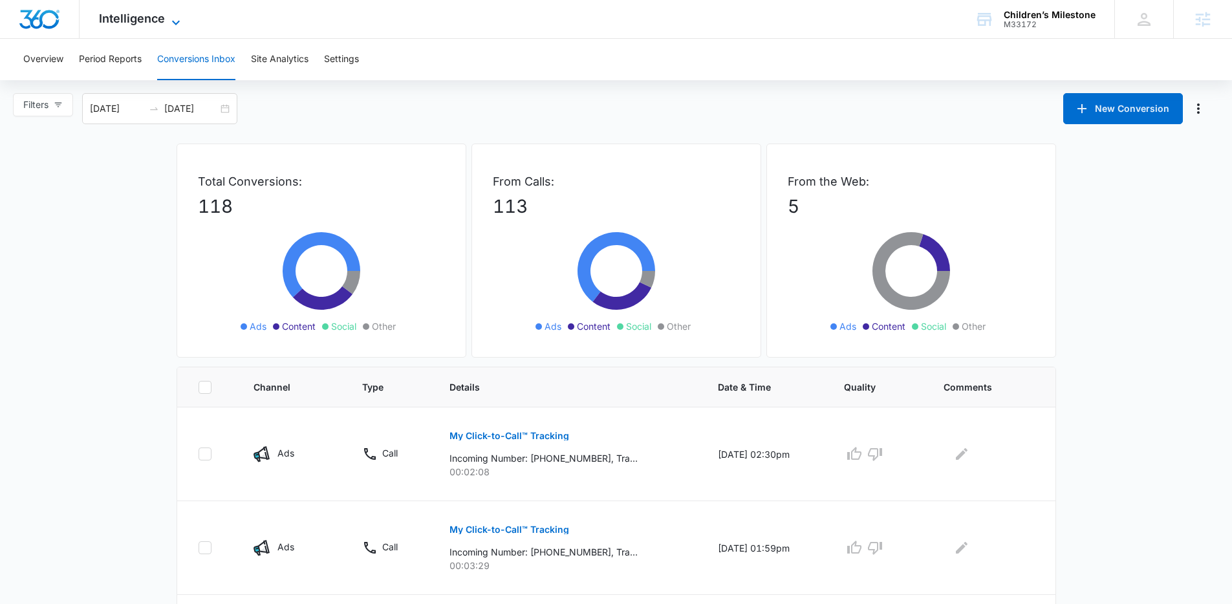
click at [176, 21] on icon at bounding box center [176, 23] width 16 height 16
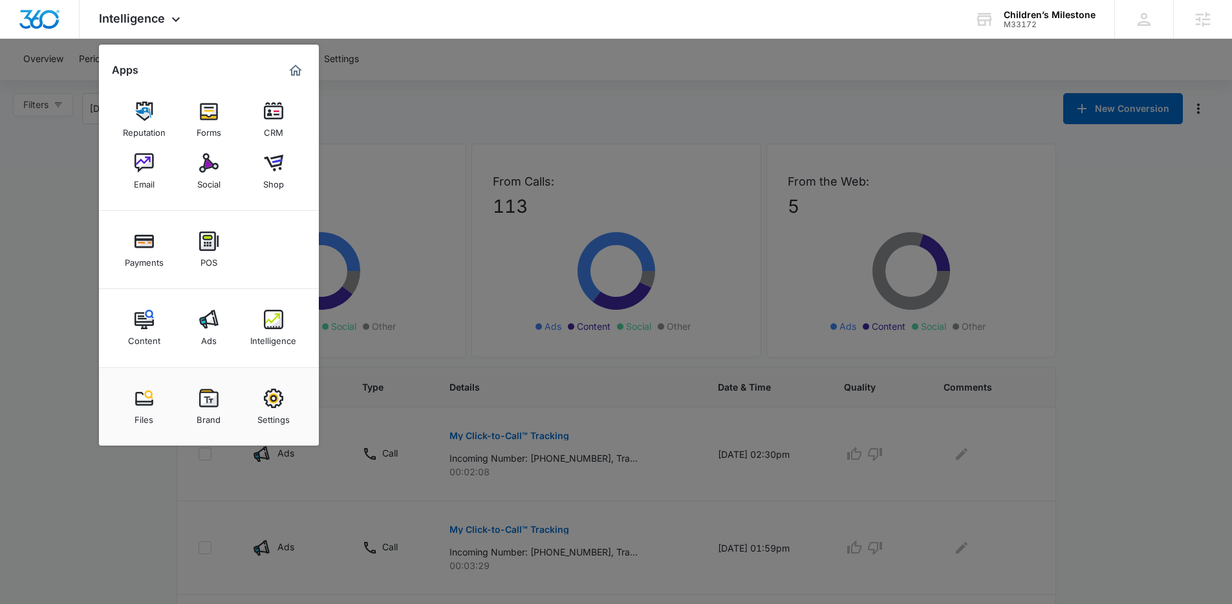
click at [1129, 236] on div at bounding box center [616, 302] width 1232 height 604
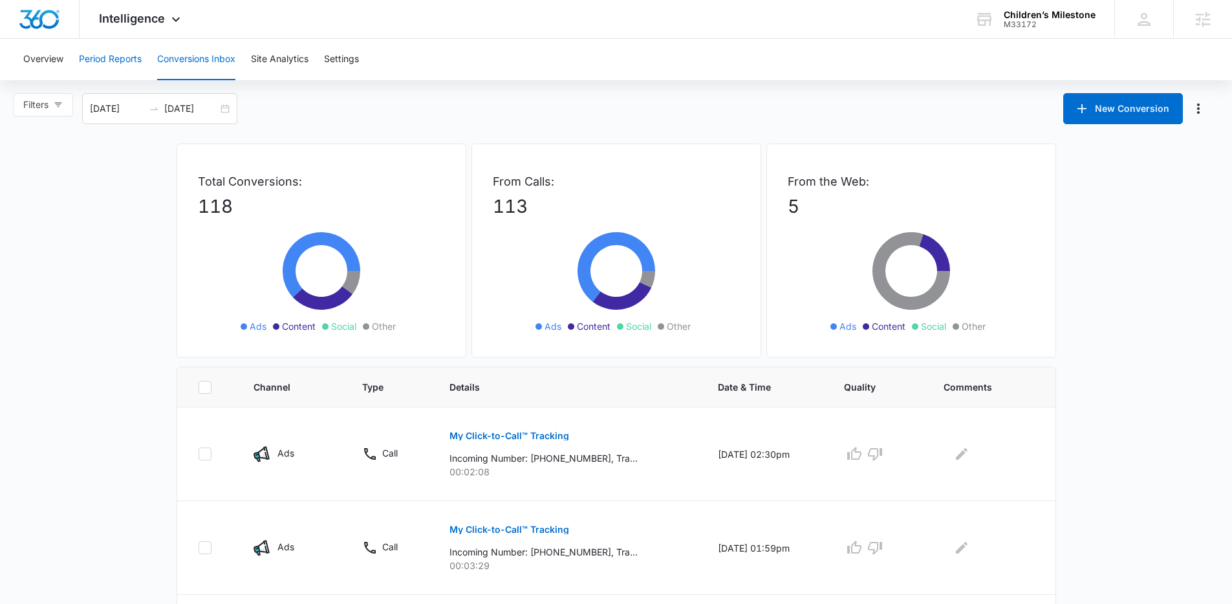
click at [142, 60] on button "Period Reports" at bounding box center [110, 59] width 63 height 41
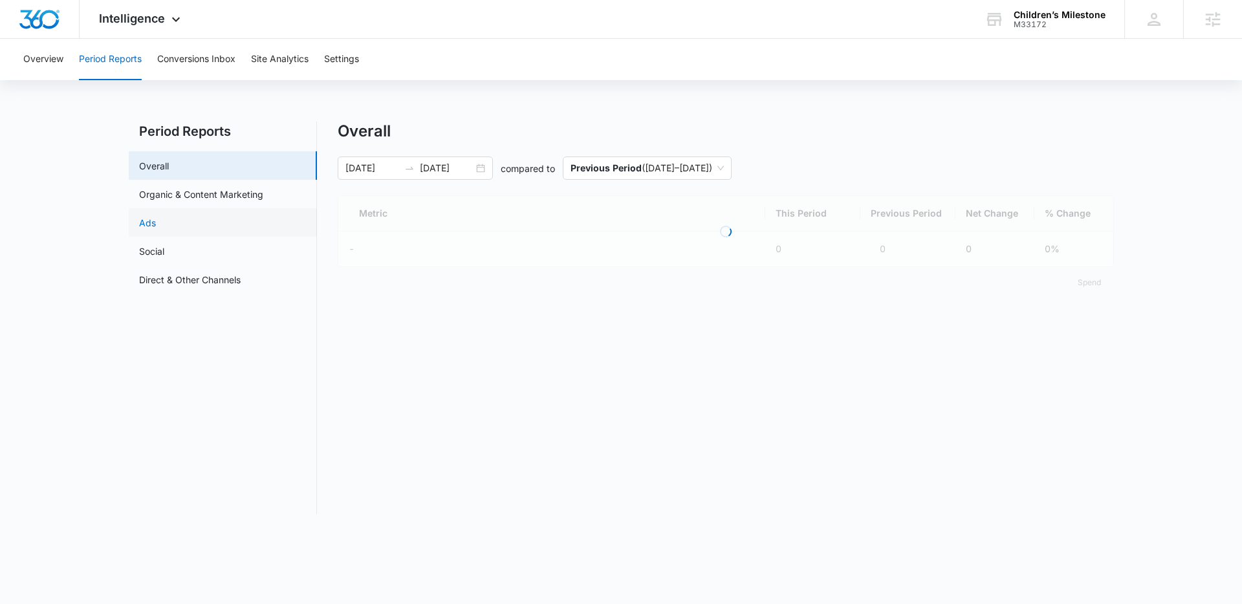
click at [156, 223] on link "Ads" at bounding box center [147, 223] width 17 height 14
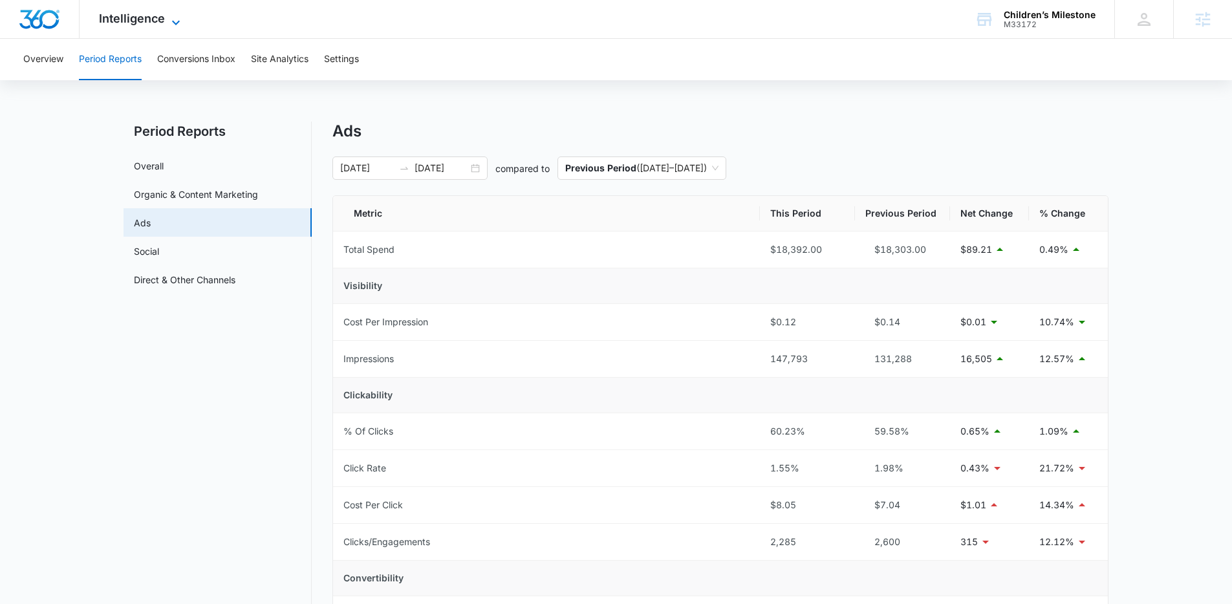
click at [148, 12] on span "Intelligence" at bounding box center [132, 19] width 66 height 14
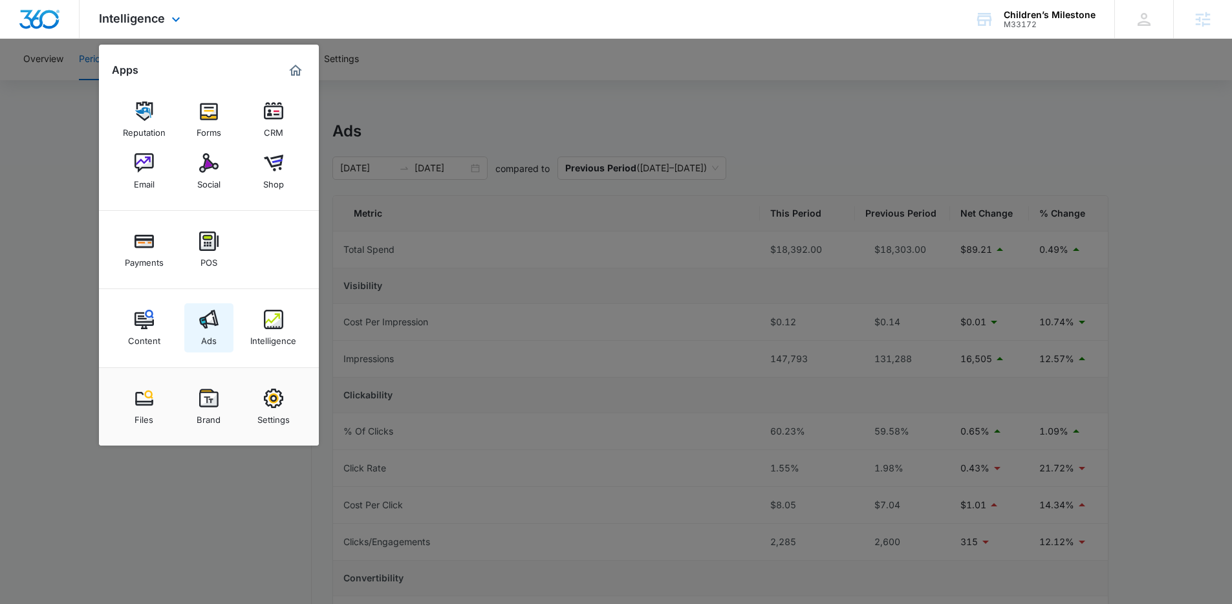
click at [211, 320] on img at bounding box center [208, 319] width 19 height 19
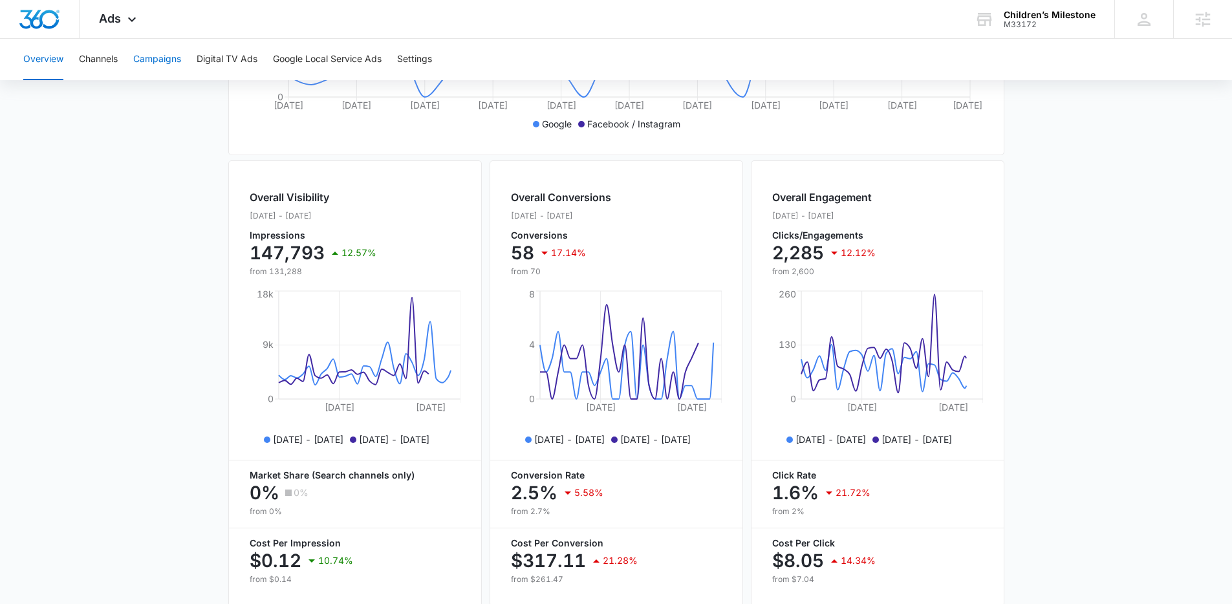
scroll to position [384, 0]
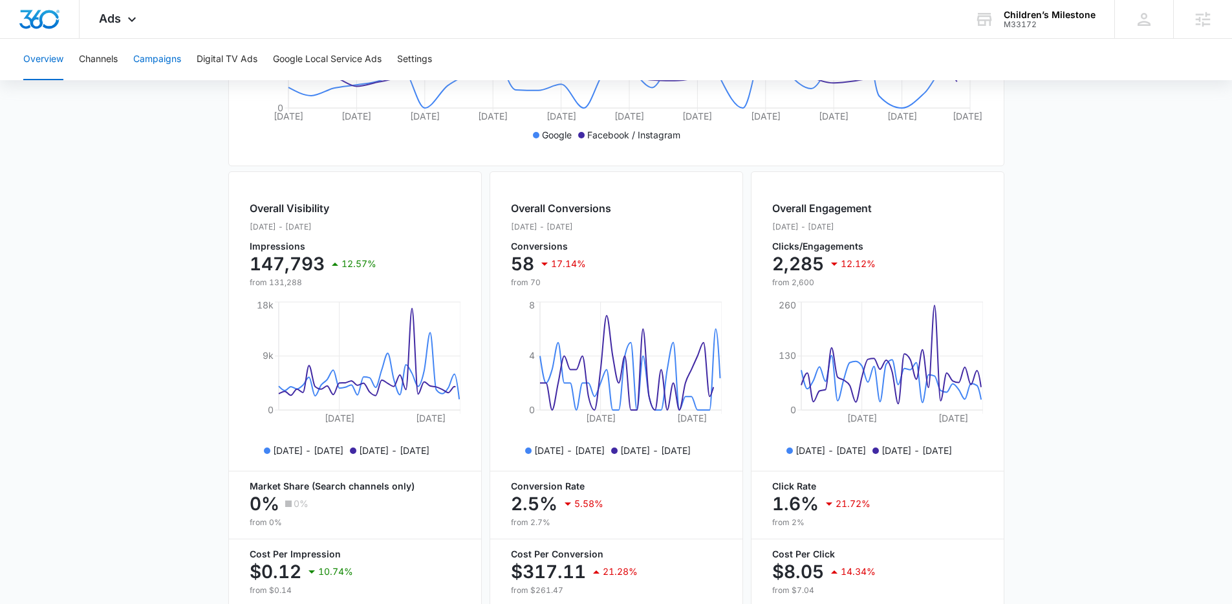
click at [147, 63] on button "Campaigns" at bounding box center [157, 59] width 48 height 41
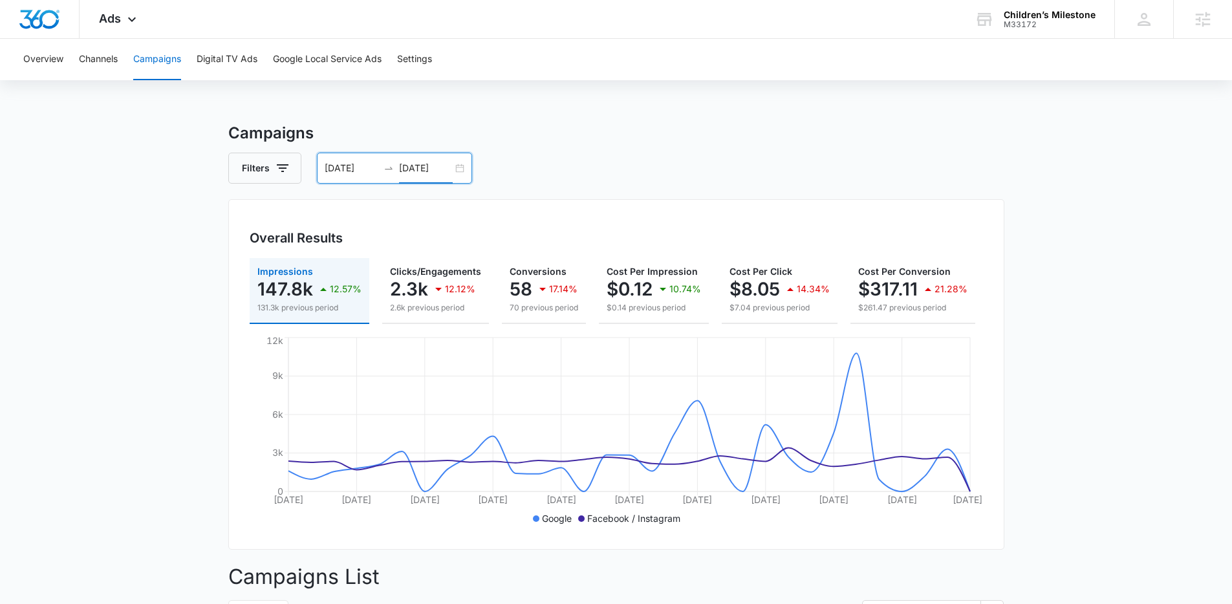
click at [432, 174] on input "08/13/2025" at bounding box center [426, 168] width 54 height 14
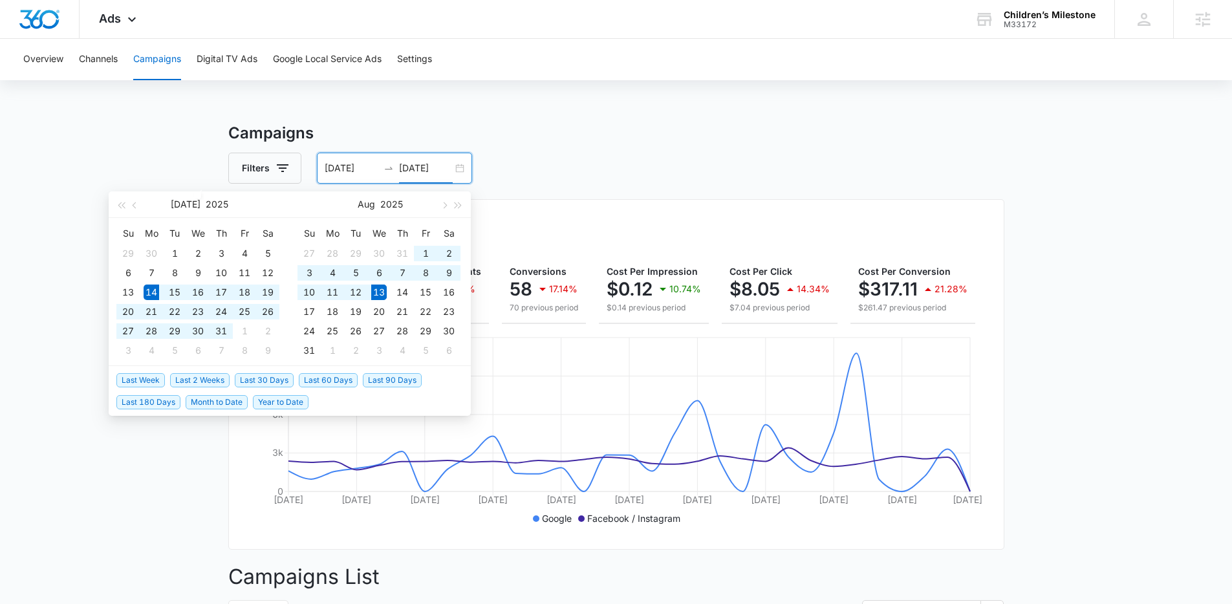
click at [270, 379] on span "Last 30 Days" at bounding box center [264, 380] width 59 height 14
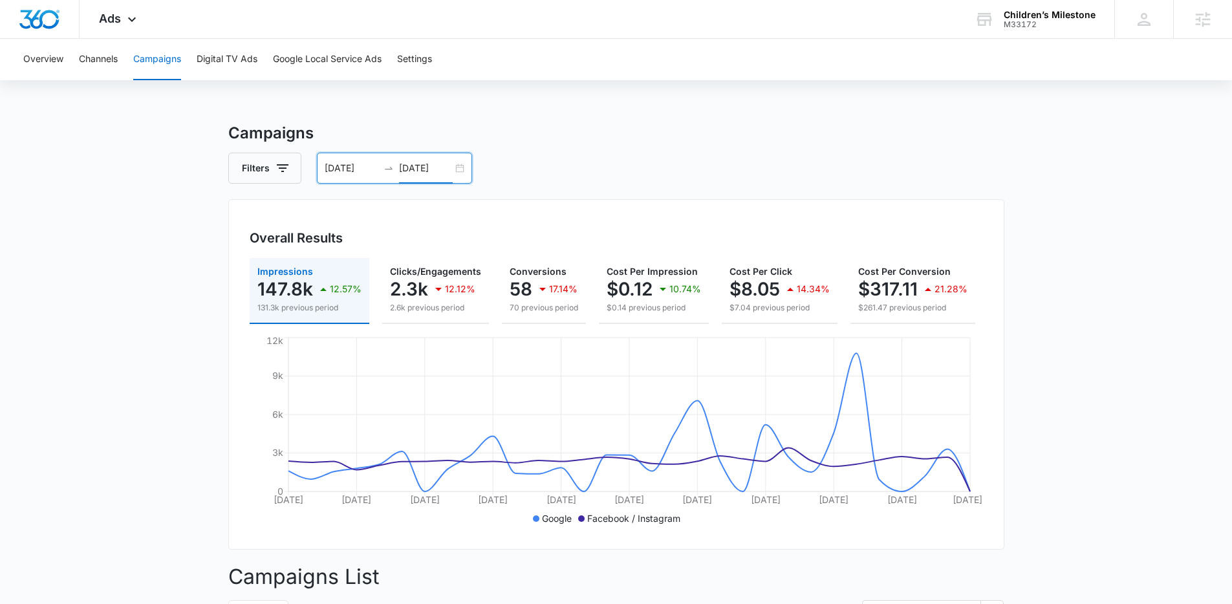
scroll to position [0, 168]
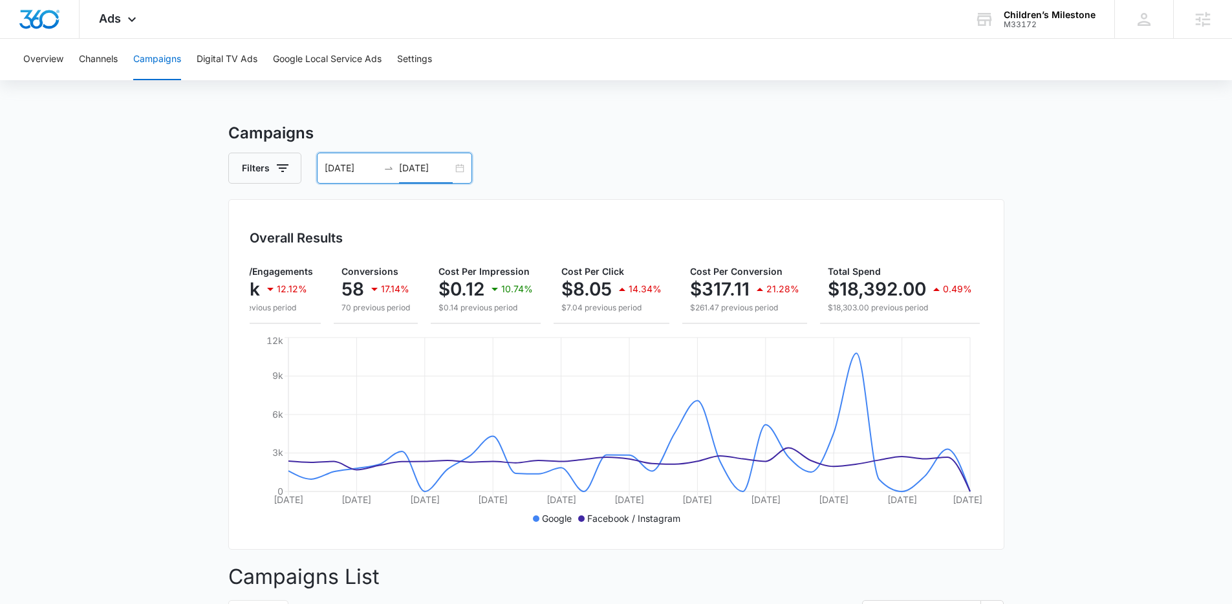
click at [431, 169] on input "08/13/2025" at bounding box center [426, 168] width 54 height 14
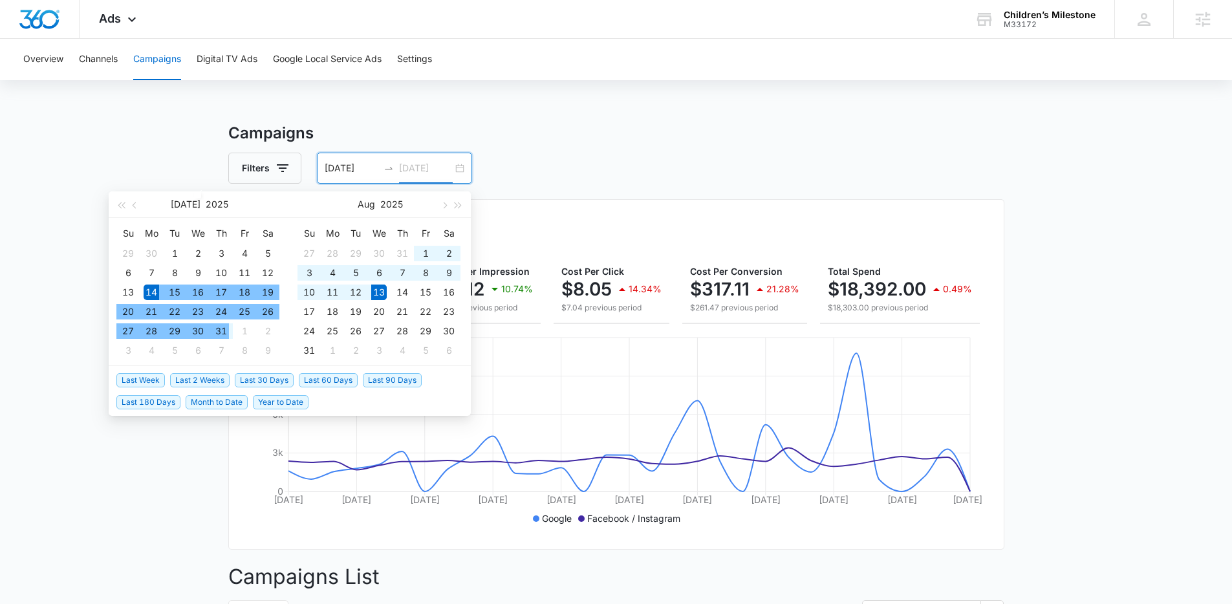
type input "08/13/2025"
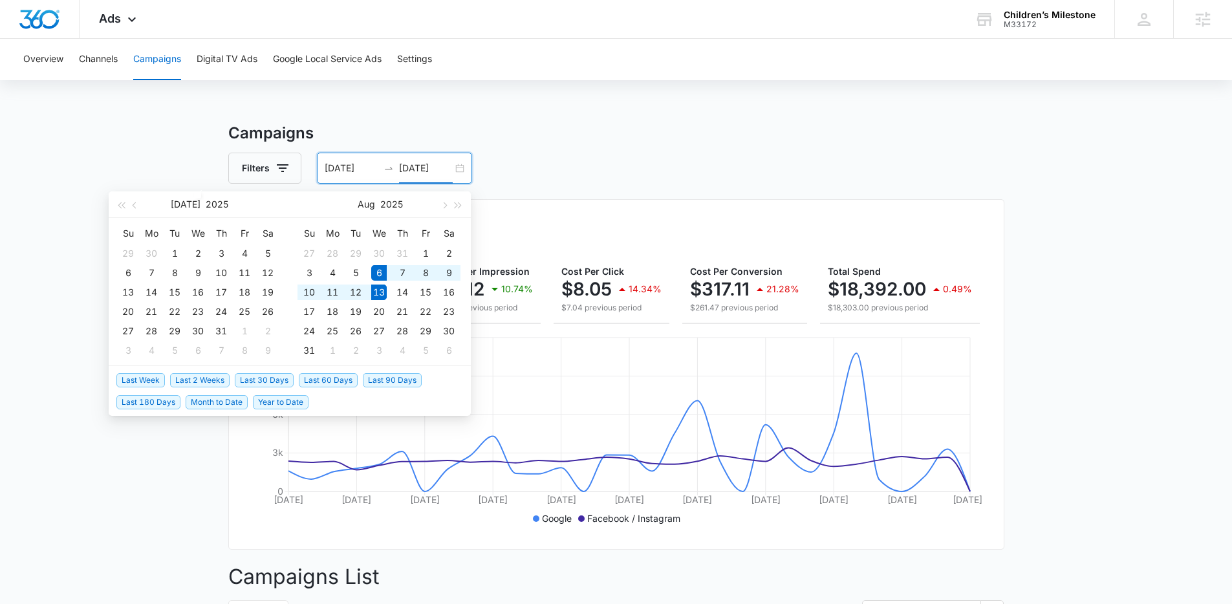
click at [143, 384] on span "Last Week" at bounding box center [140, 380] width 49 height 14
type input "08/06/2025"
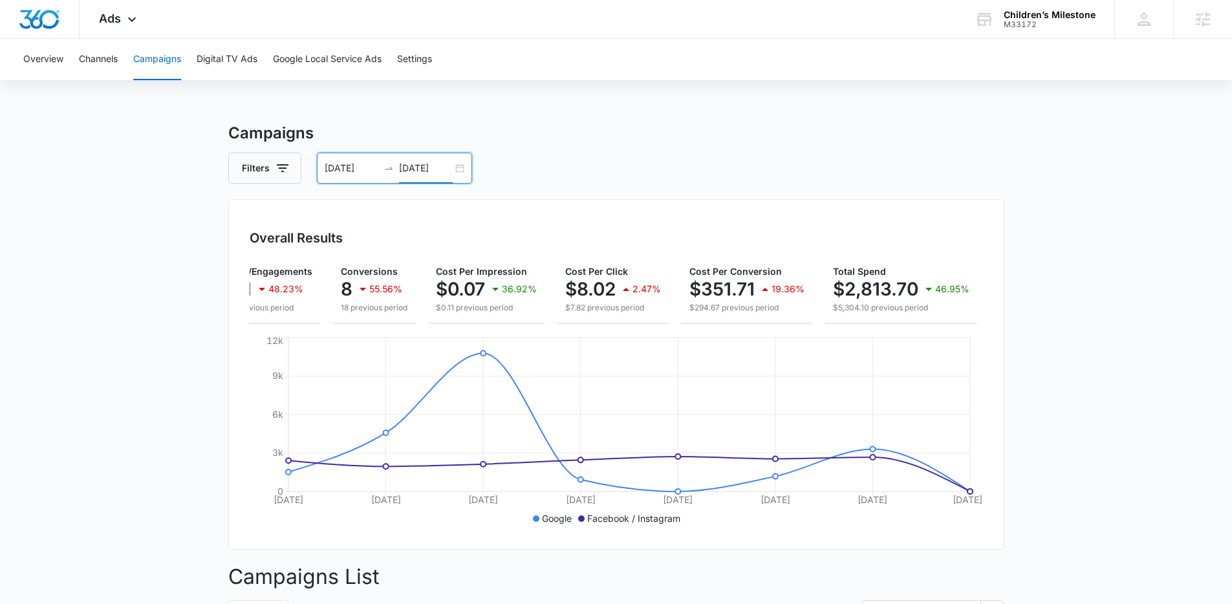
scroll to position [0, 0]
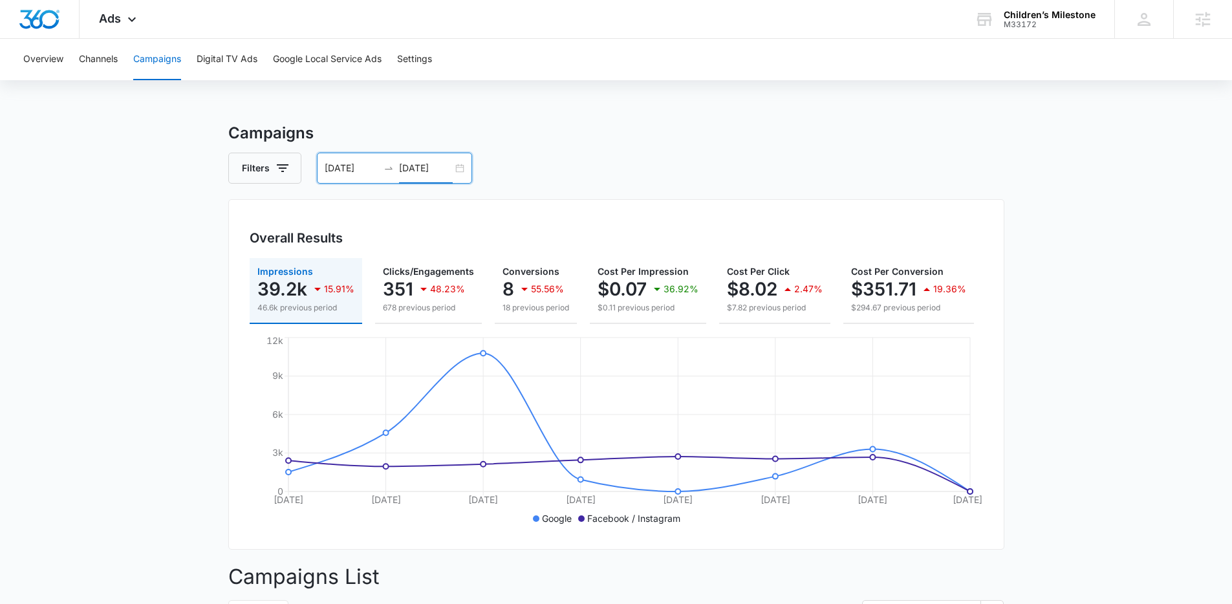
click at [418, 164] on input "08/13/2025" at bounding box center [426, 168] width 54 height 14
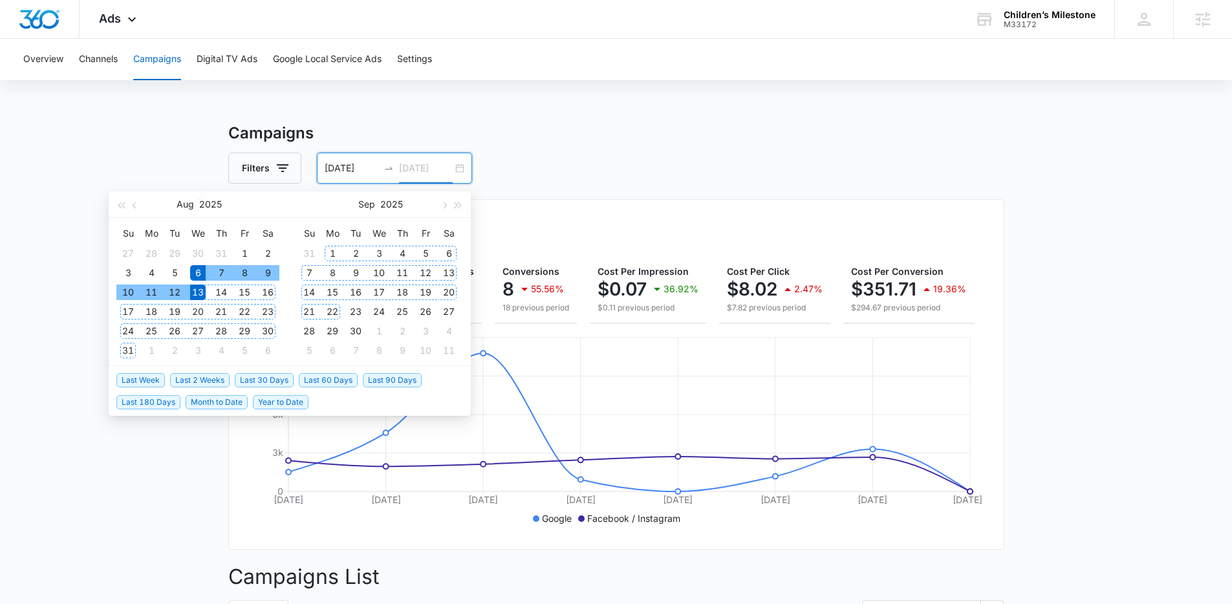
type input "08/13/2025"
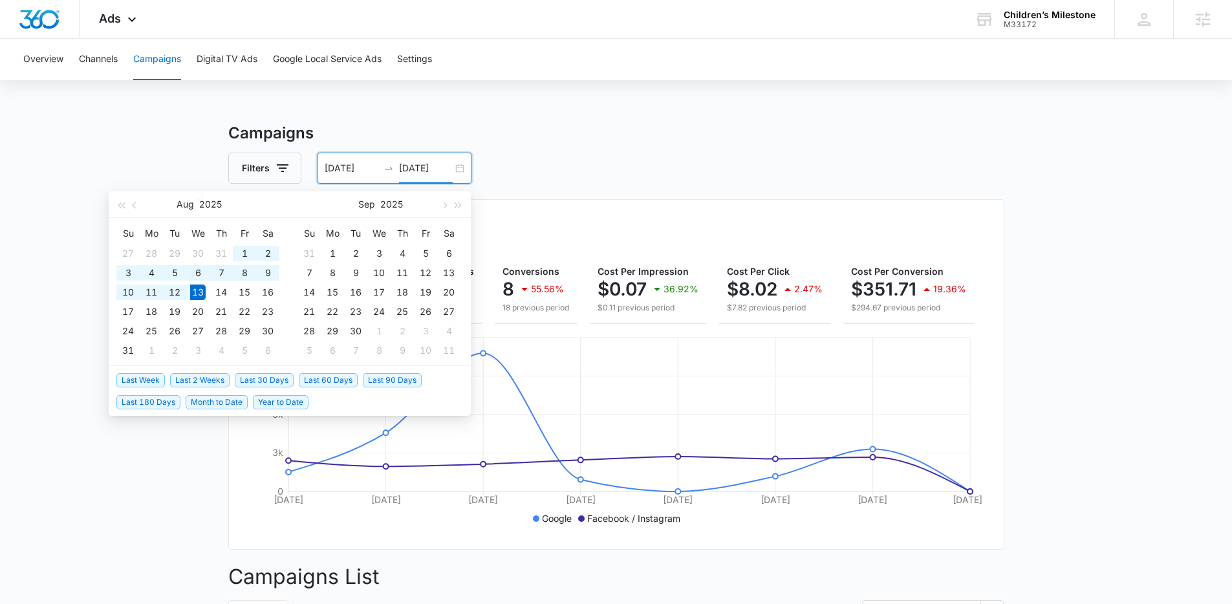
click at [217, 378] on span "Last 2 Weeks" at bounding box center [199, 380] width 59 height 14
type input "07/30/2025"
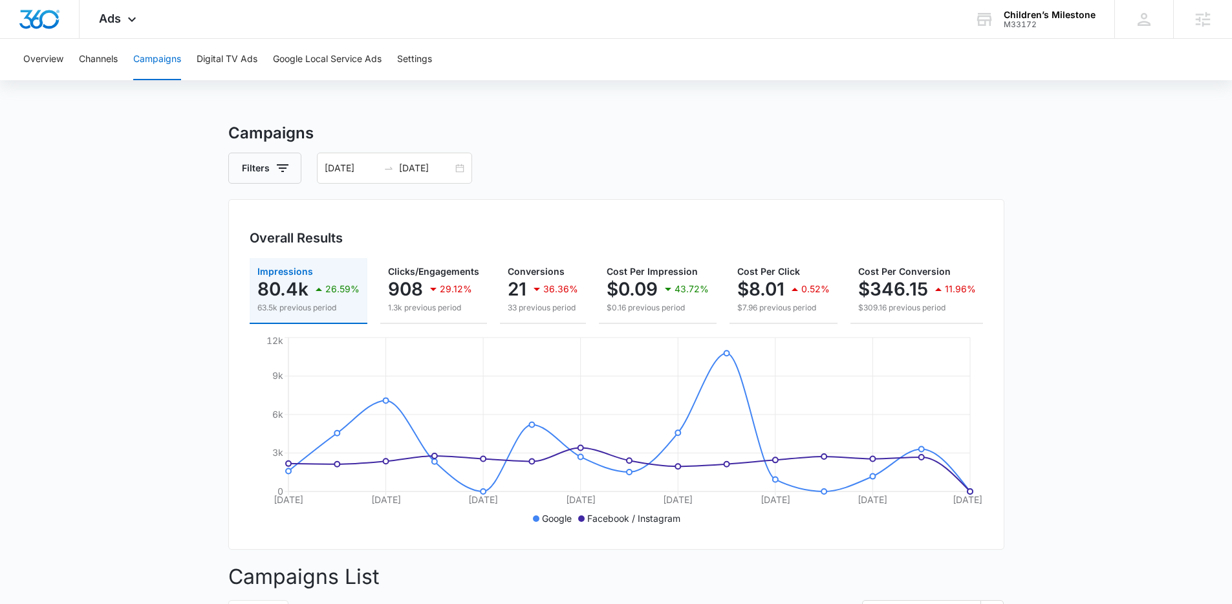
click at [116, 28] on div "Ads Apps Reputation Forms CRM Email Social Shop Payments POS Content Ads Intell…" at bounding box center [120, 19] width 80 height 38
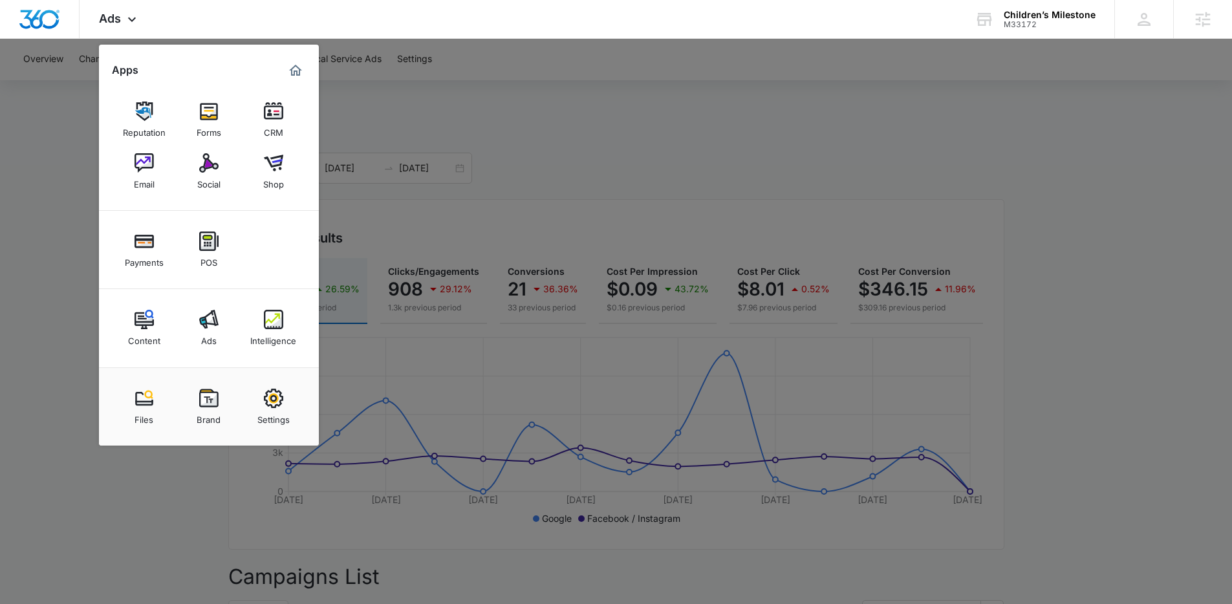
click at [255, 322] on link "Intelligence" at bounding box center [273, 327] width 49 height 49
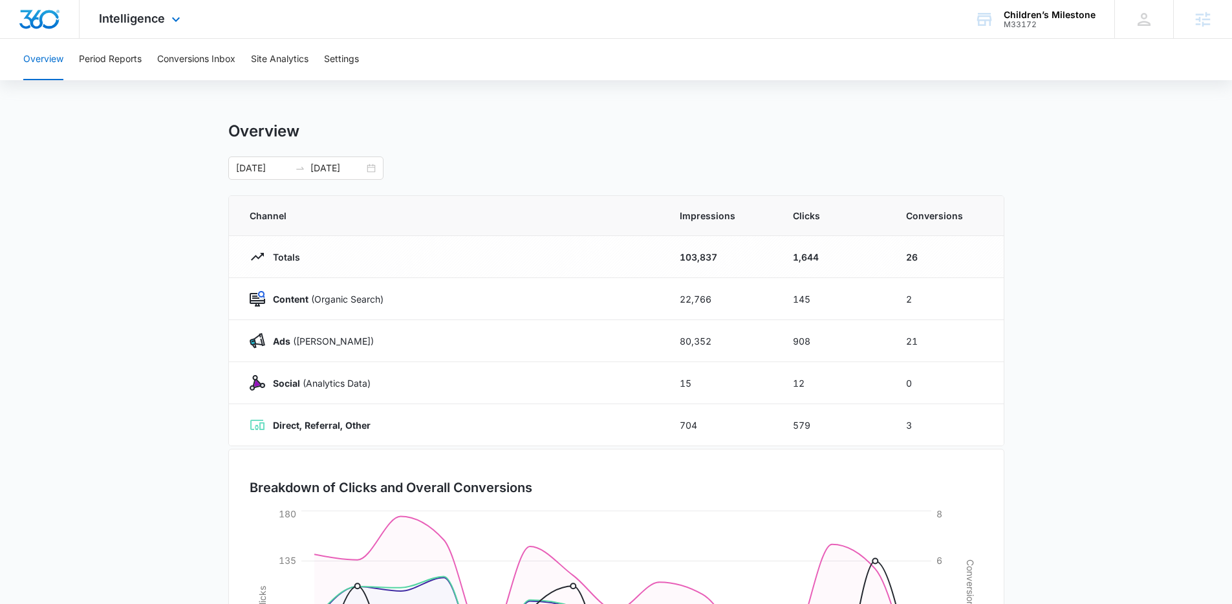
click at [153, 28] on div "Intelligence Apps Reputation Forms CRM Email Social Shop Payments POS Content A…" at bounding box center [142, 19] width 124 height 38
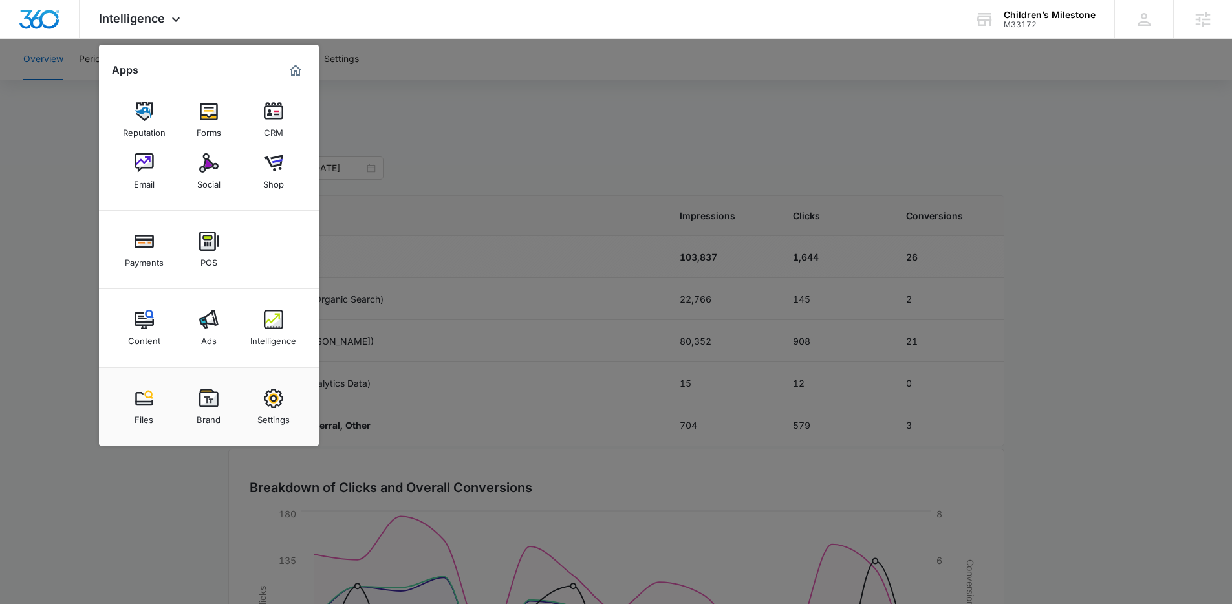
click at [71, 321] on div at bounding box center [616, 302] width 1232 height 604
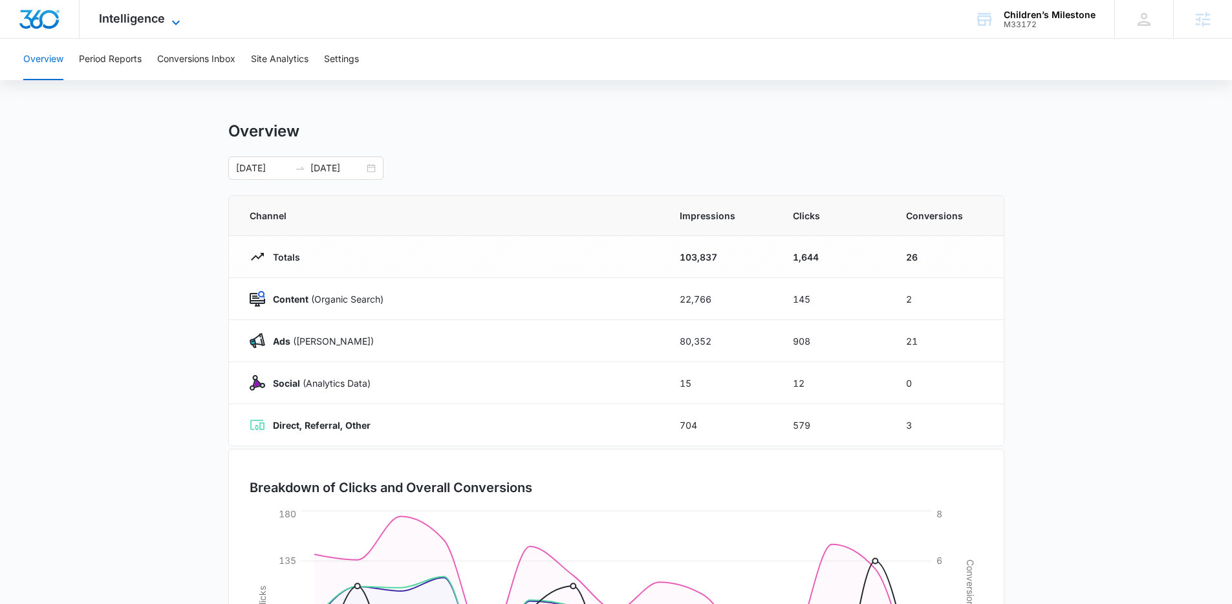
click at [141, 15] on span "Intelligence" at bounding box center [132, 19] width 66 height 14
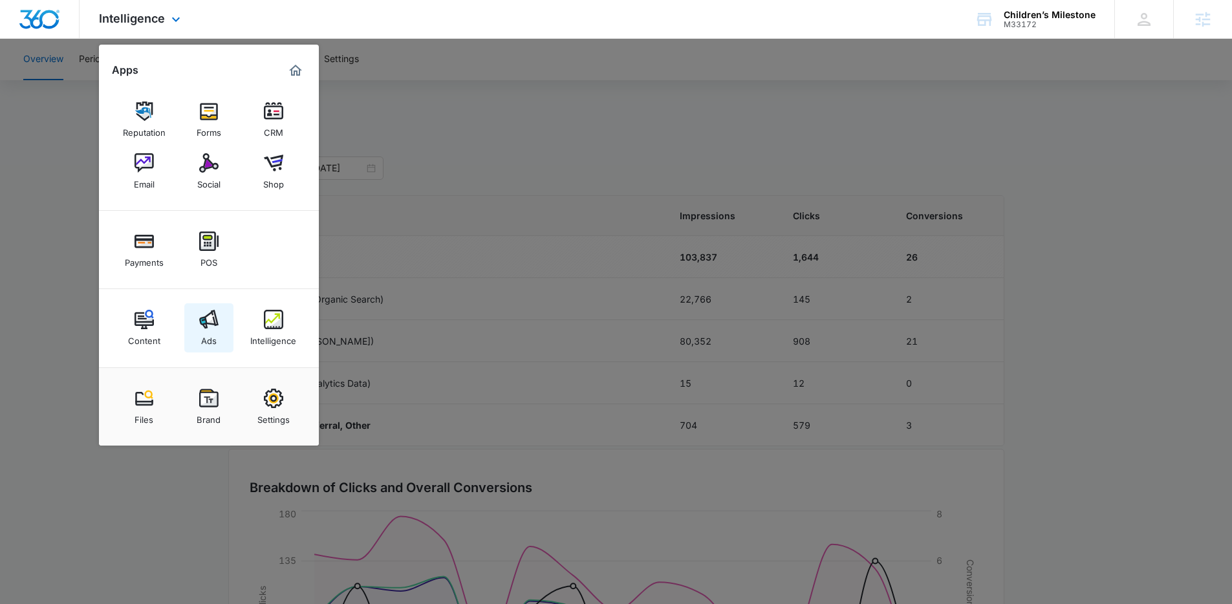
click at [211, 328] on img at bounding box center [208, 319] width 19 height 19
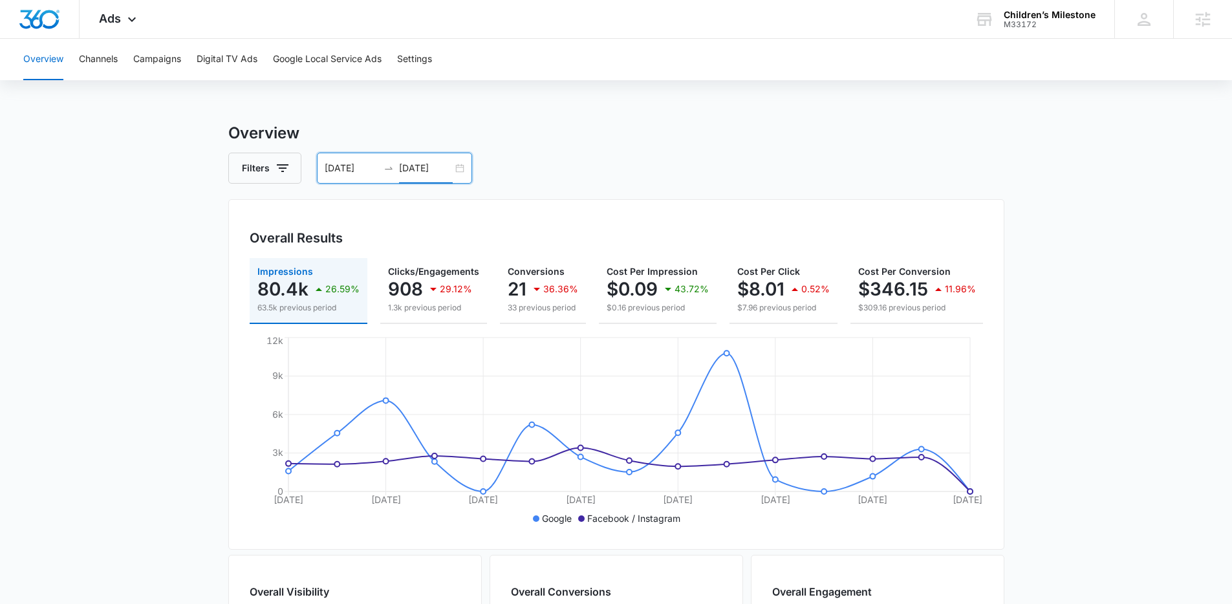
click at [440, 166] on input "08/13/2025" at bounding box center [426, 168] width 54 height 14
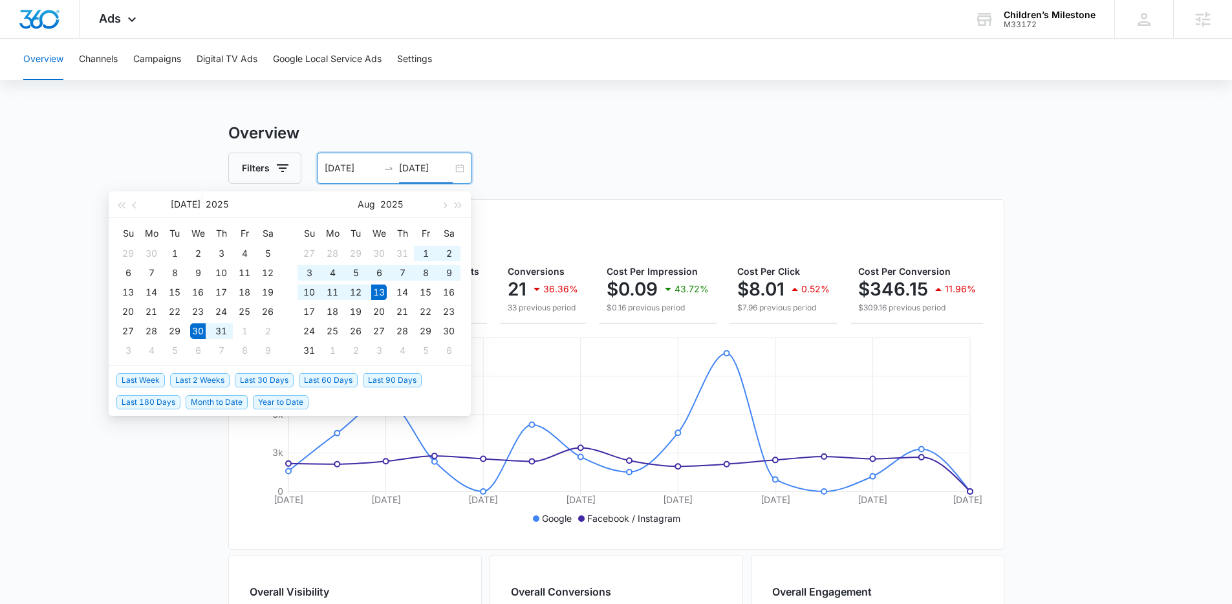
type input "08/13/2025"
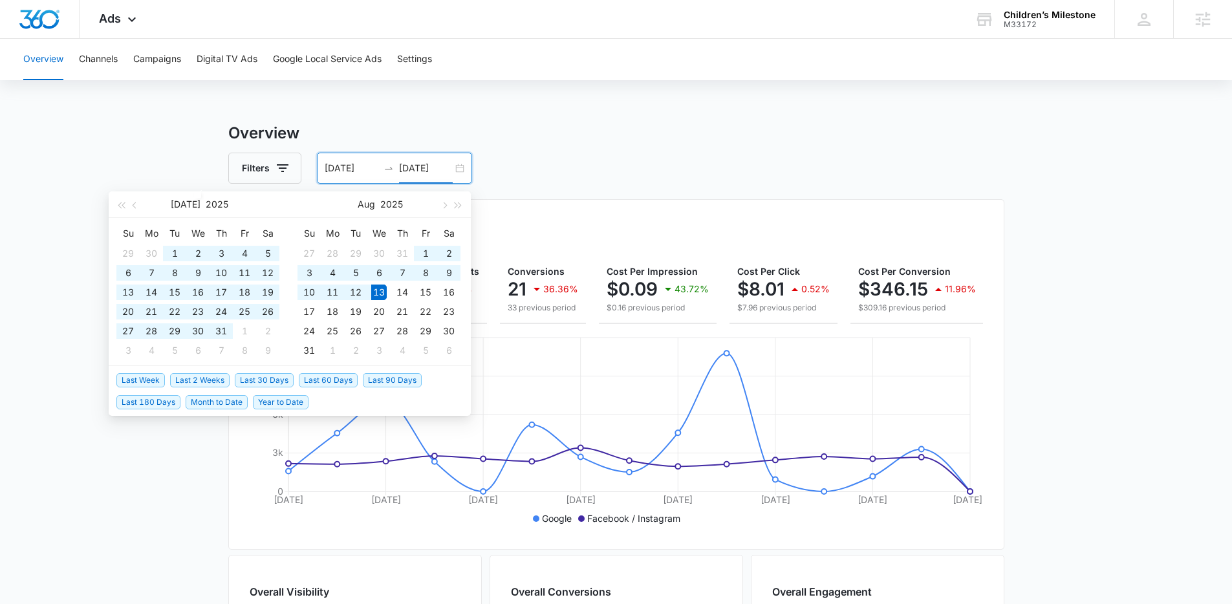
click at [393, 378] on span "Last 90 Days" at bounding box center [392, 380] width 59 height 14
type input "05/15/2025"
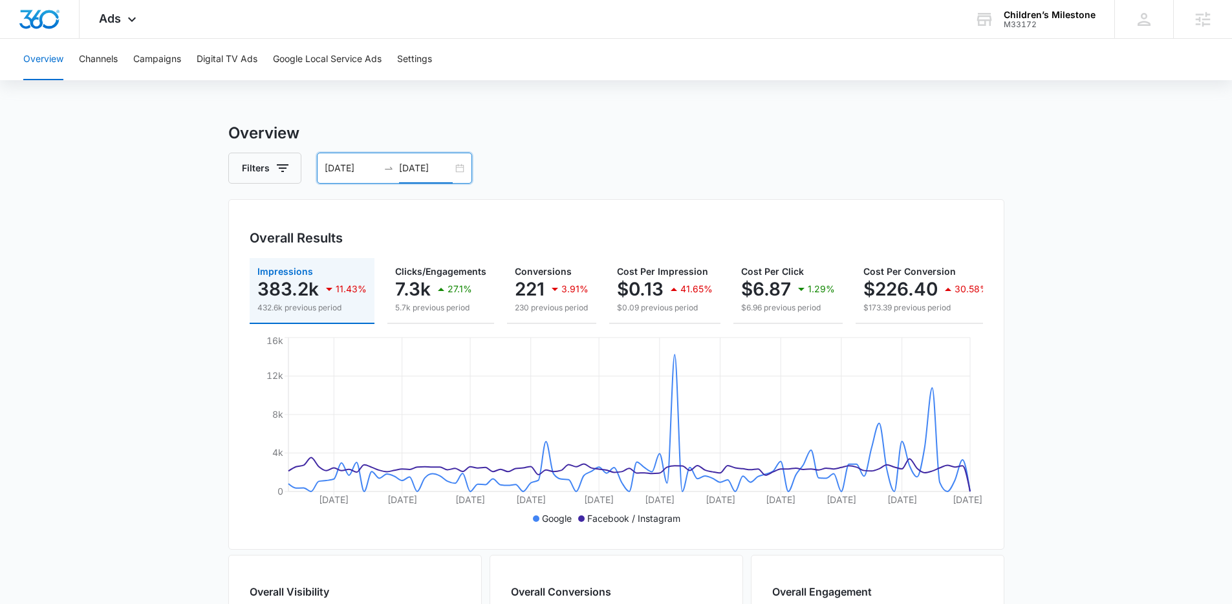
click at [440, 162] on input "08/13/2025" at bounding box center [426, 168] width 54 height 14
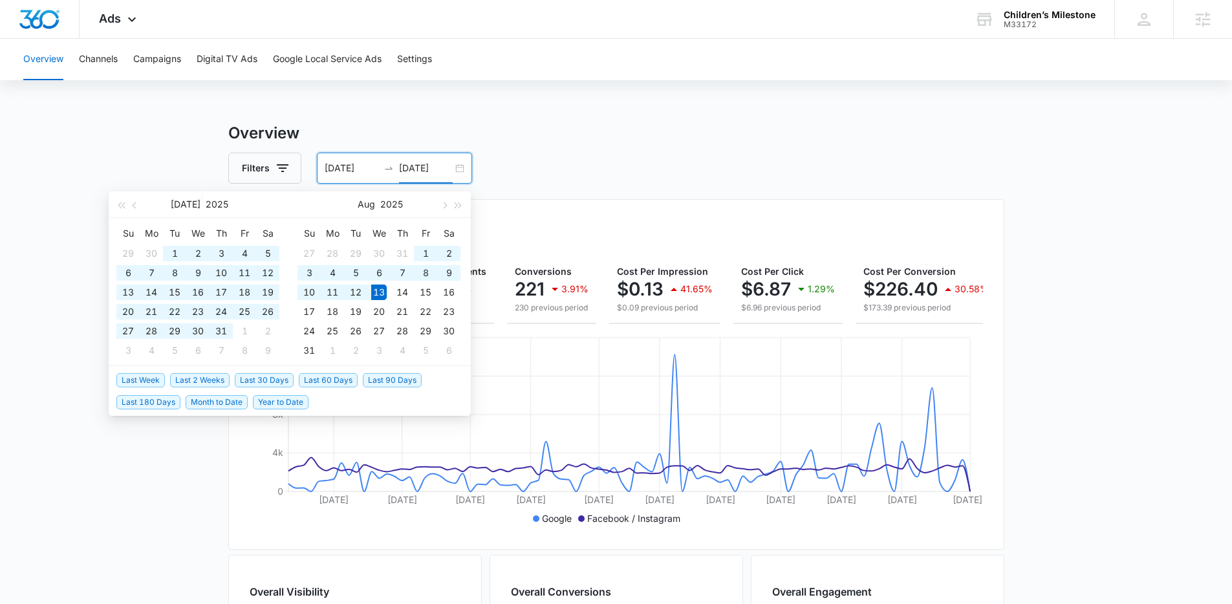
type input "08/13/2025"
click at [288, 376] on span "Last 30 Days" at bounding box center [264, 380] width 59 height 14
type input "07/14/2025"
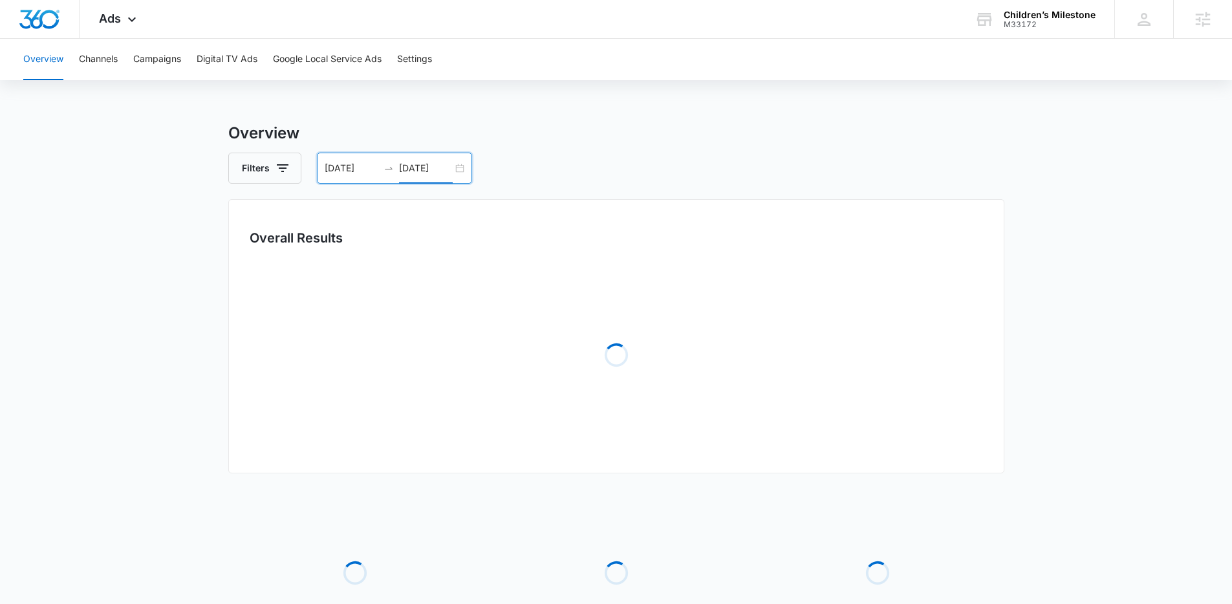
click at [101, 203] on main "Overview Filters 07/14/2025 08/13/2025 Overall Results Loading Loading Loading …" at bounding box center [616, 419] width 1232 height 595
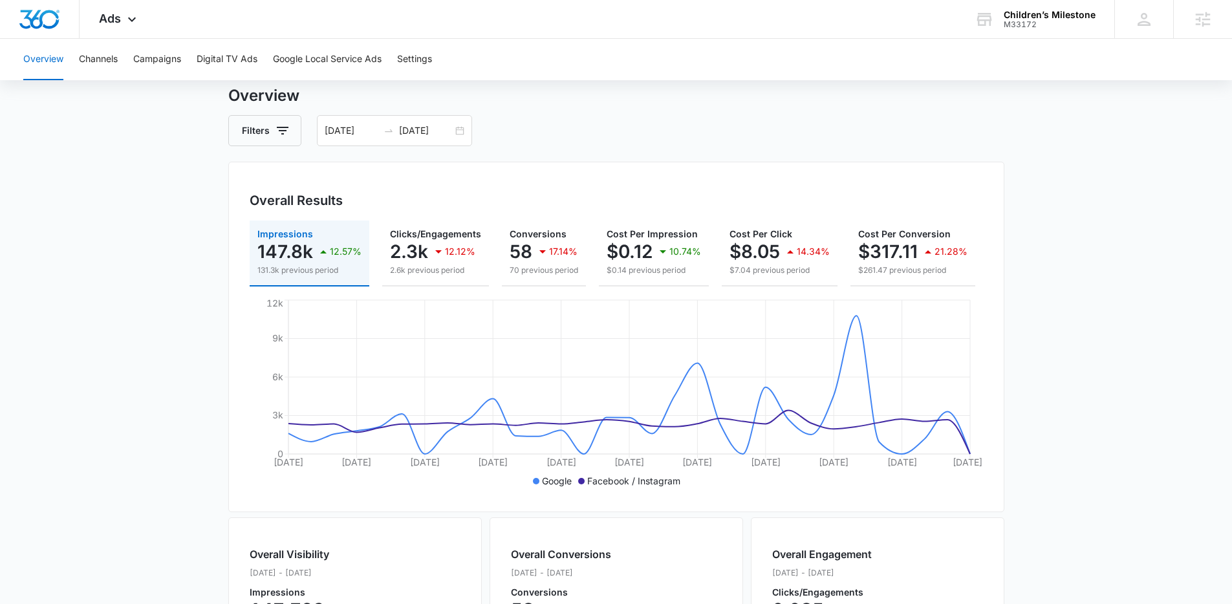
scroll to position [0, 168]
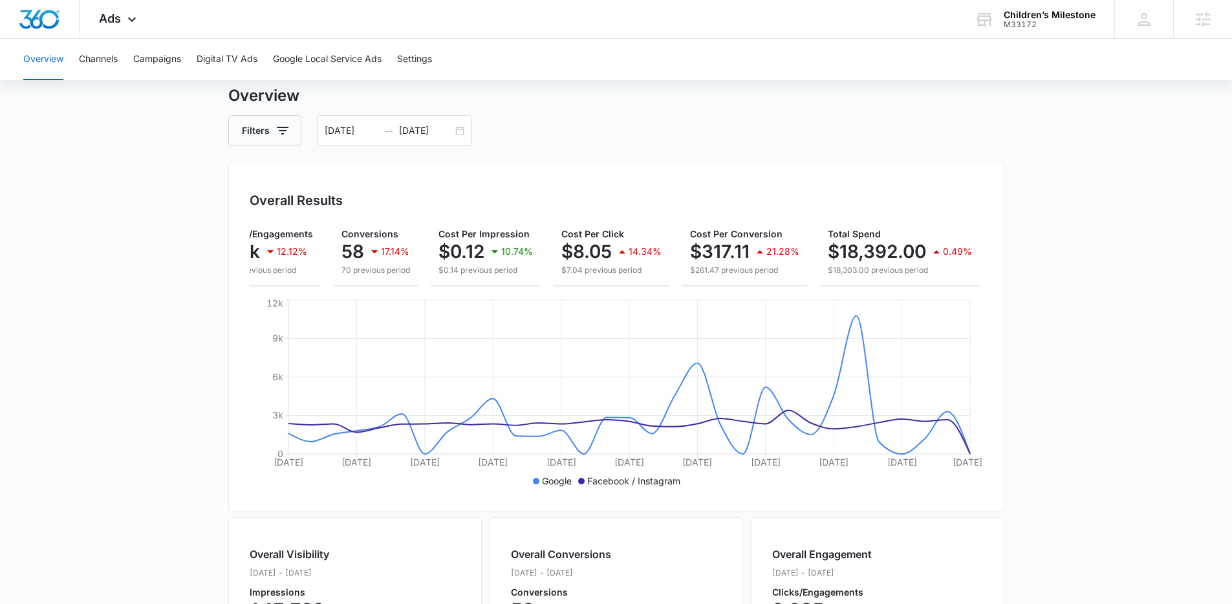
click at [1059, 305] on main "Overview Filters 07/14/2025 08/13/2025 Overall Results Impressions 147.8k 12.57…" at bounding box center [616, 548] width 1232 height 929
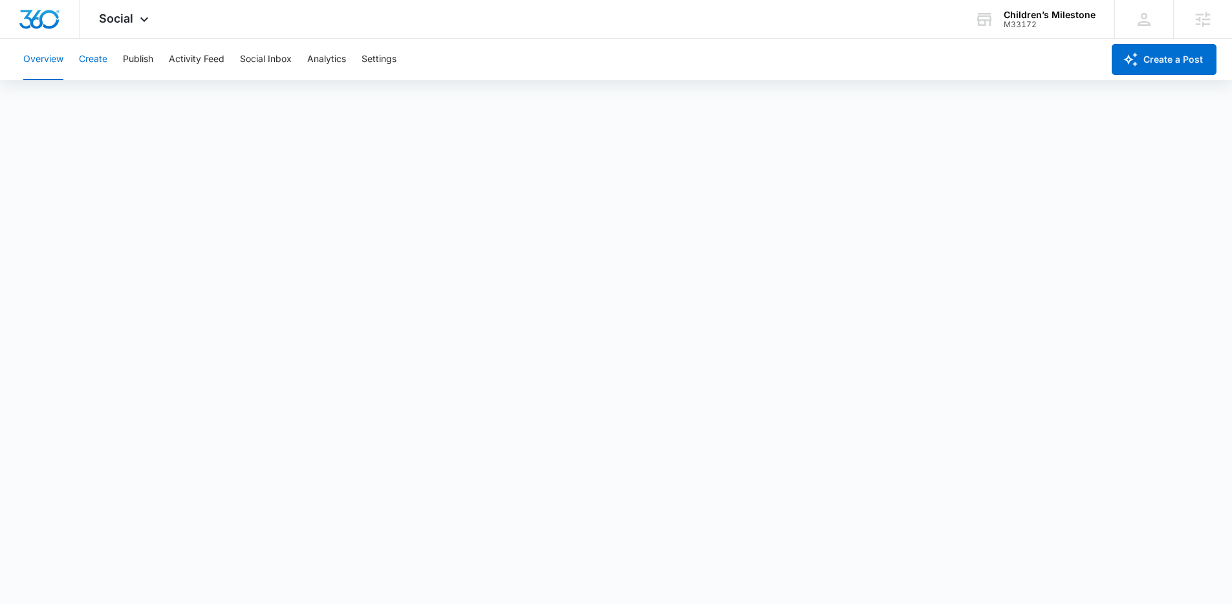
click at [103, 64] on button "Create" at bounding box center [93, 59] width 28 height 41
click at [140, 100] on button "Approvals" at bounding box center [126, 99] width 43 height 36
click at [144, 60] on button "Publish" at bounding box center [138, 59] width 30 height 41
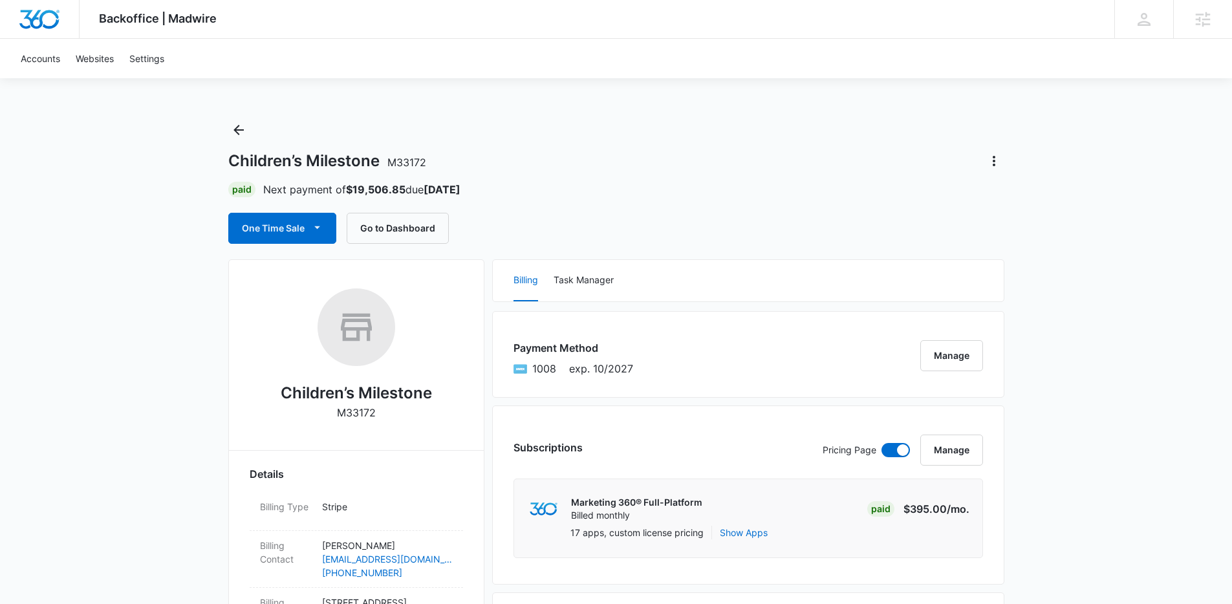
scroll to position [583, 0]
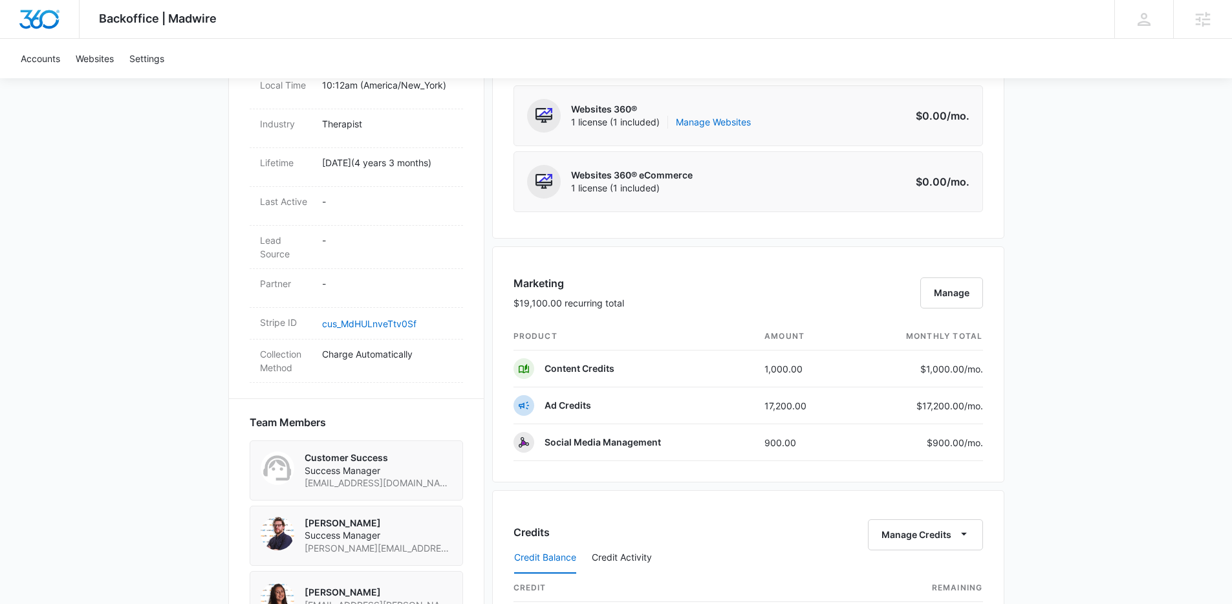
click at [1083, 310] on div "Backoffice | Madwire Apps Settings Thomas Baron [EMAIL_ADDRESS][PERSON_NAME][DO…" at bounding box center [616, 325] width 1232 height 1817
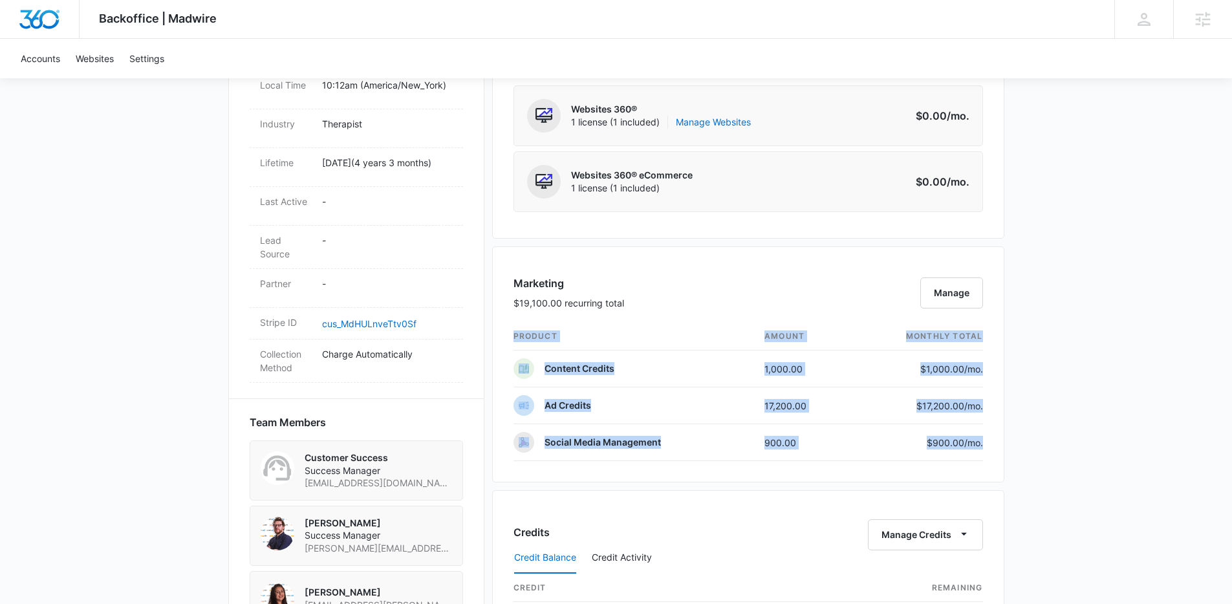
drag, startPoint x: 1083, startPoint y: 310, endPoint x: 1086, endPoint y: 447, distance: 137.1
click at [1086, 447] on div "Backoffice | Madwire Apps Settings Thomas Baron [EMAIL_ADDRESS][PERSON_NAME][DO…" at bounding box center [616, 325] width 1232 height 1817
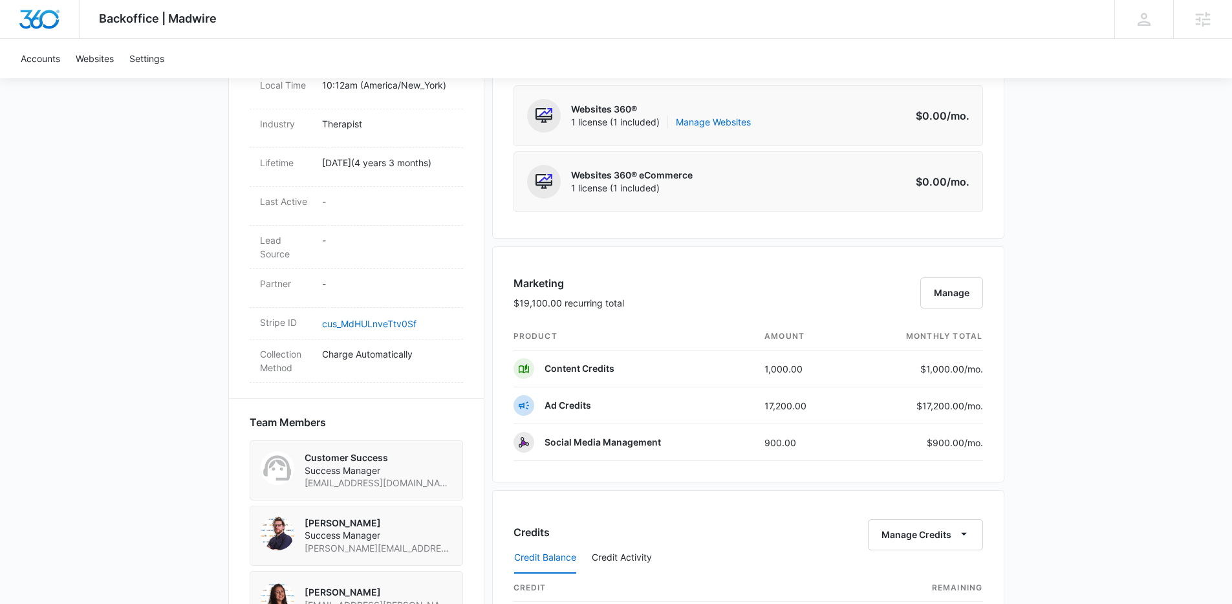
click at [1086, 447] on div "Backoffice | Madwire Apps Settings Thomas Baron [EMAIL_ADDRESS][PERSON_NAME][DO…" at bounding box center [616, 325] width 1232 height 1817
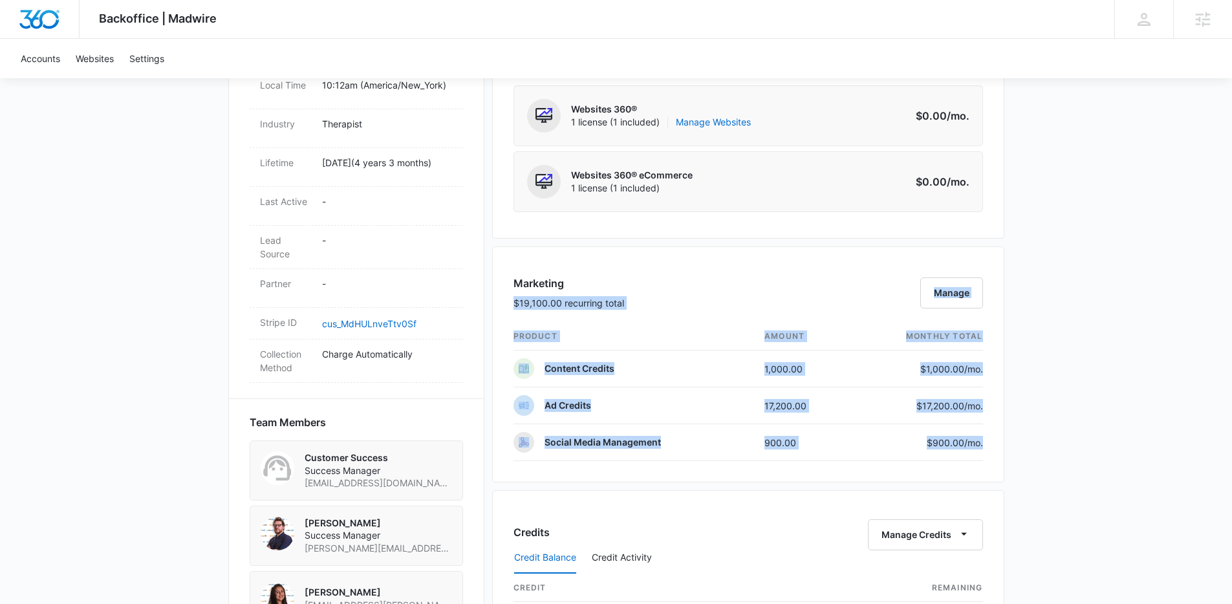
drag, startPoint x: 1086, startPoint y: 447, endPoint x: 667, endPoint y: 304, distance: 442.2
click at [667, 304] on div "Backoffice | Madwire Apps Settings Thomas Baron [EMAIL_ADDRESS][PERSON_NAME][DO…" at bounding box center [616, 325] width 1232 height 1817
click at [667, 304] on div "Marketing $19,100.00 recurring total Manage" at bounding box center [749, 299] width 470 height 47
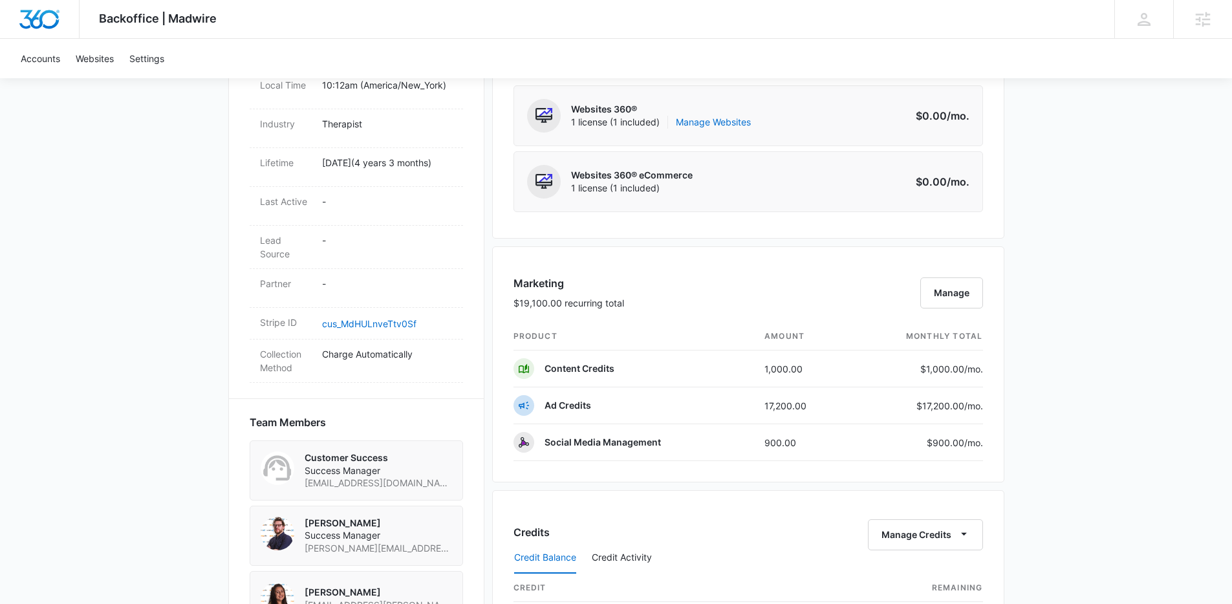
click at [667, 304] on div "Marketing $19,100.00 recurring total Manage" at bounding box center [749, 299] width 470 height 47
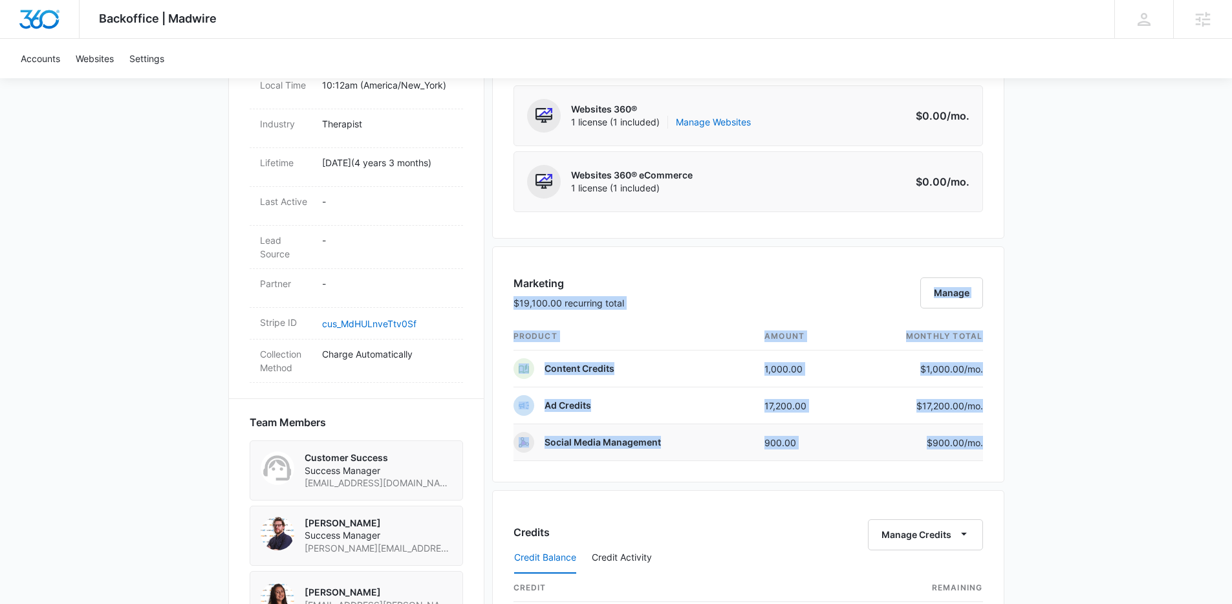
drag, startPoint x: 667, startPoint y: 304, endPoint x: 982, endPoint y: 451, distance: 347.8
click at [982, 451] on div "Marketing $19,100.00 recurring total Manage product amount monthly total Conten…" at bounding box center [748, 364] width 512 height 236
click at [982, 451] on td "$900.00 /mo." at bounding box center [916, 442] width 133 height 37
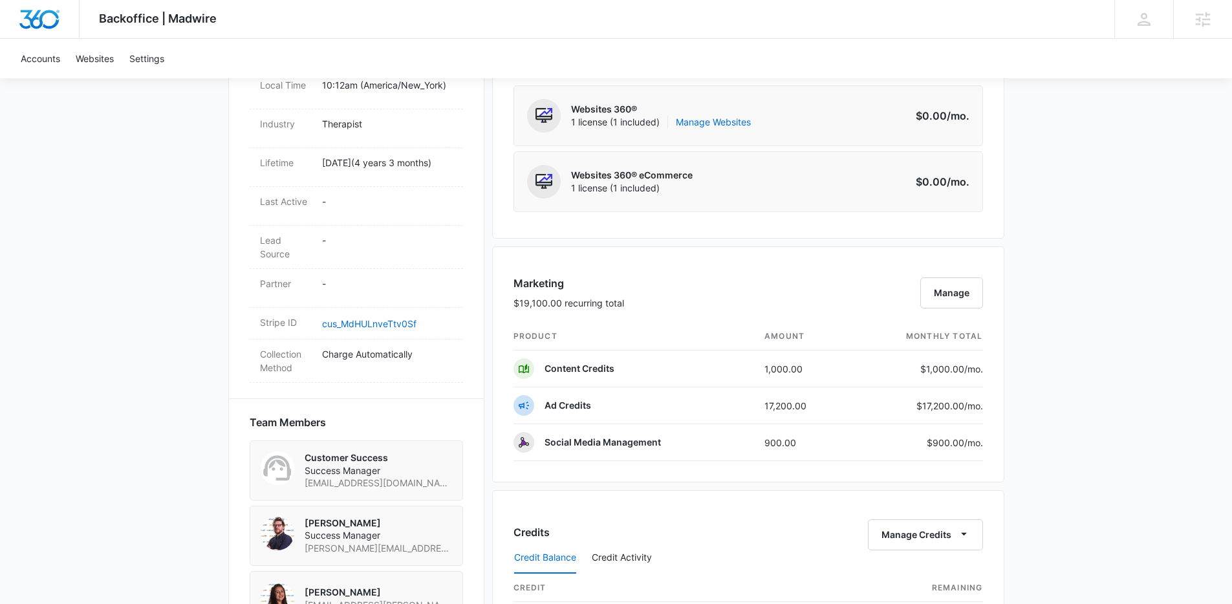
click at [1096, 237] on div "Backoffice | Madwire Apps Settings Thomas Baron [EMAIL_ADDRESS][PERSON_NAME][DO…" at bounding box center [616, 325] width 1232 height 1817
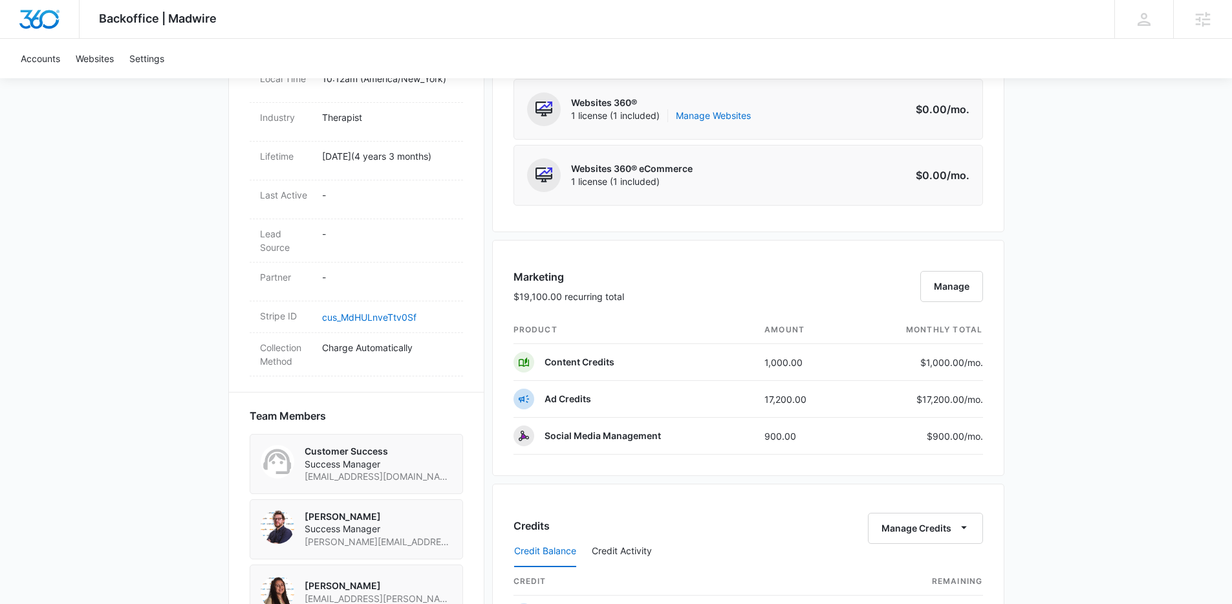
scroll to position [597, 0]
